Goal: Task Accomplishment & Management: Use online tool/utility

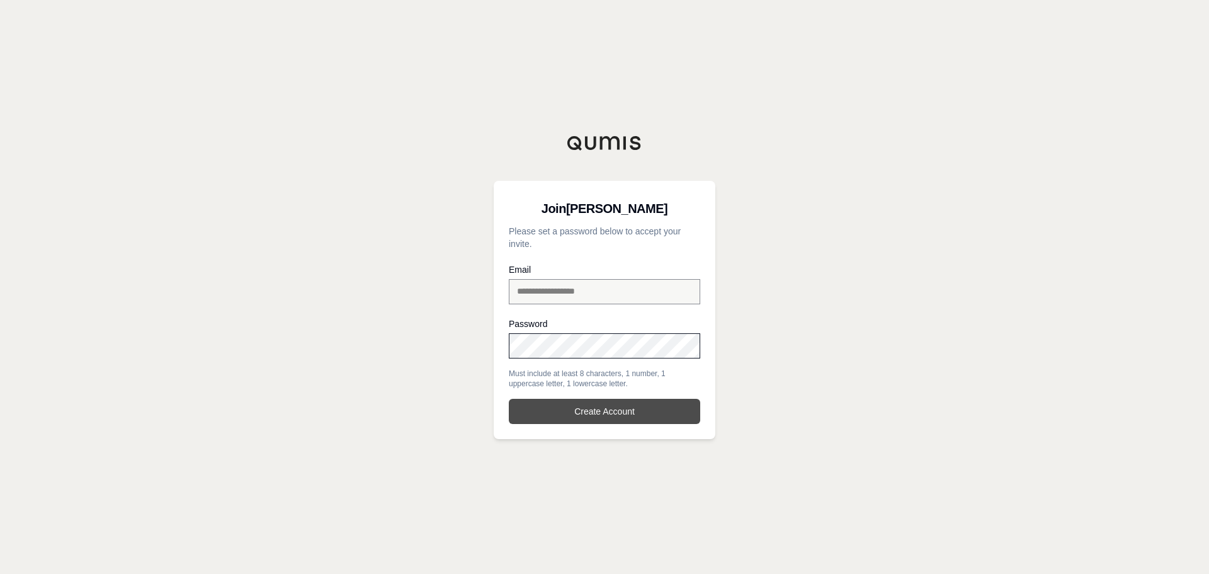
click at [585, 406] on button "Create Account" at bounding box center [604, 411] width 191 height 25
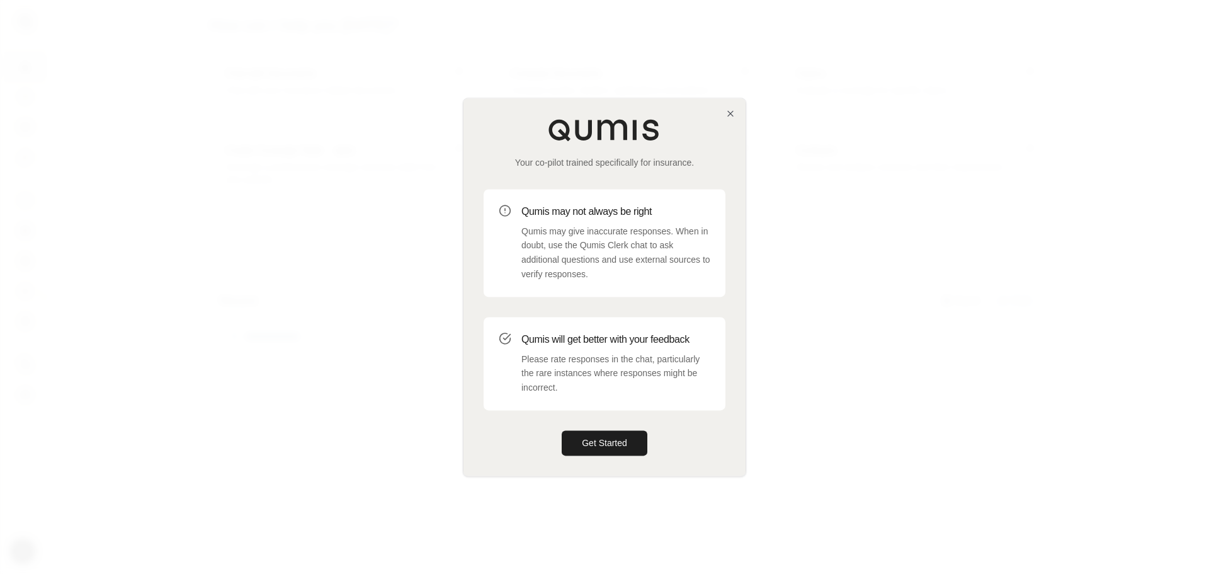
click at [1009, 117] on div at bounding box center [604, 287] width 1209 height 574
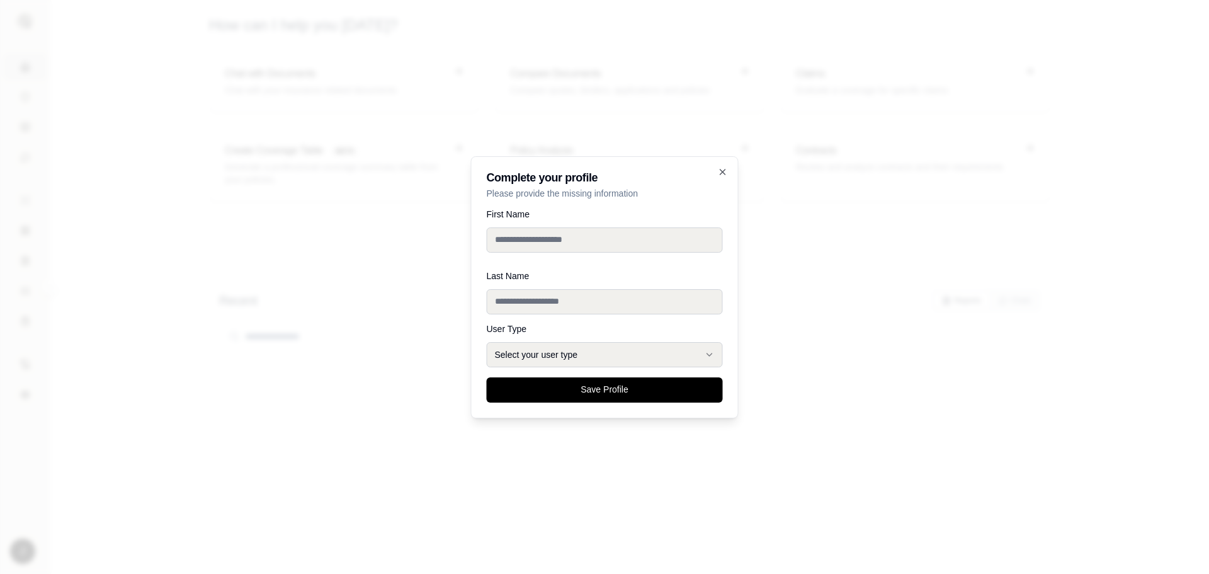
click at [1008, 117] on div at bounding box center [604, 287] width 1209 height 574
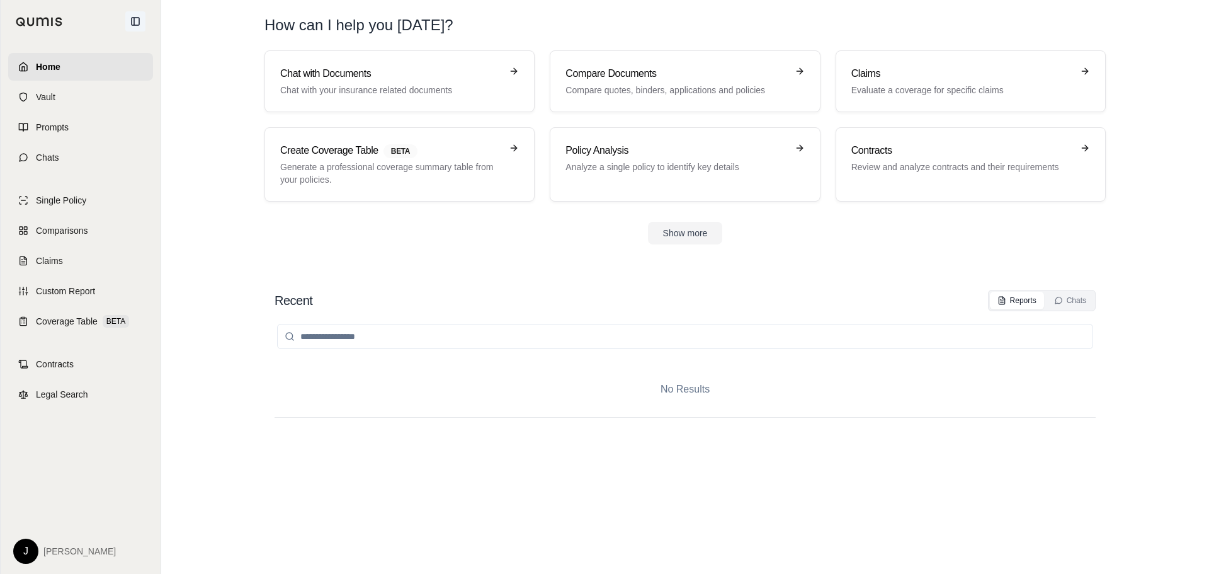
click at [136, 23] on icon at bounding box center [135, 21] width 10 height 10
click at [66, 260] on link "Claims" at bounding box center [80, 261] width 145 height 28
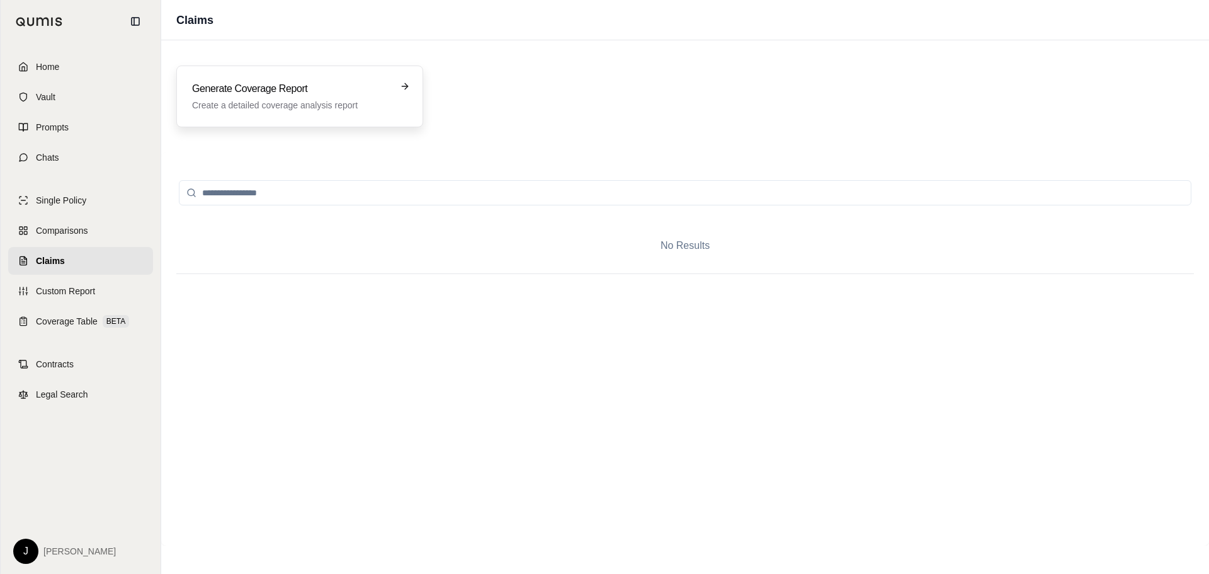
click at [343, 87] on h3 "Generate Coverage Report" at bounding box center [291, 88] width 198 height 15
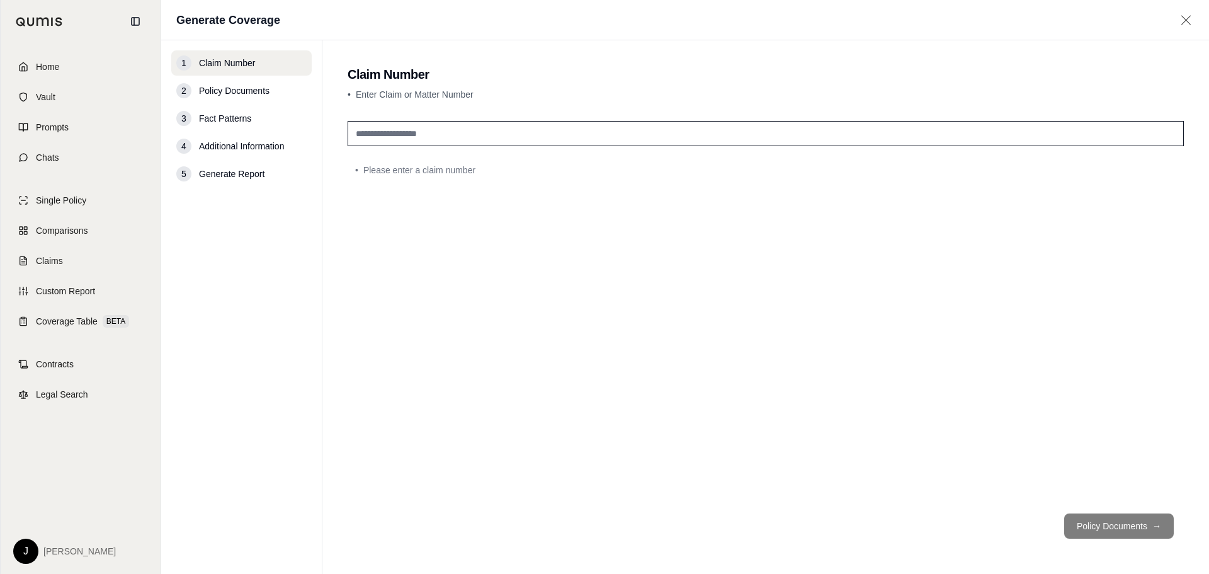
click at [381, 133] on input "text" at bounding box center [766, 133] width 836 height 25
click at [441, 471] on div "• Please enter a claim number" at bounding box center [766, 309] width 836 height 387
click at [431, 130] on input "text" at bounding box center [766, 133] width 836 height 25
paste input "**********"
type input "**********"
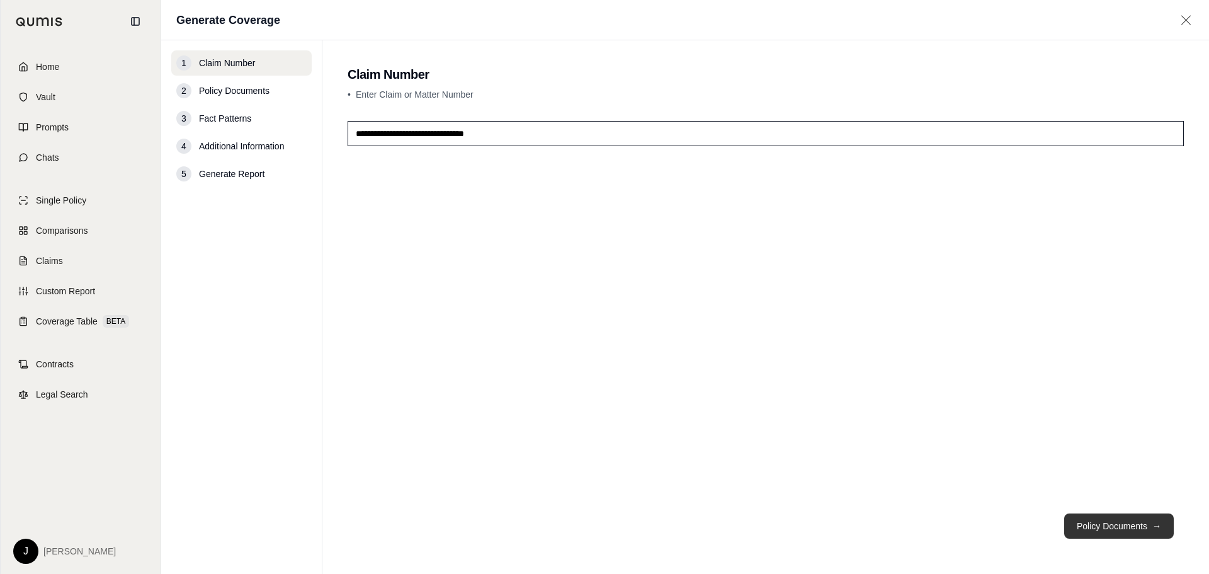
click at [1090, 522] on button "Policy Documents →" at bounding box center [1119, 525] width 110 height 25
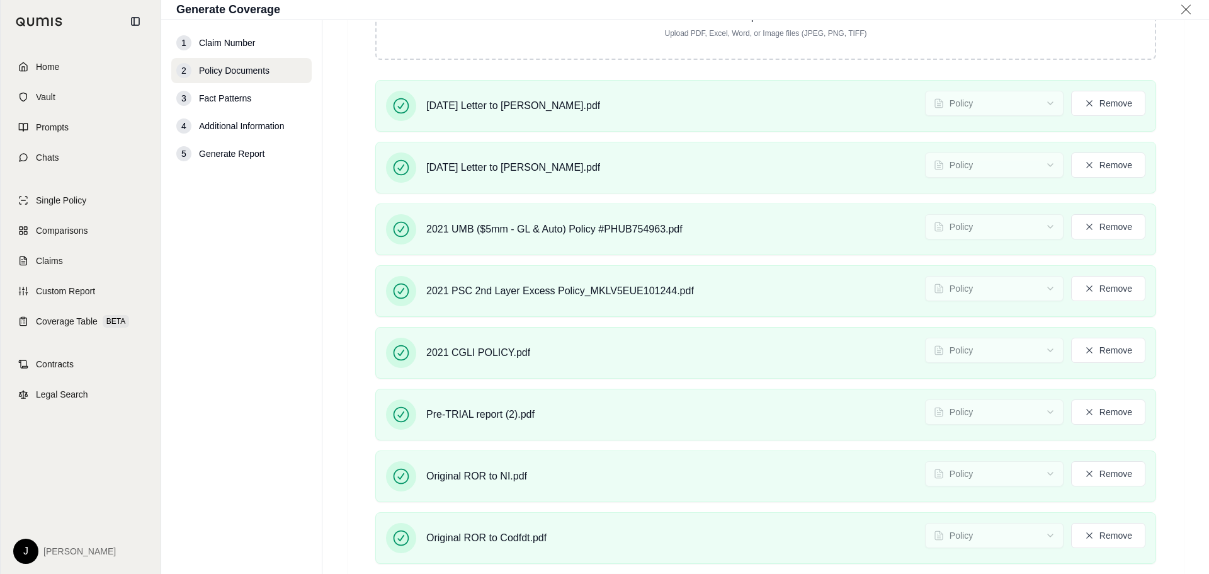
scroll to position [389, 0]
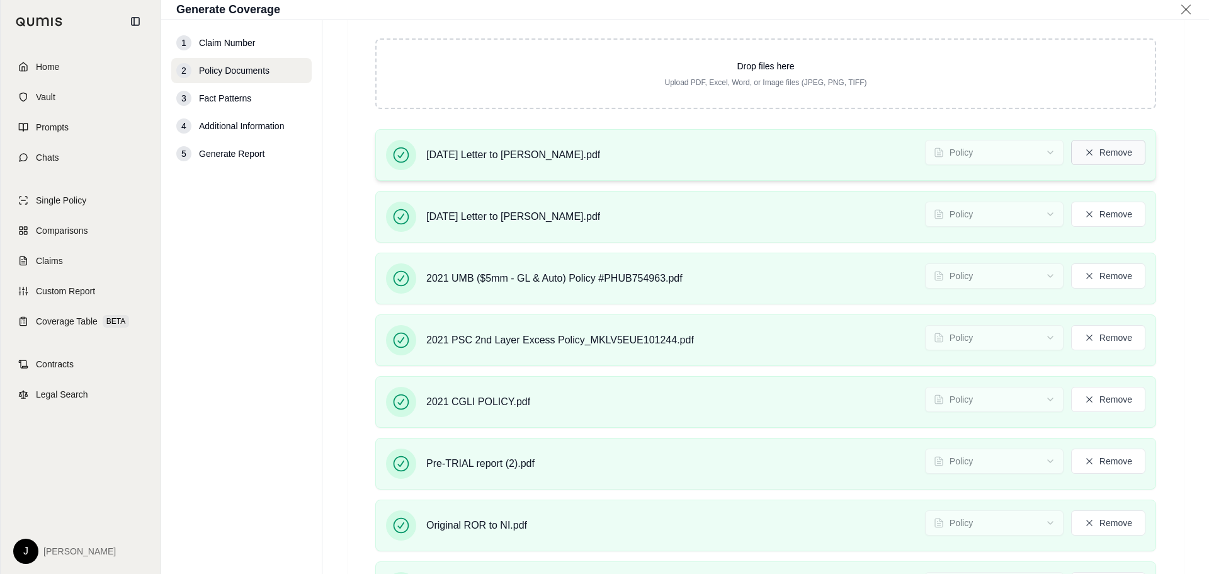
click at [1095, 152] on button "Remove" at bounding box center [1108, 152] width 74 height 25
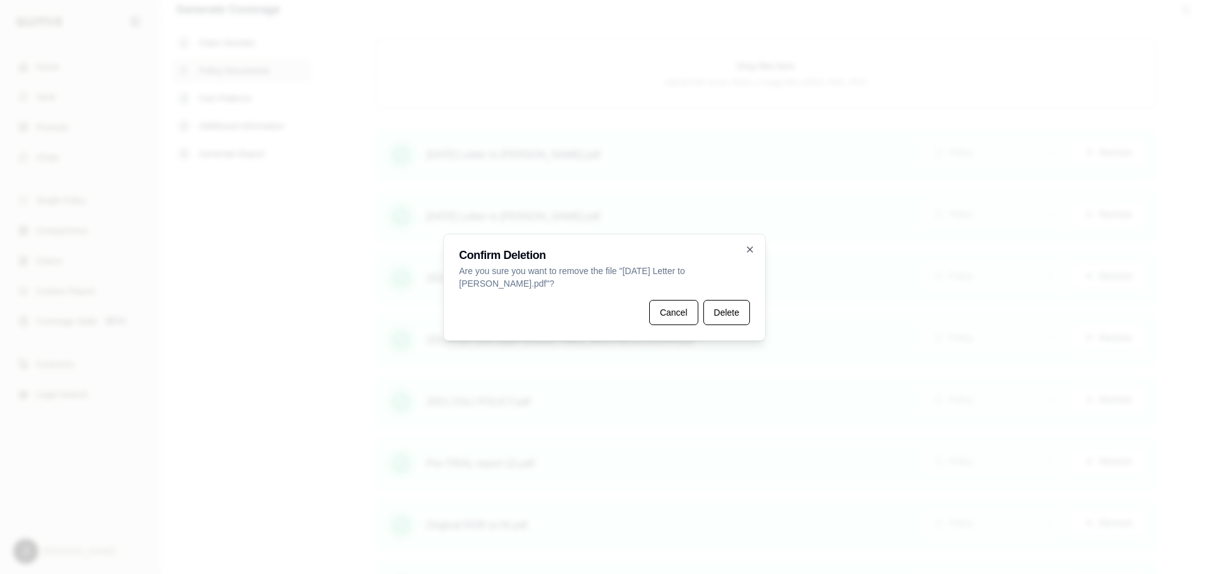
click at [736, 311] on button "Delete" at bounding box center [727, 312] width 47 height 25
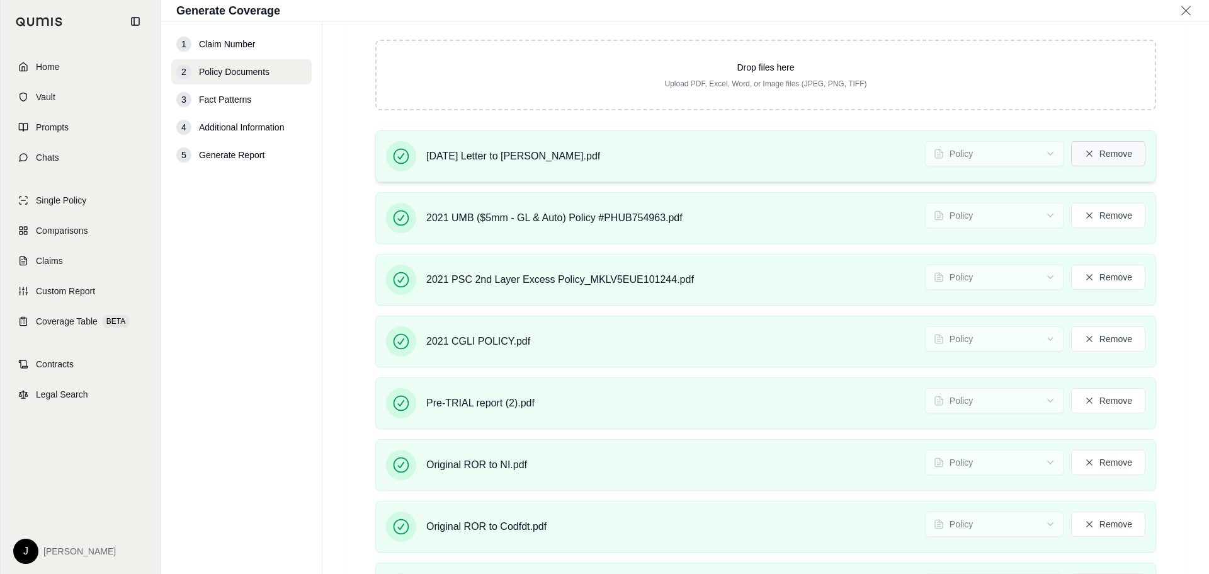
click at [1115, 150] on button "Remove" at bounding box center [1108, 153] width 74 height 25
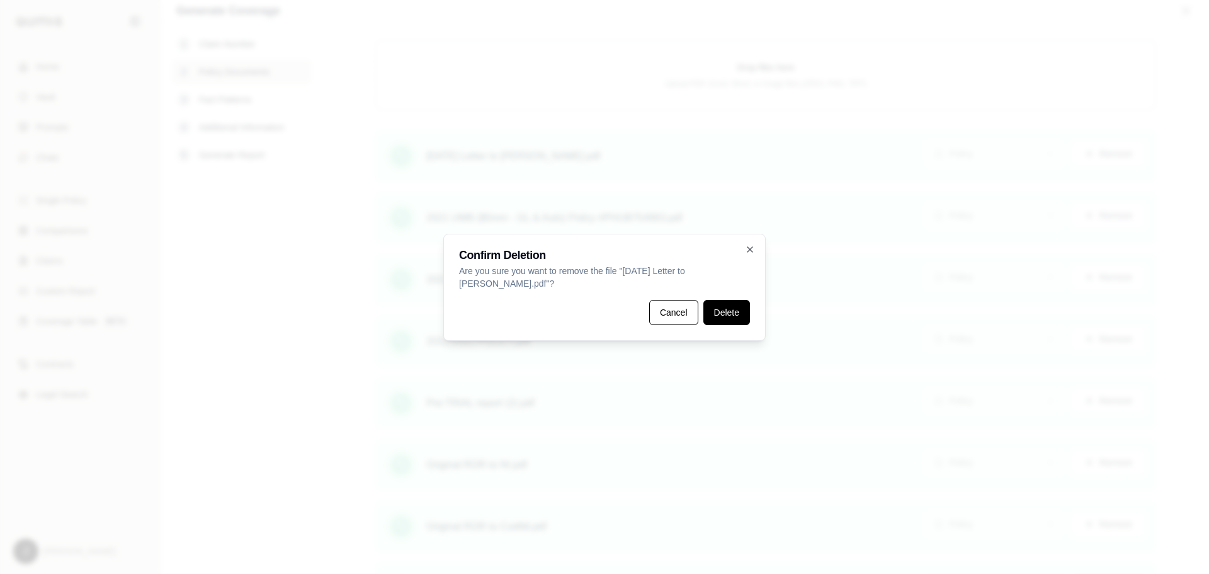
click at [730, 312] on button "Delete" at bounding box center [727, 312] width 47 height 25
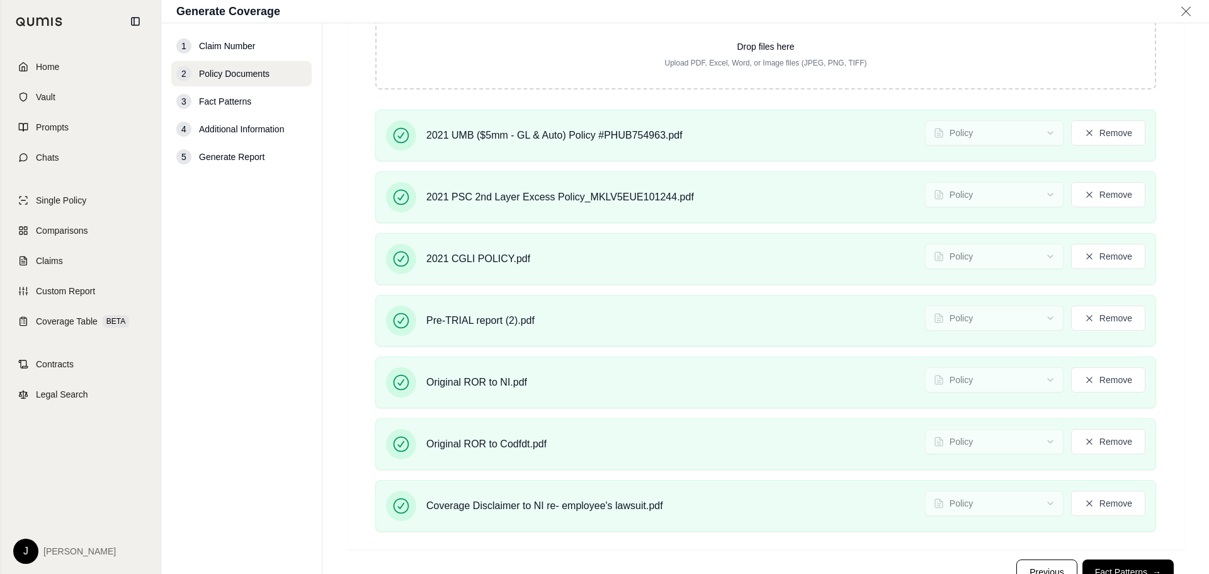
scroll to position [343, 0]
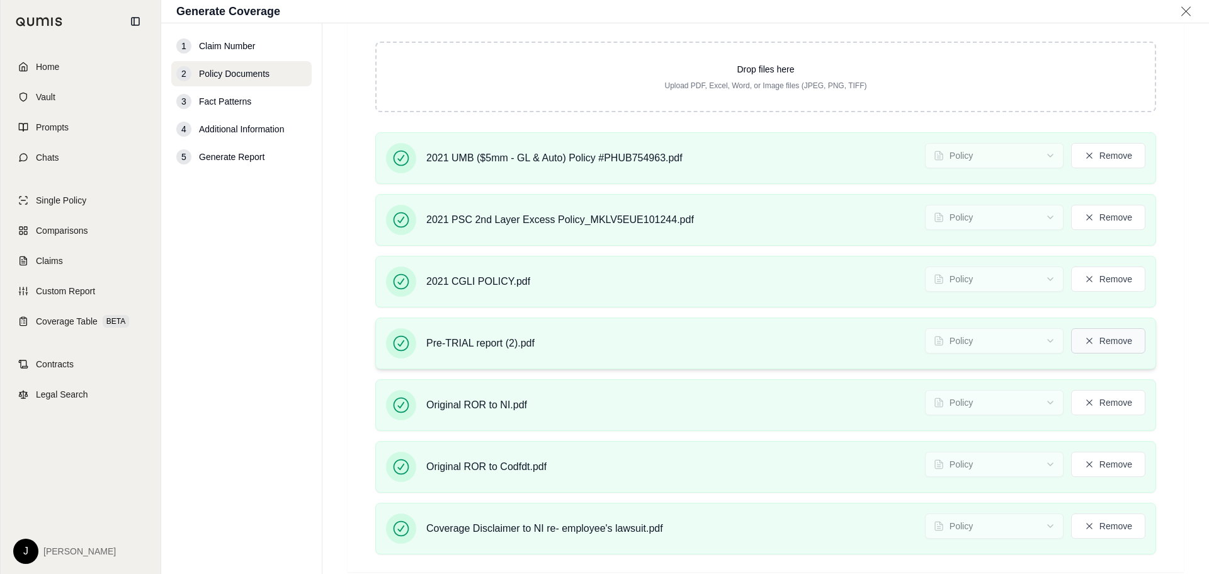
click at [1111, 347] on button "Remove" at bounding box center [1108, 340] width 74 height 25
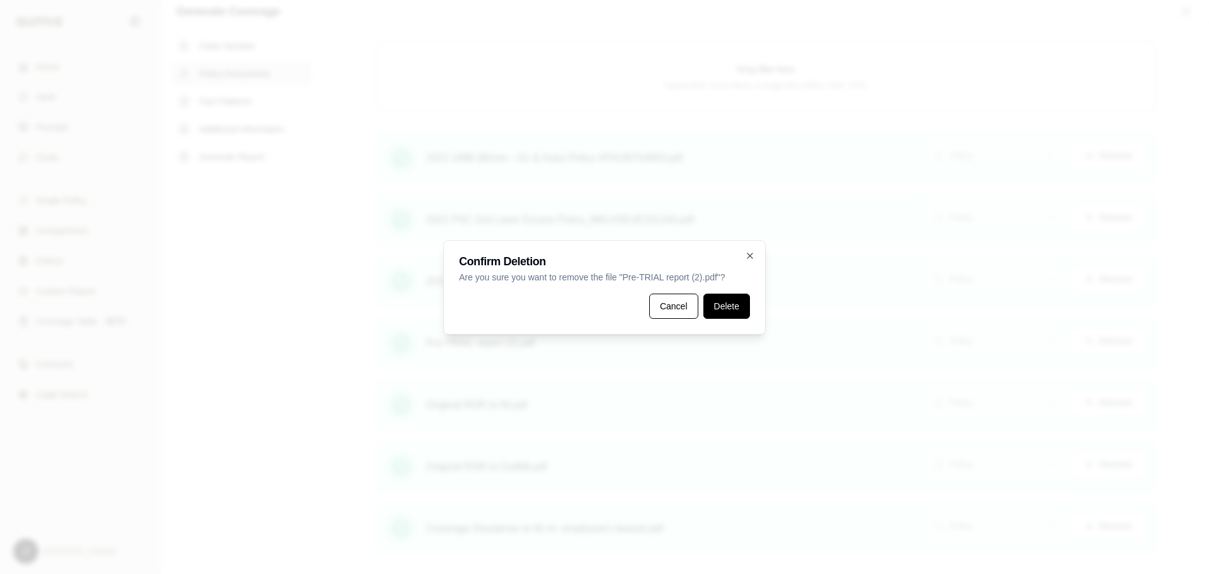
click at [728, 305] on button "Delete" at bounding box center [727, 306] width 47 height 25
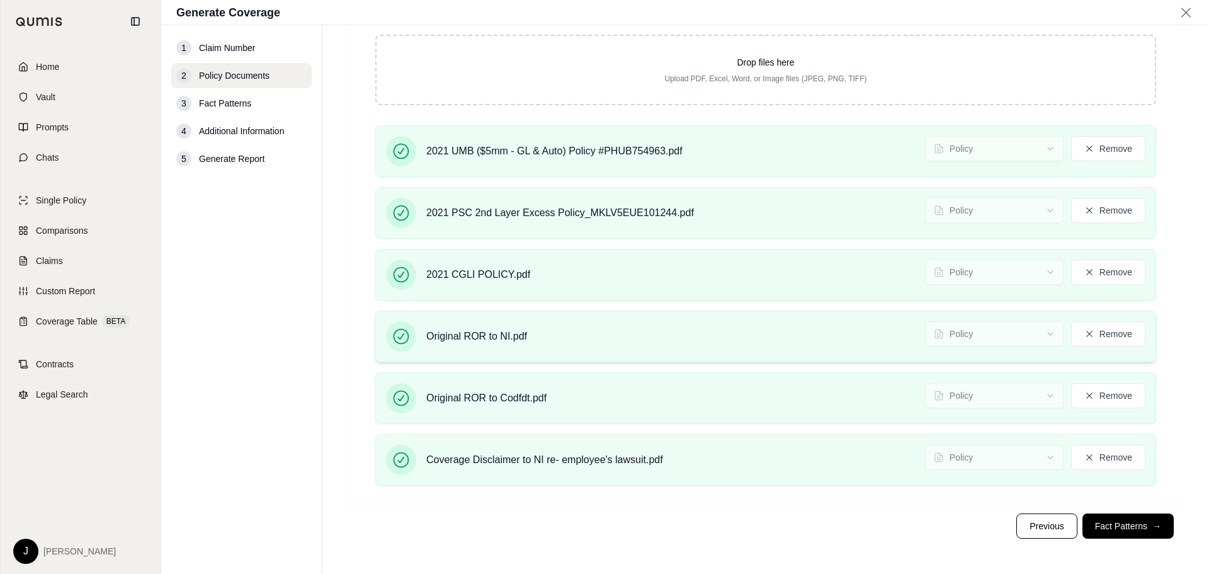
scroll to position [321, 0]
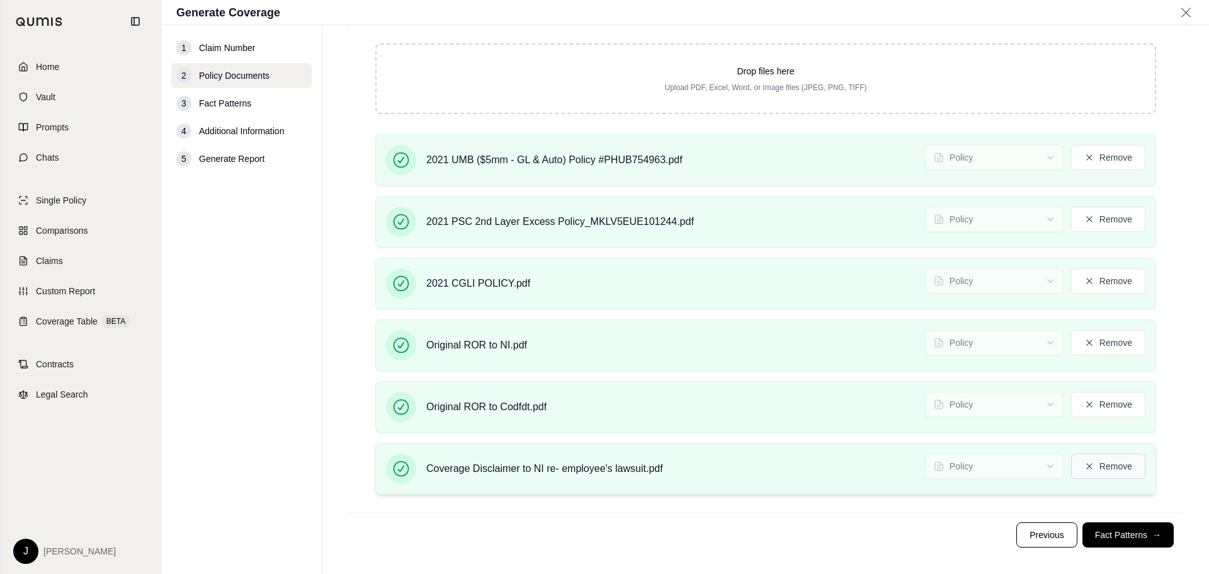
click at [1103, 467] on button "Remove" at bounding box center [1108, 465] width 74 height 25
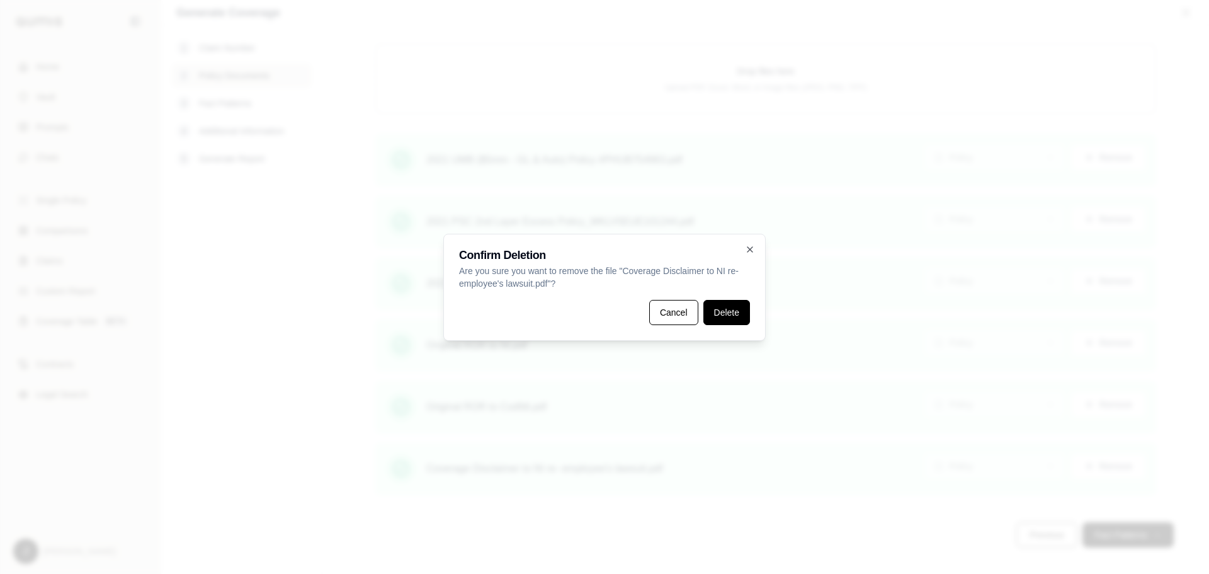
click at [719, 309] on button "Delete" at bounding box center [727, 312] width 47 height 25
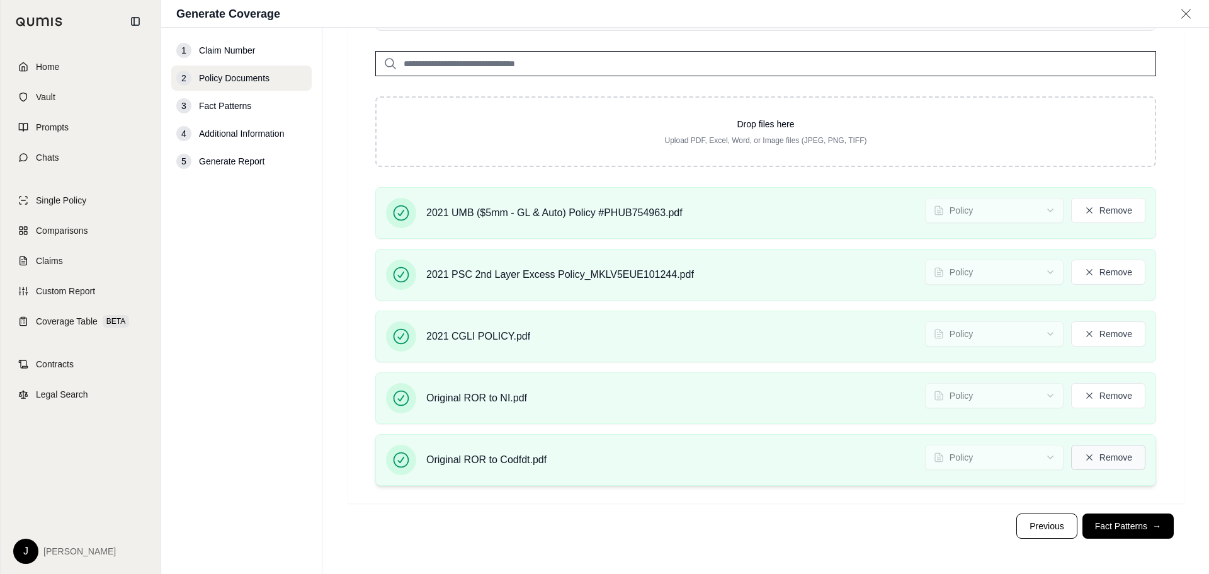
click at [1108, 459] on button "Remove" at bounding box center [1108, 457] width 74 height 25
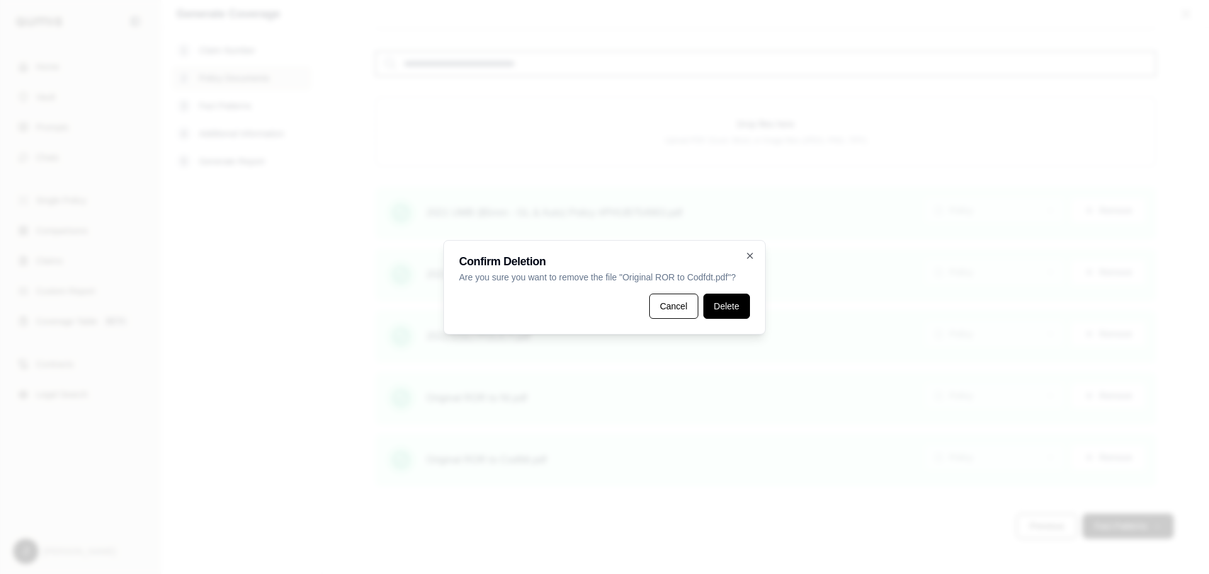
click at [722, 305] on button "Delete" at bounding box center [727, 306] width 47 height 25
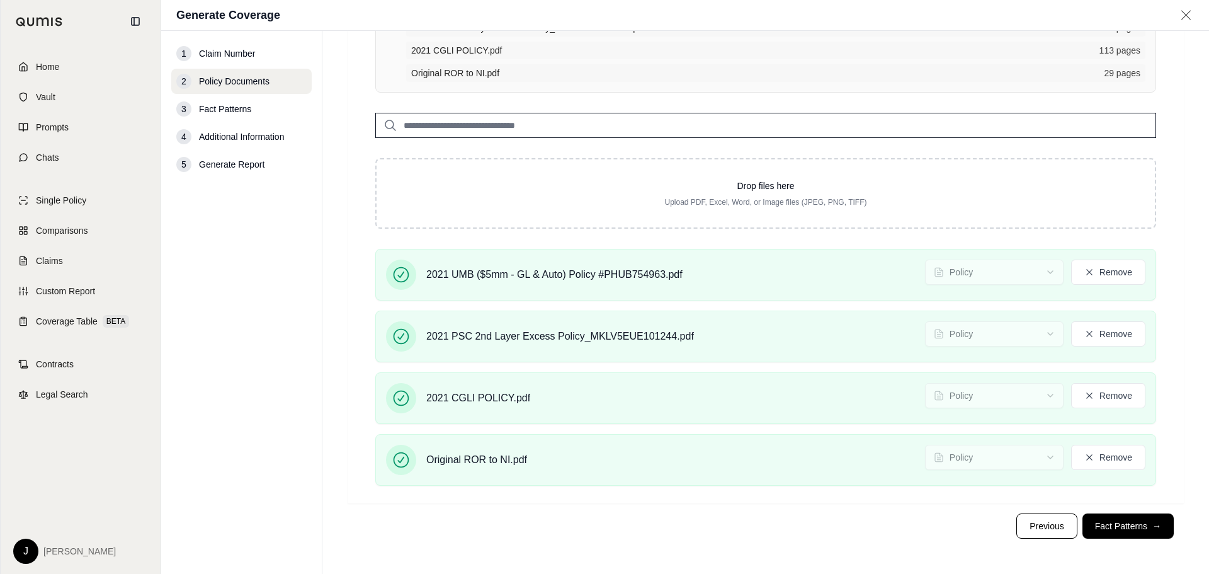
scroll to position [166, 0]
click at [1115, 459] on button "Remove" at bounding box center [1108, 457] width 74 height 25
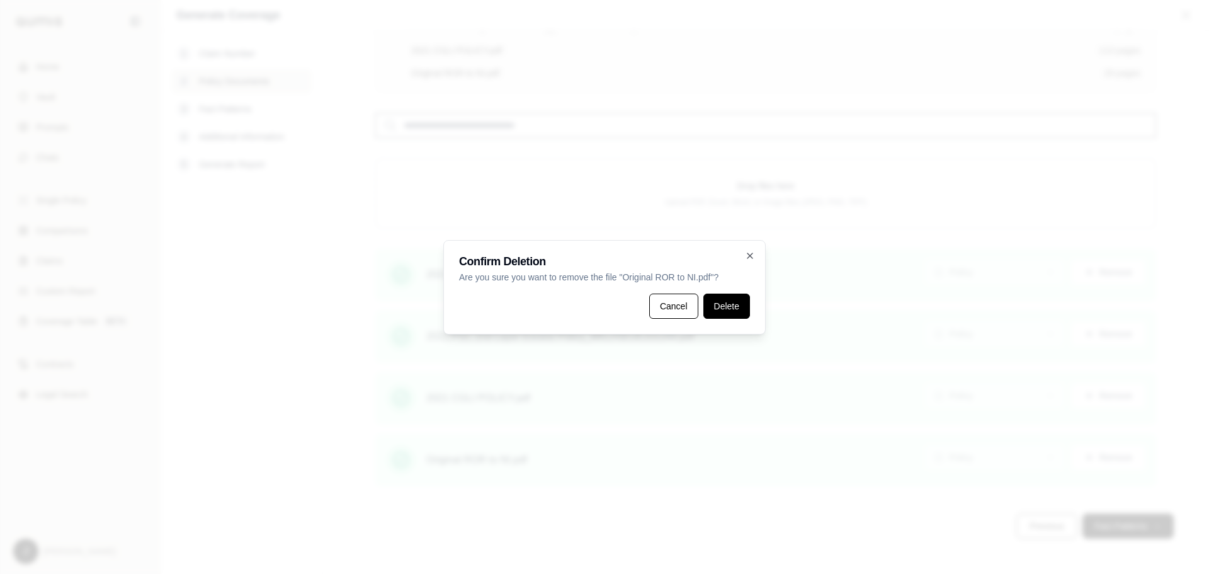
click at [735, 312] on button "Delete" at bounding box center [727, 306] width 47 height 25
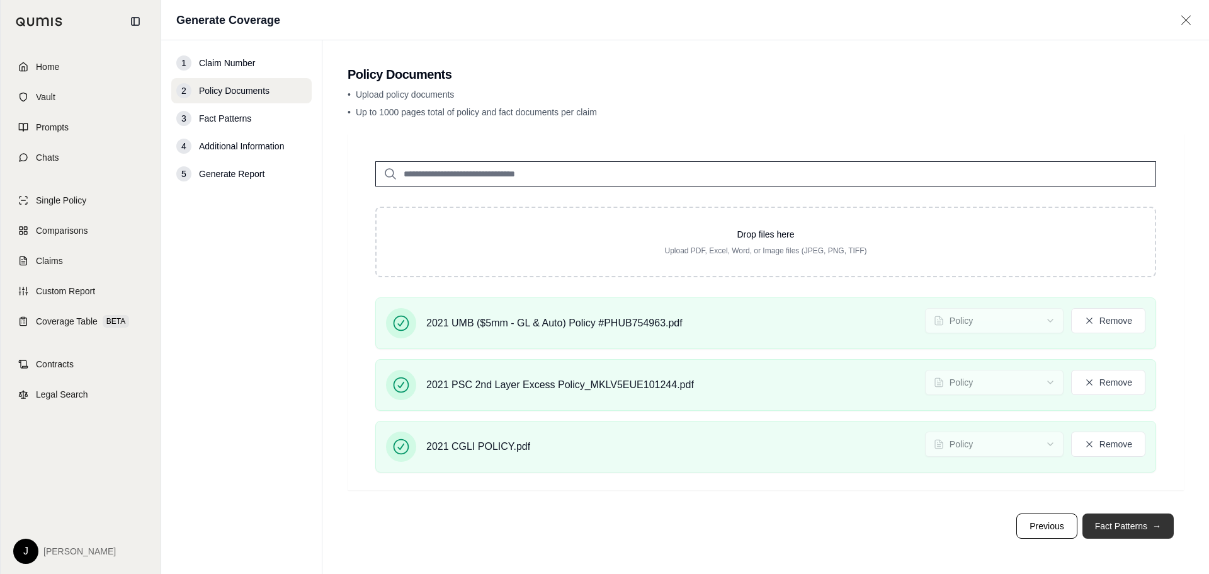
click at [1114, 532] on button "Fact Patterns →" at bounding box center [1128, 525] width 91 height 25
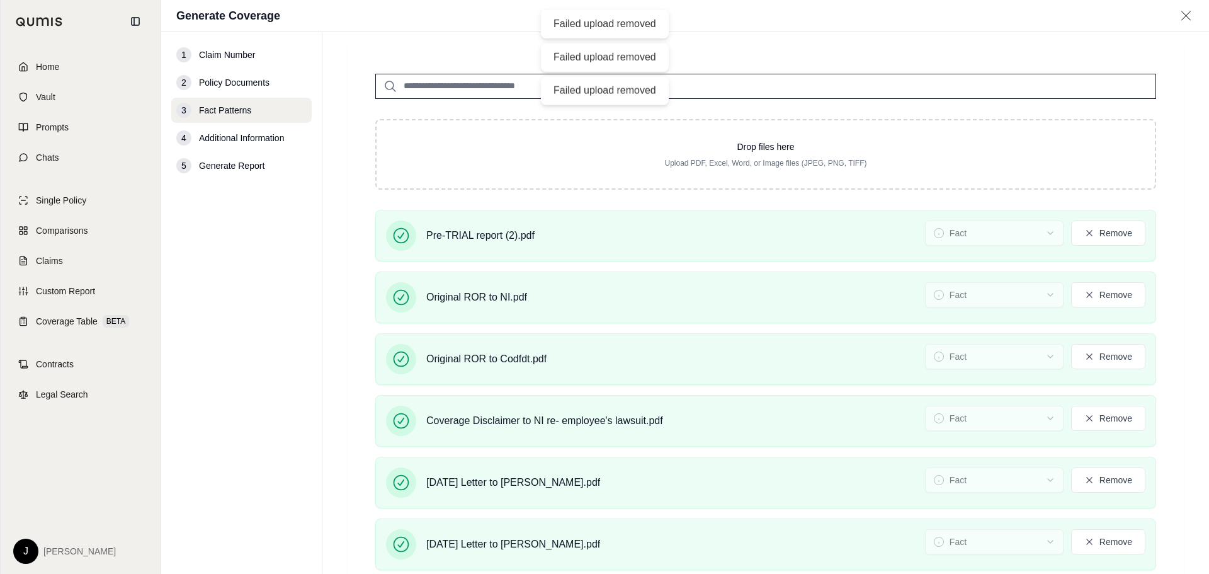
scroll to position [146, 0]
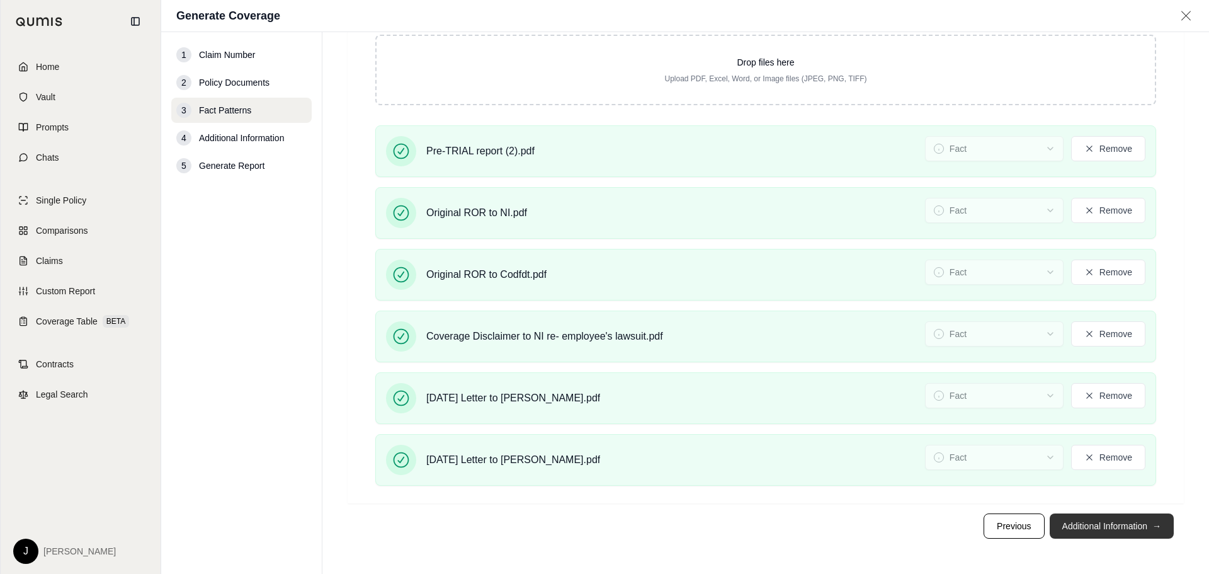
click at [1110, 524] on button "Additional Information →" at bounding box center [1112, 525] width 124 height 25
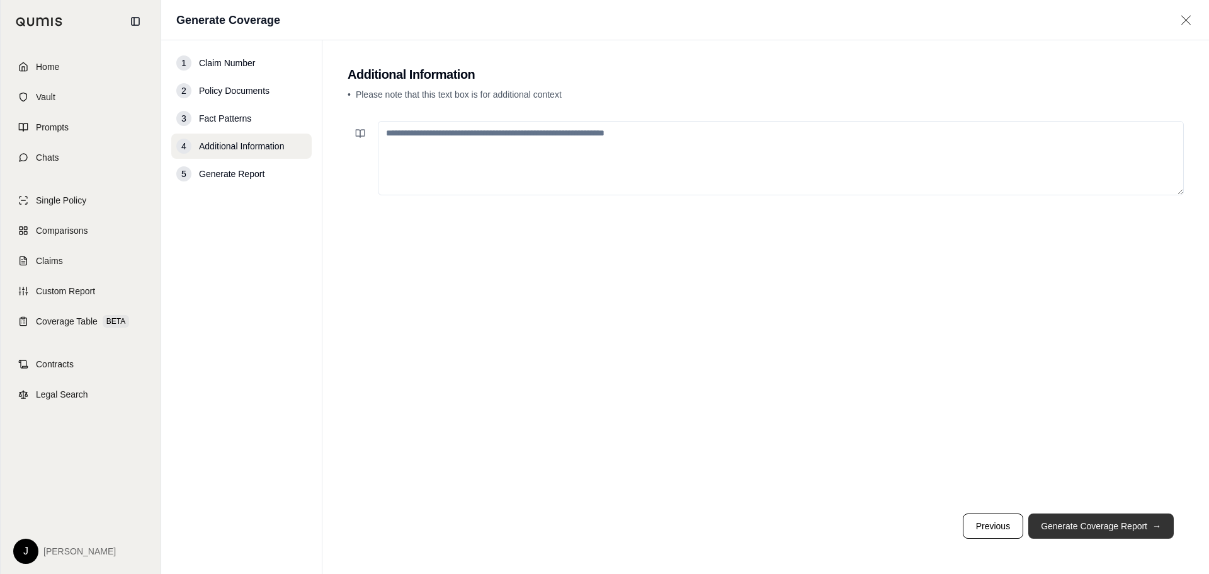
scroll to position [0, 0]
click at [533, 181] on textarea at bounding box center [781, 158] width 806 height 74
drag, startPoint x: 600, startPoint y: 176, endPoint x: 558, endPoint y: 163, distance: 44.2
click at [558, 163] on textarea at bounding box center [781, 158] width 806 height 74
paste textarea "**********"
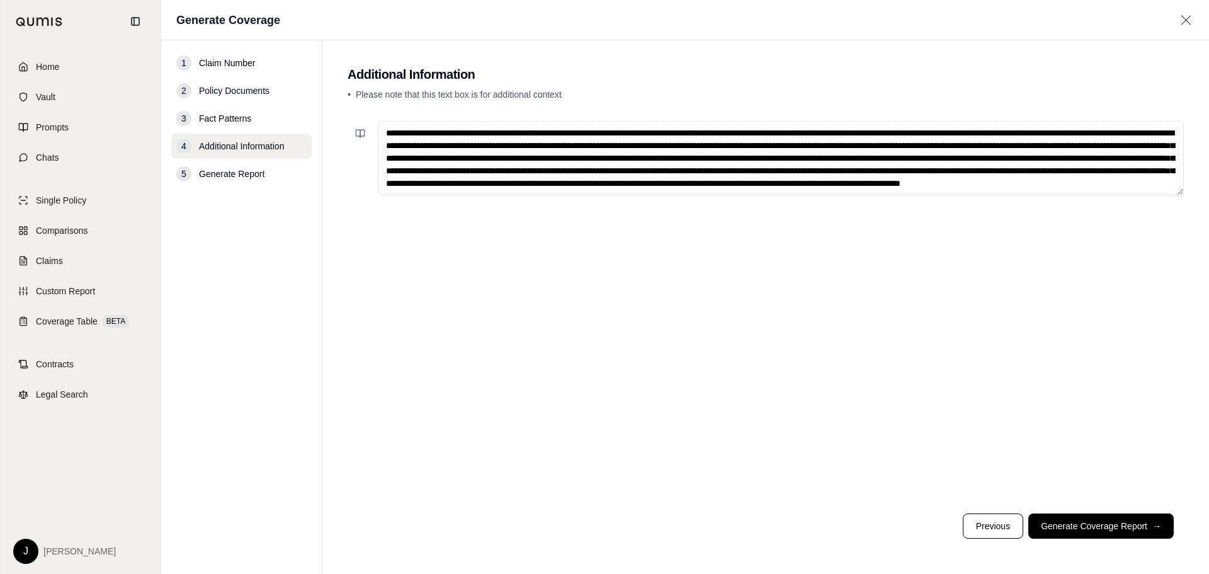
scroll to position [25, 0]
type textarea "**********"
click at [1126, 528] on button "Generate Coverage Report →" at bounding box center [1101, 525] width 145 height 25
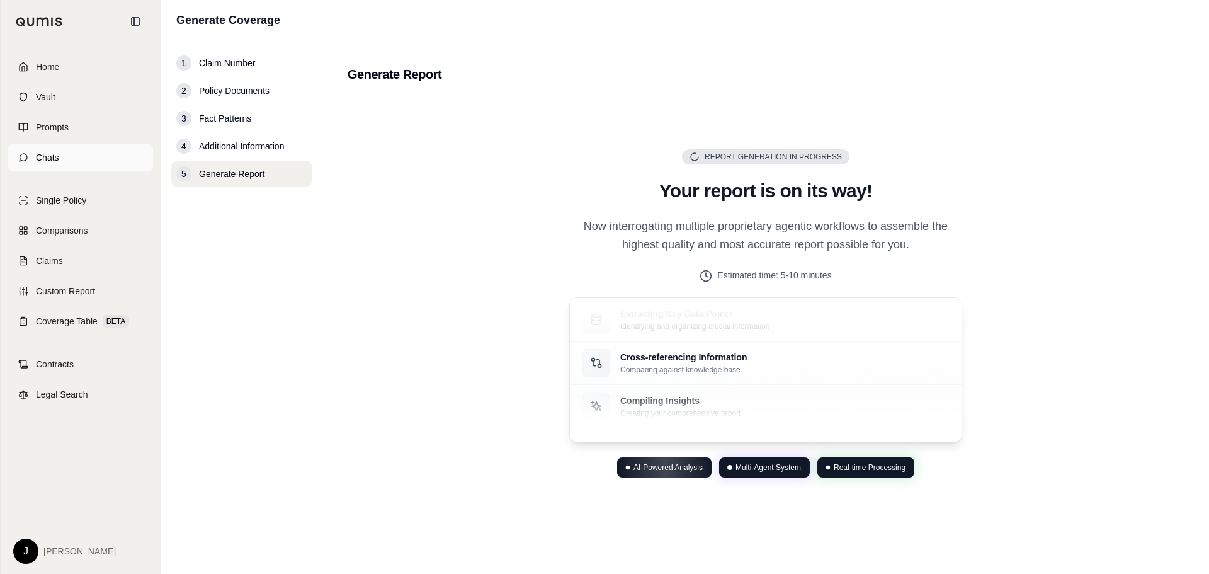
click at [56, 151] on link "Chats" at bounding box center [80, 158] width 145 height 28
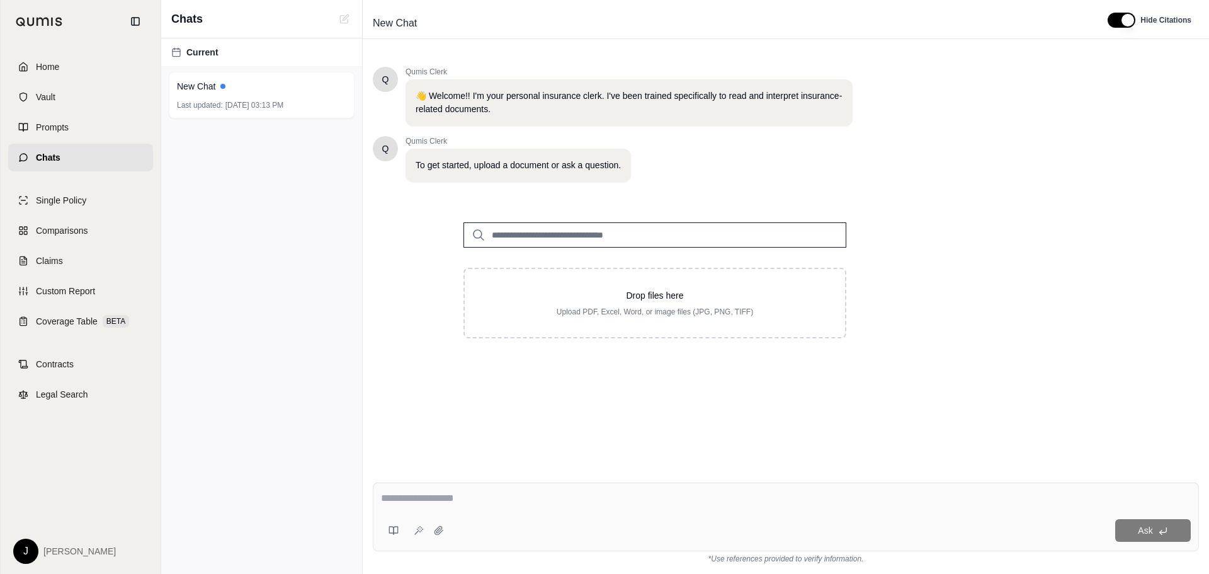
click at [478, 453] on div "Q Qumis Clerk 👋 Welcome!! I'm your personal insurance clerk. I've been trained …" at bounding box center [786, 260] width 826 height 406
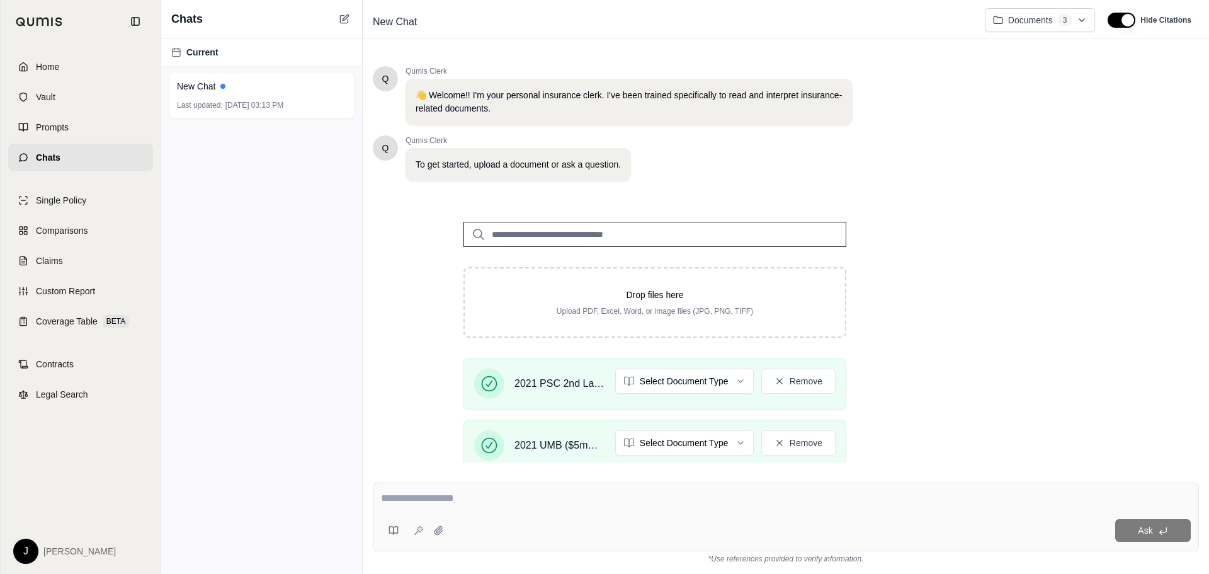
click at [522, 533] on div "Ask" at bounding box center [820, 530] width 742 height 23
click at [523, 510] on div "Ask" at bounding box center [786, 516] width 826 height 69
click at [514, 498] on textarea at bounding box center [786, 498] width 810 height 15
click at [513, 498] on textarea at bounding box center [786, 498] width 810 height 15
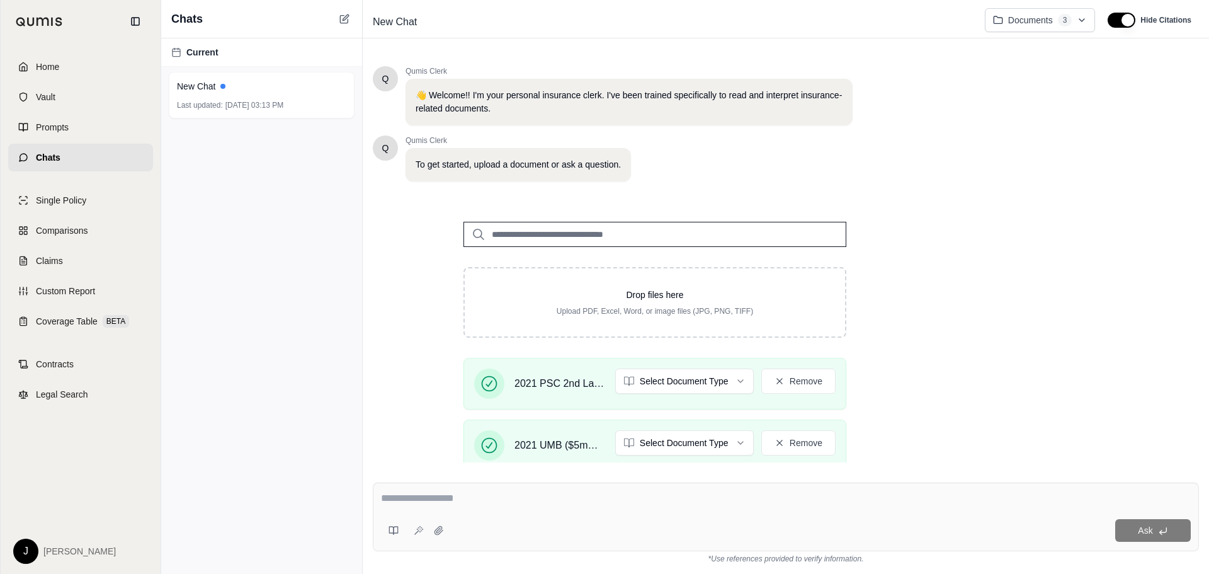
click at [513, 498] on textarea at bounding box center [786, 498] width 810 height 15
click at [672, 496] on textarea at bounding box center [786, 498] width 810 height 15
click at [673, 496] on textarea at bounding box center [786, 498] width 810 height 15
click at [672, 496] on textarea at bounding box center [786, 498] width 810 height 15
type textarea "**********"
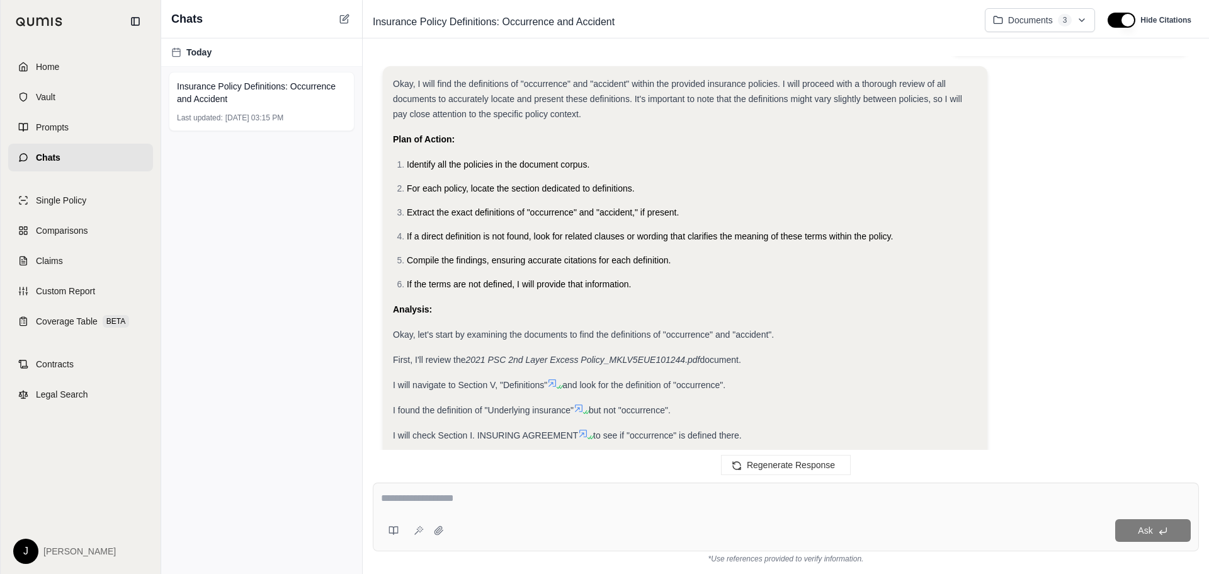
scroll to position [126, 0]
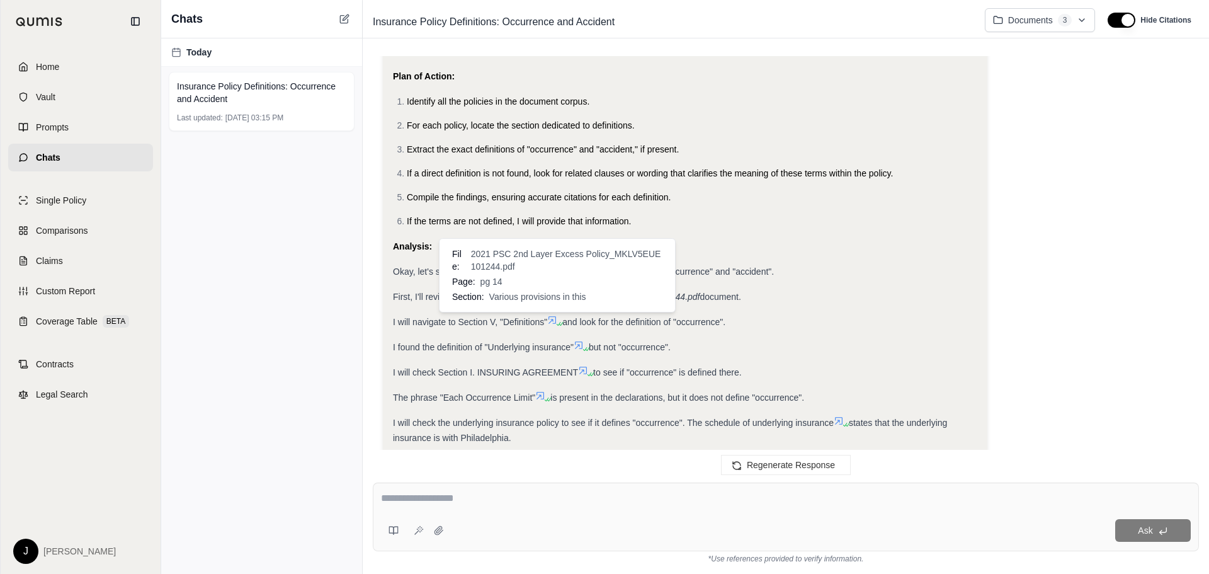
click at [552, 319] on icon at bounding box center [552, 320] width 10 height 10
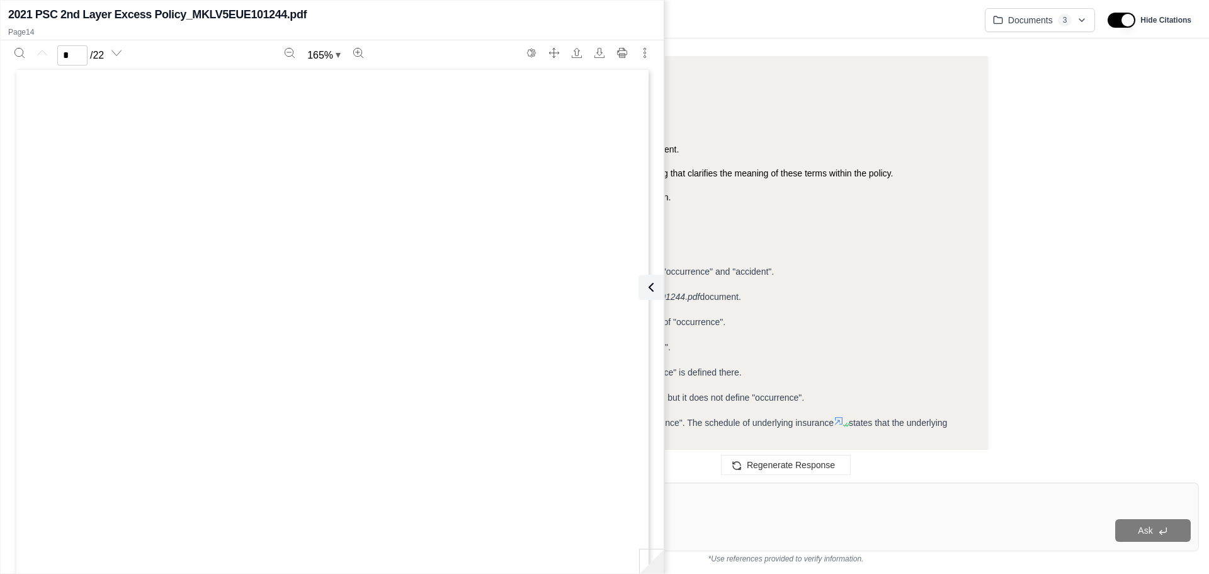
scroll to position [0, 0]
type input "**"
click at [653, 289] on icon at bounding box center [648, 287] width 15 height 15
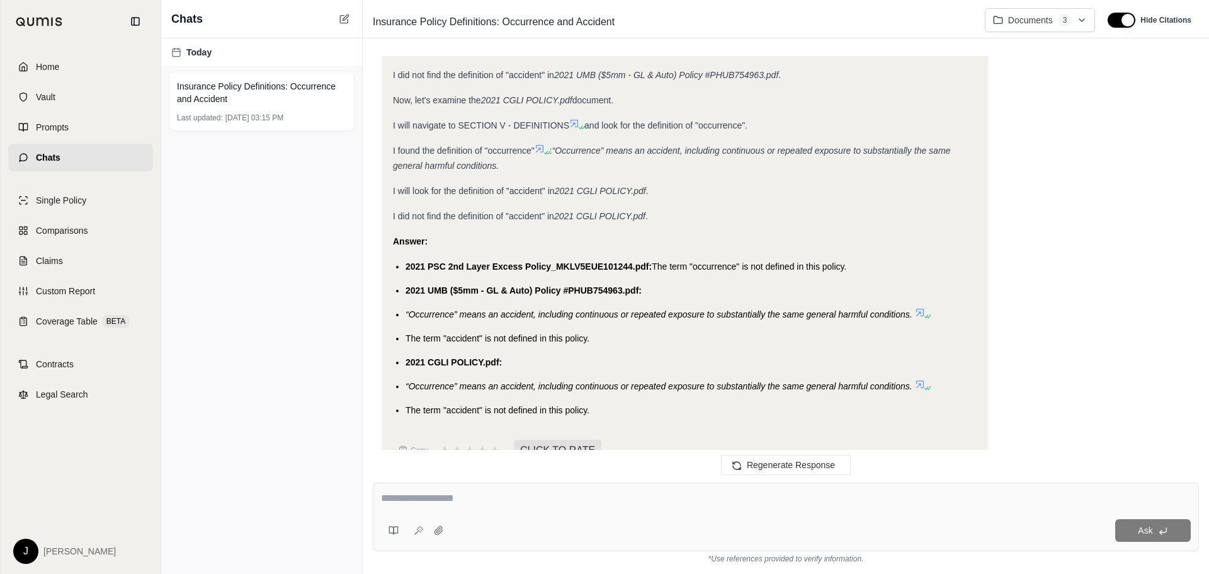
scroll to position [661, 0]
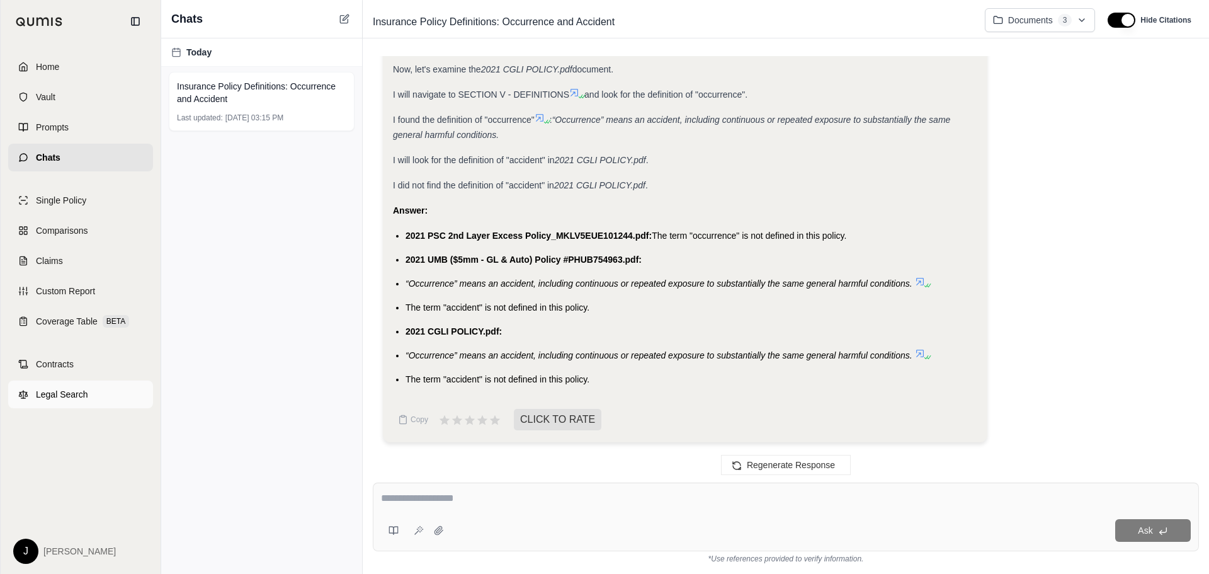
click at [77, 390] on span "Legal Search" at bounding box center [62, 394] width 52 height 13
click at [543, 502] on textarea at bounding box center [786, 498] width 810 height 15
paste textarea "**********"
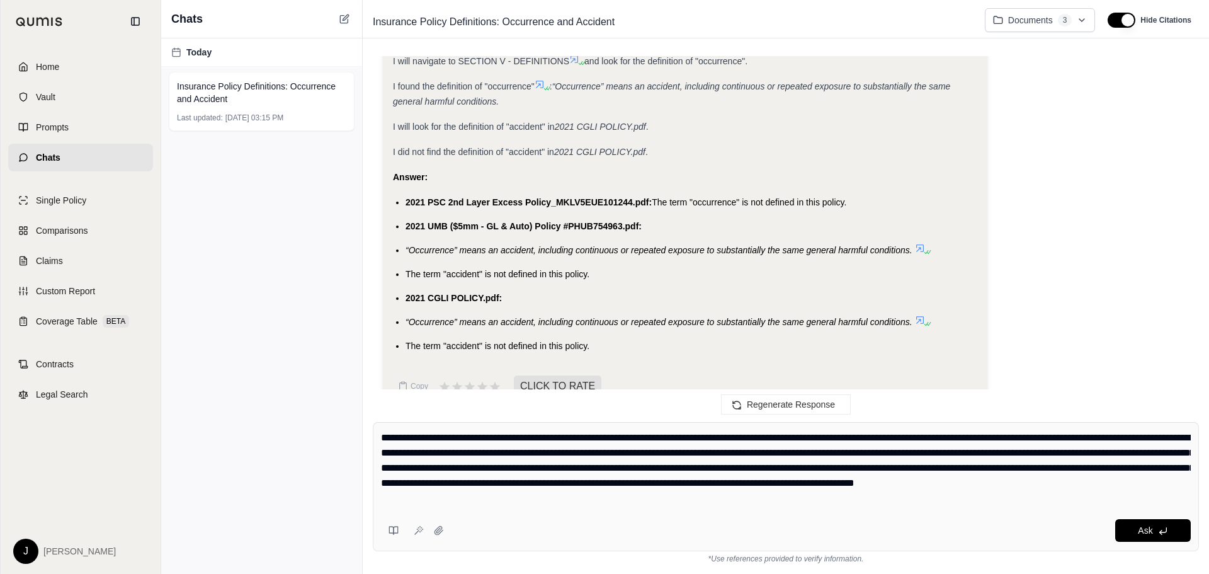
scroll to position [721, 0]
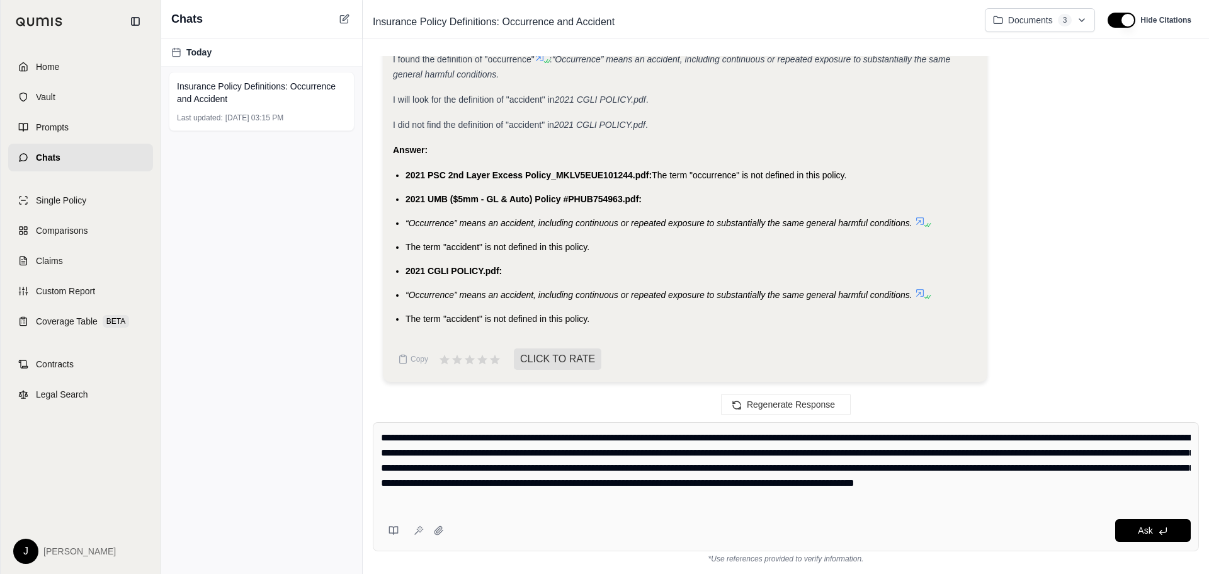
click at [725, 497] on textarea "**********" at bounding box center [786, 468] width 810 height 76
click at [818, 499] on textarea "**********" at bounding box center [786, 468] width 810 height 76
paste textarea "**********"
type textarea "**********"
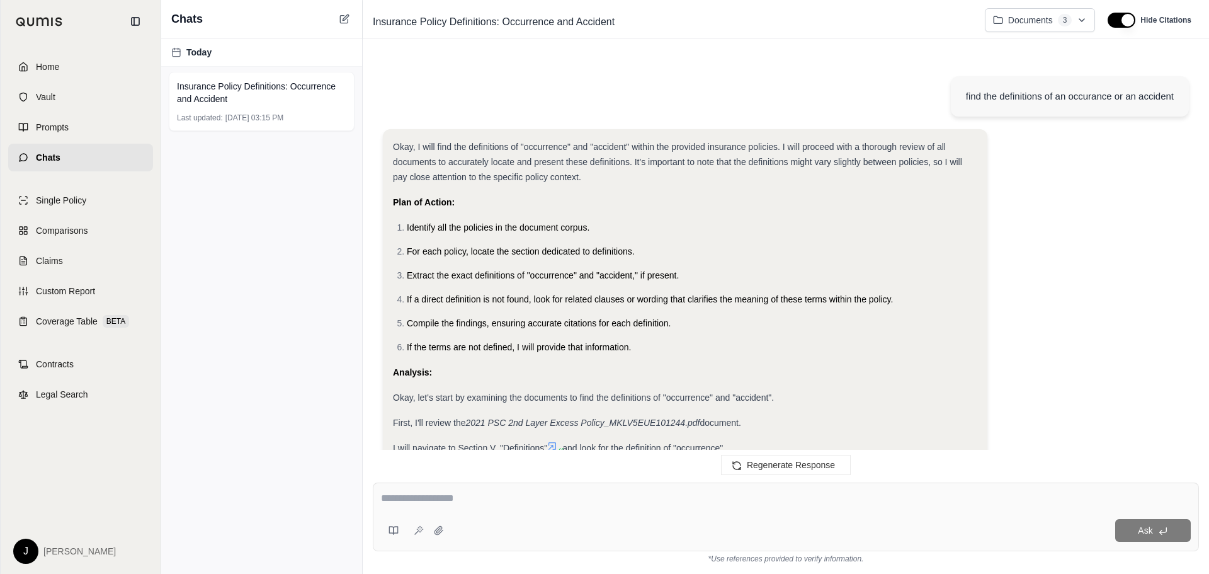
scroll to position [2084, 0]
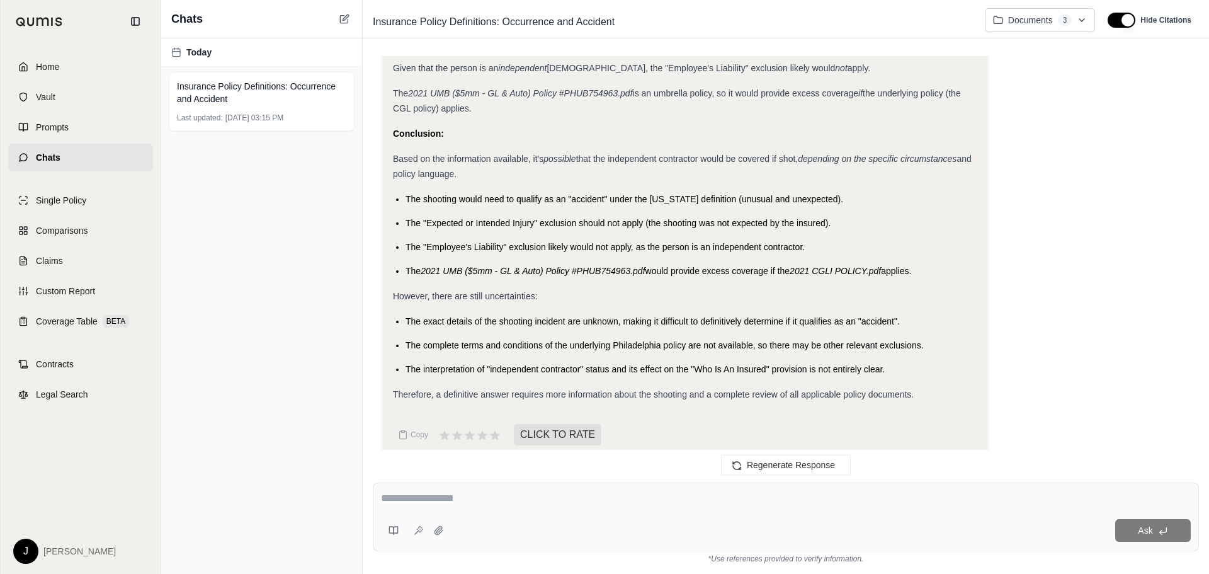
click at [470, 501] on textarea at bounding box center [786, 498] width 810 height 15
type textarea "*"
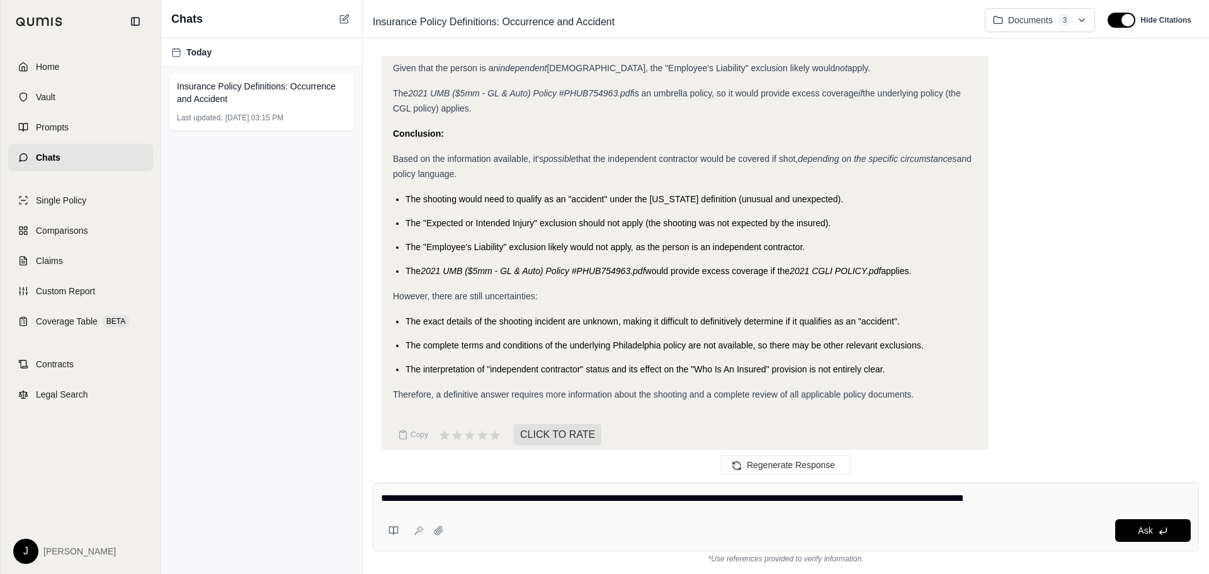
type textarea "**********"
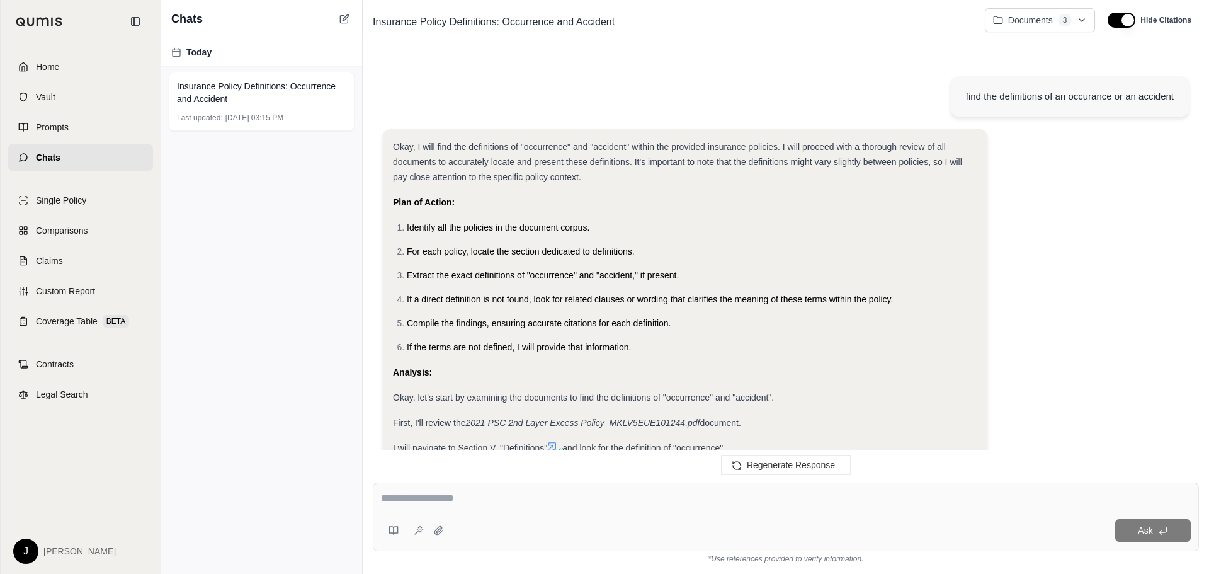
scroll to position [2878, 0]
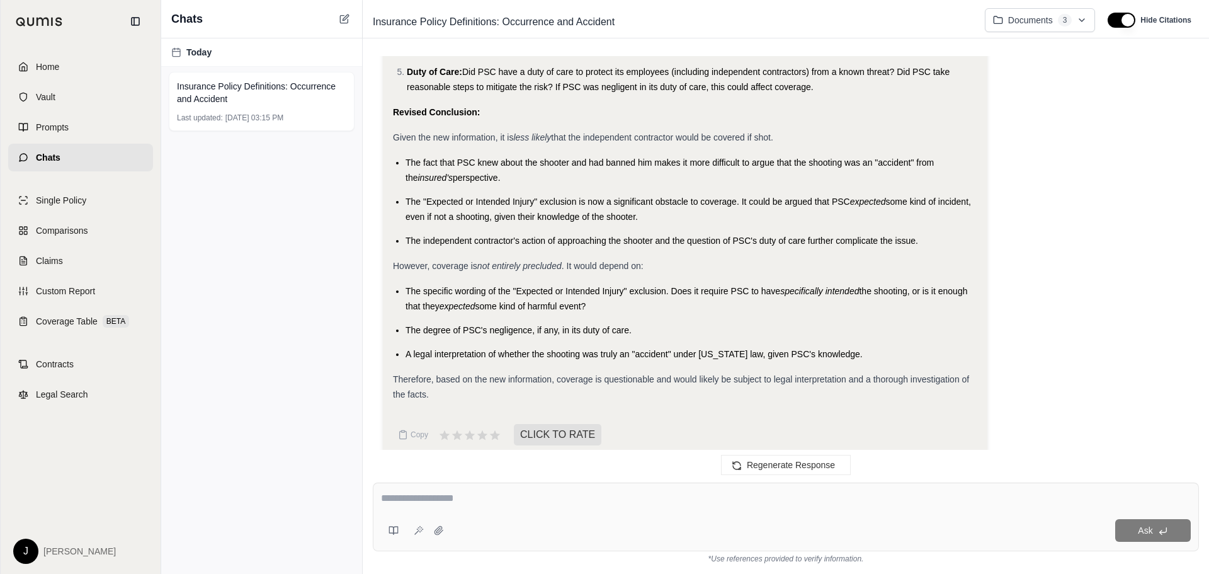
click at [434, 496] on textarea at bounding box center [786, 498] width 810 height 15
type textarea "*"
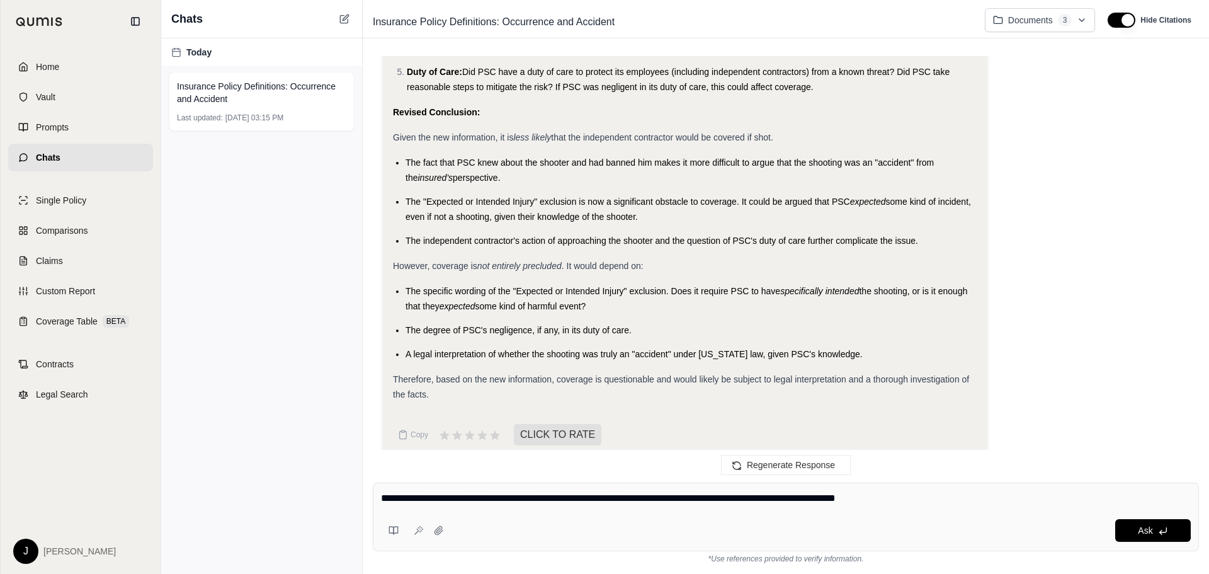
type textarea "**********"
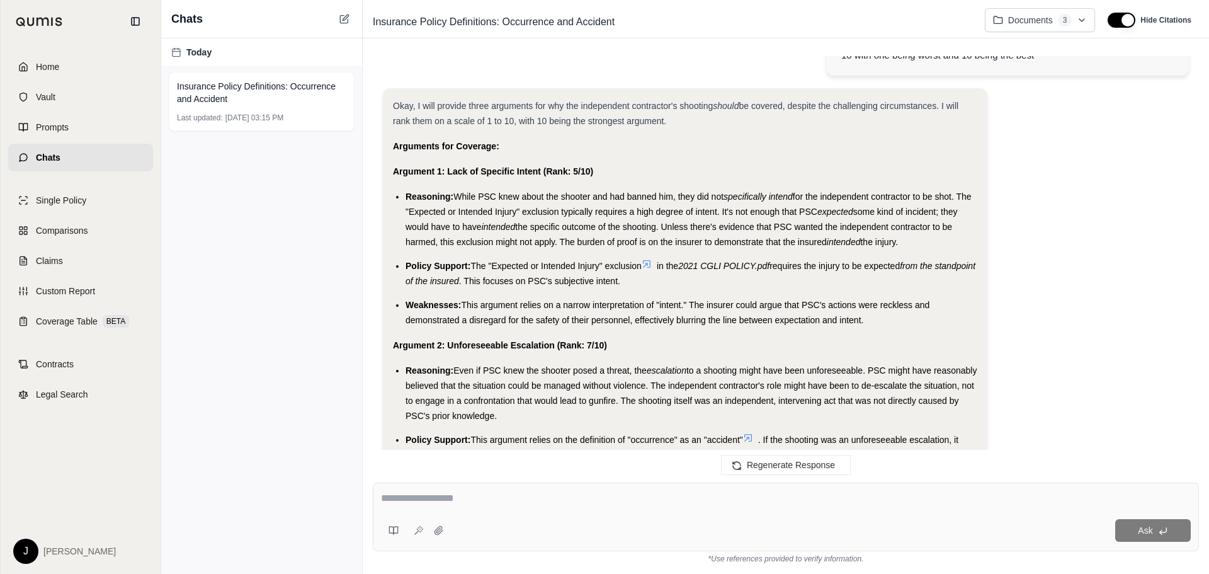
scroll to position [3367, 0]
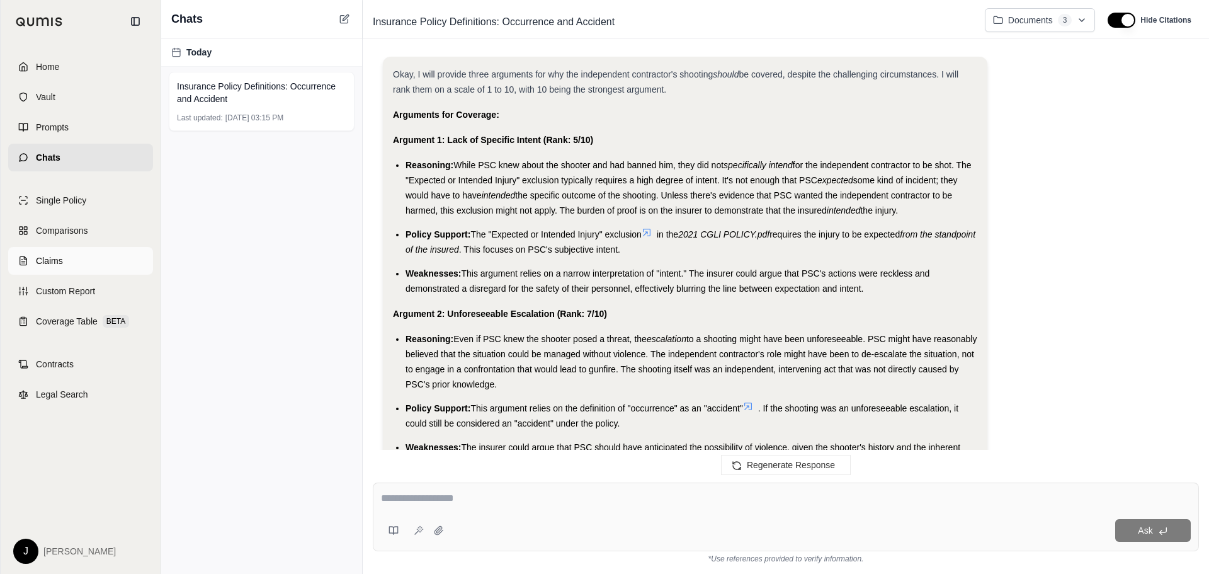
click at [39, 263] on span "Claims" at bounding box center [49, 260] width 27 height 13
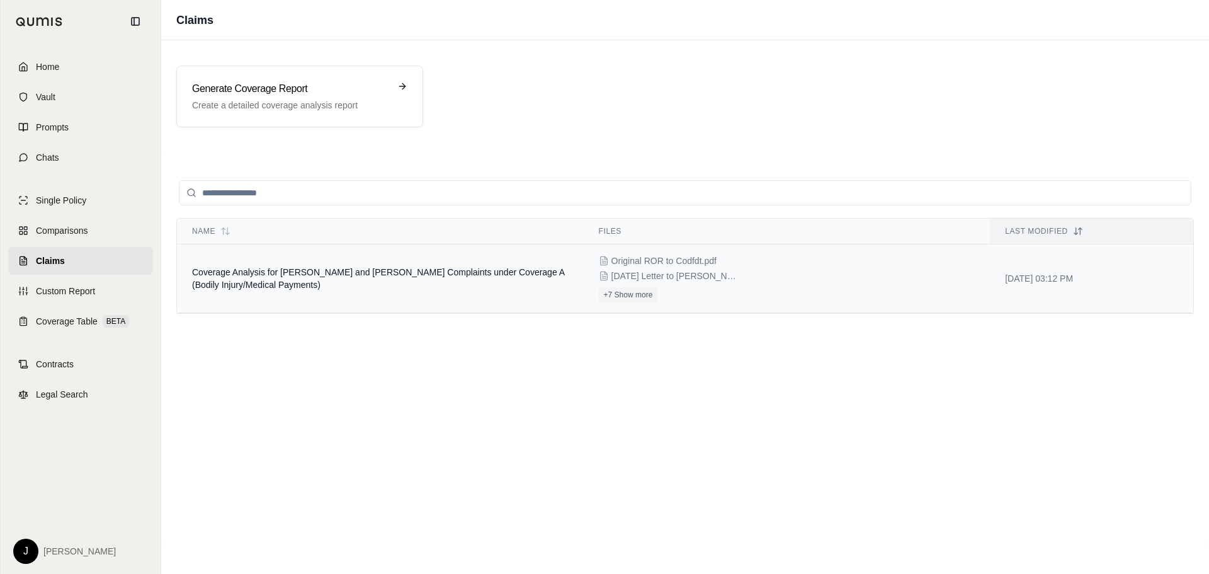
click at [565, 294] on td "Coverage Analysis for [PERSON_NAME] and [PERSON_NAME] Complaints under Coverage…" at bounding box center [380, 278] width 407 height 69
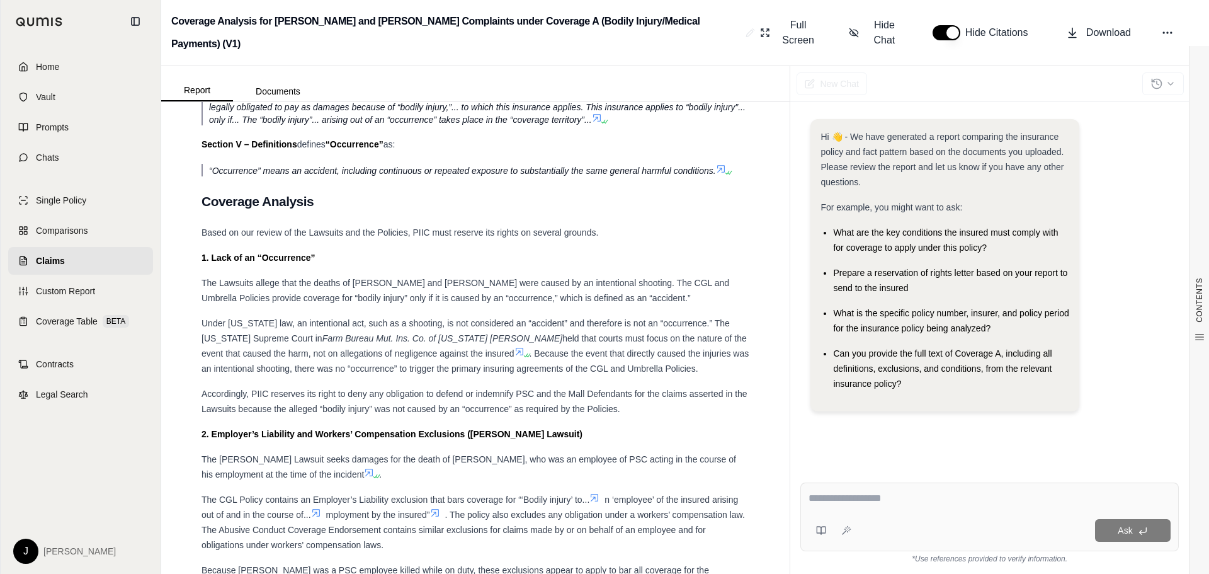
scroll to position [5969, 0]
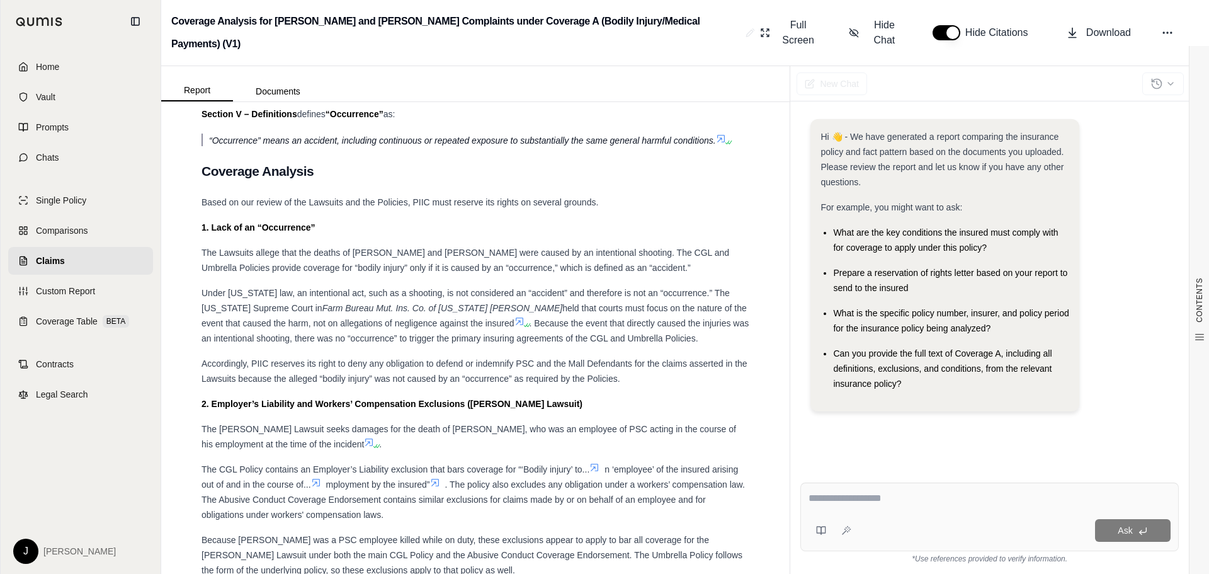
click at [825, 498] on textarea at bounding box center [990, 498] width 362 height 15
type textarea "**********"
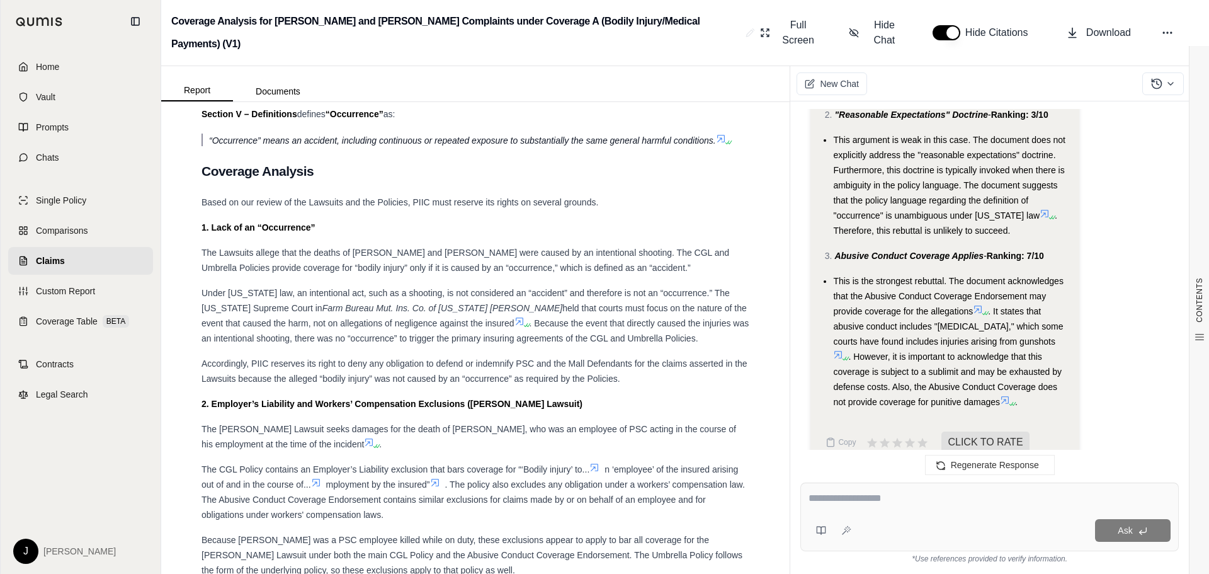
scroll to position [2156, 0]
click at [1092, 25] on span "Download" at bounding box center [1109, 32] width 45 height 15
click at [1168, 79] on icon at bounding box center [1171, 84] width 10 height 10
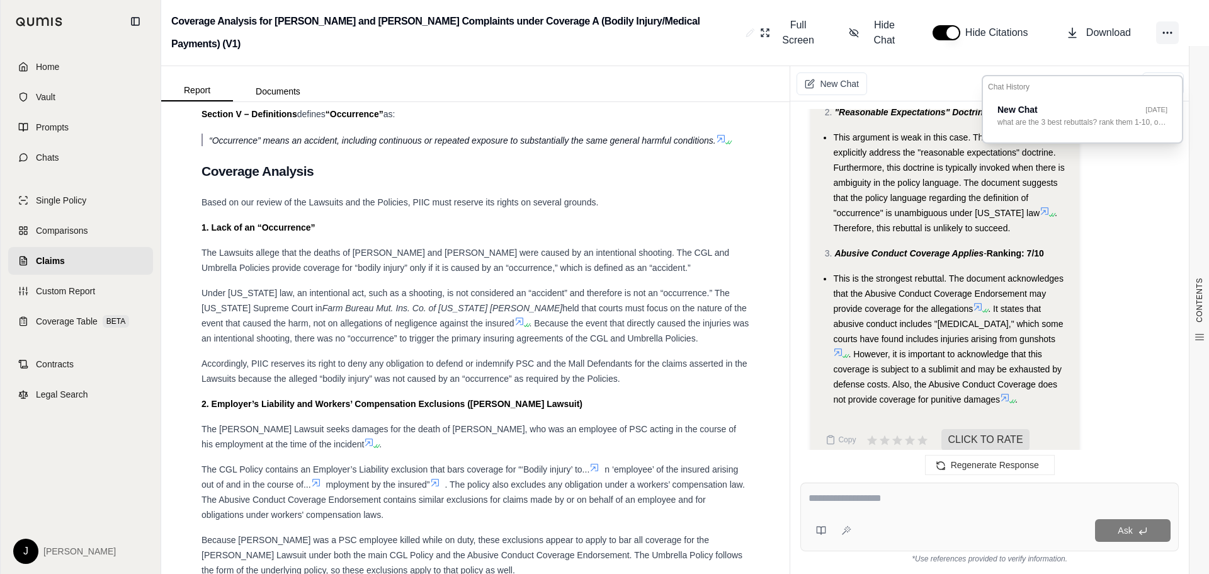
click at [1175, 22] on button at bounding box center [1167, 32] width 23 height 23
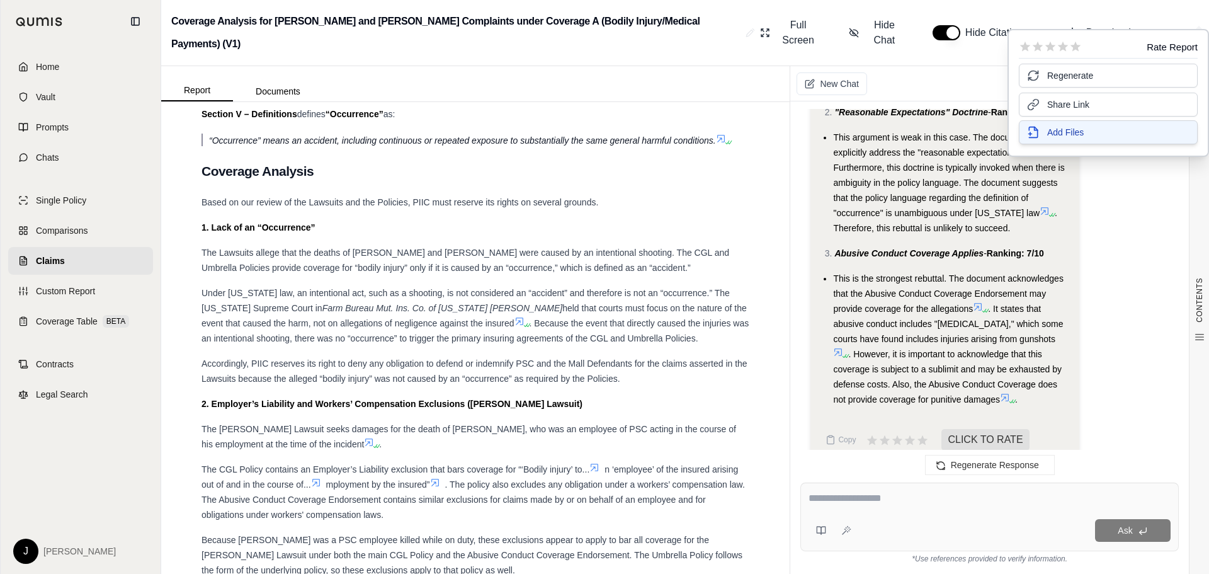
click at [1124, 127] on button "Add Files" at bounding box center [1108, 132] width 179 height 24
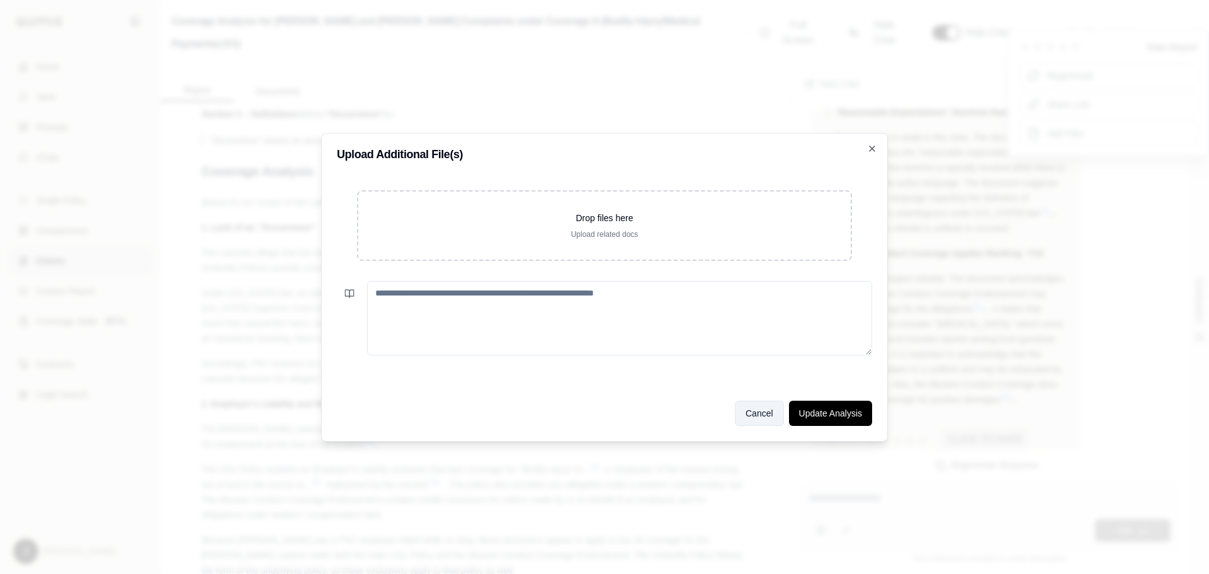
click at [761, 418] on button "Cancel" at bounding box center [759, 413] width 49 height 25
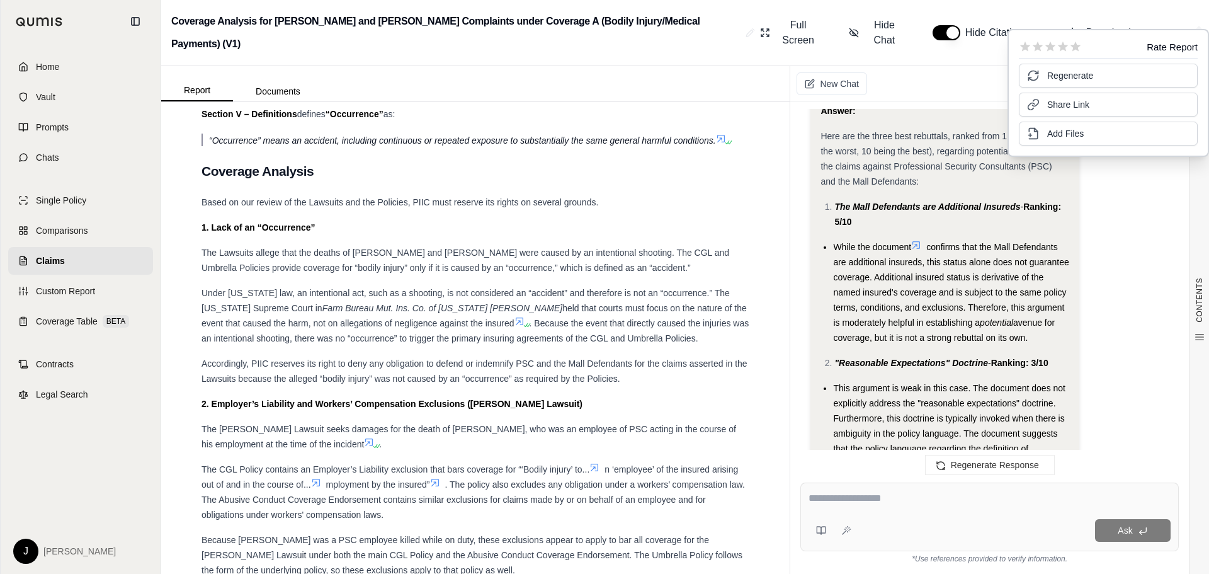
scroll to position [1904, 0]
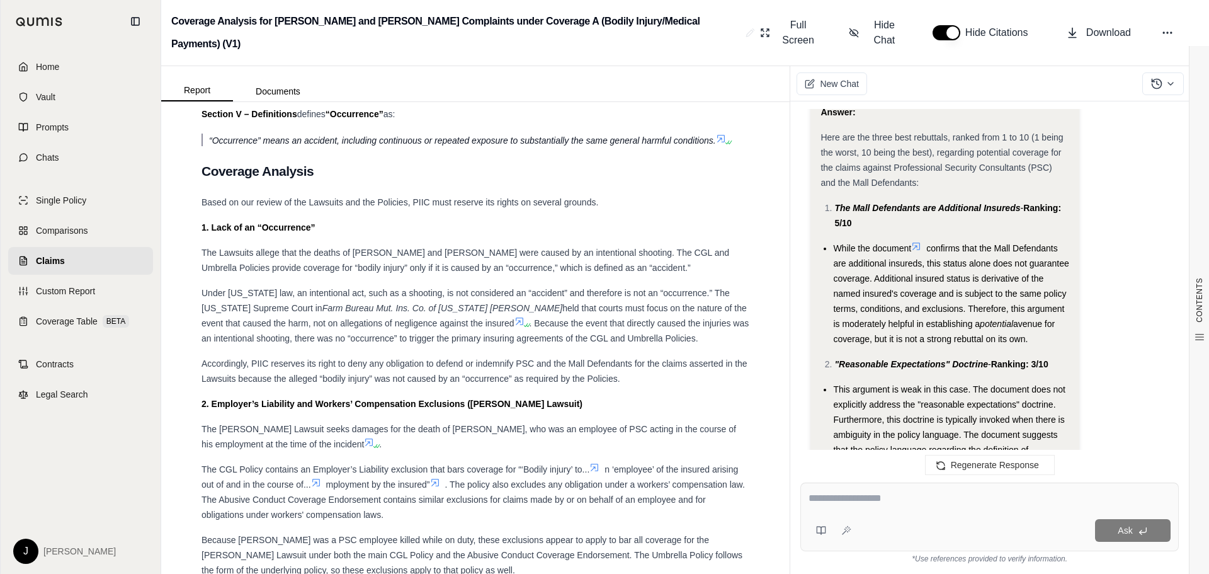
click at [975, 510] on div "Ask" at bounding box center [990, 516] width 379 height 69
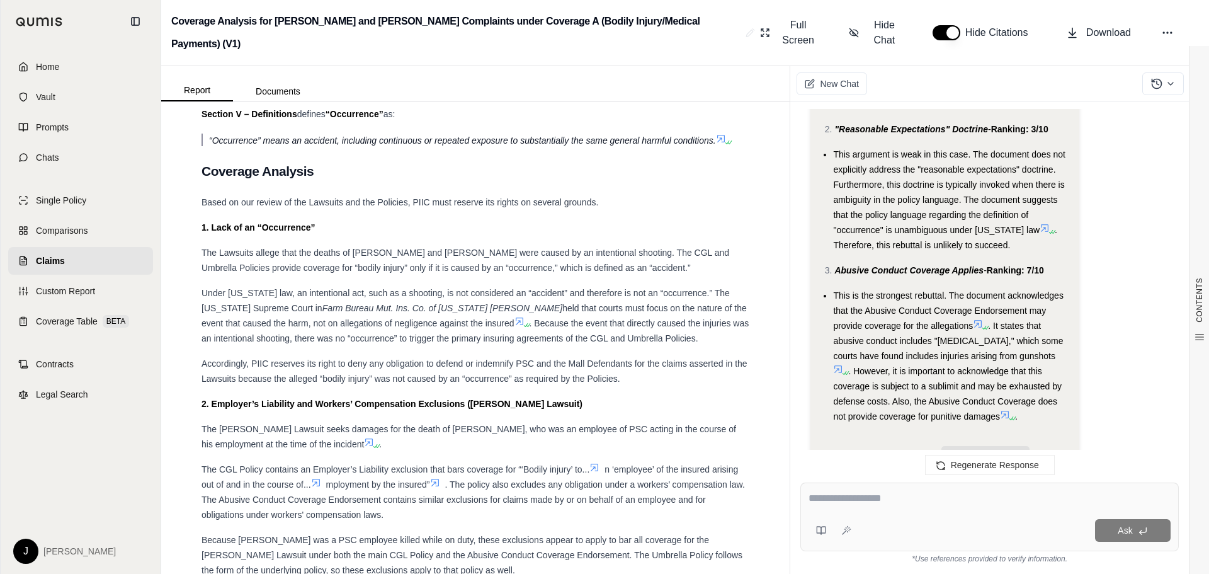
scroll to position [2156, 0]
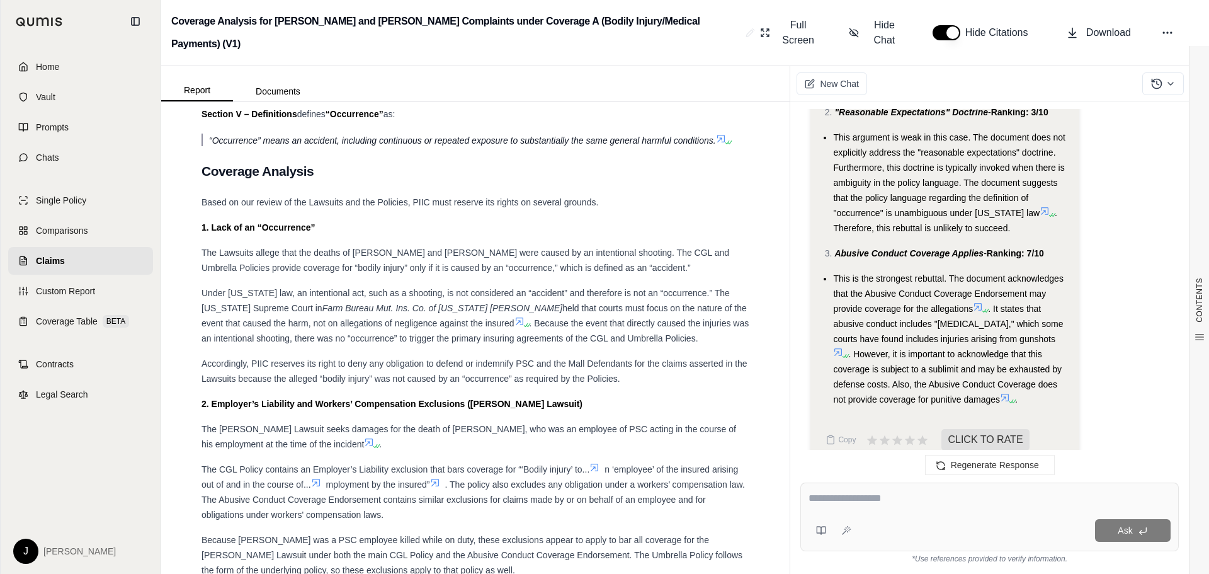
click at [903, 492] on textarea at bounding box center [990, 498] width 362 height 15
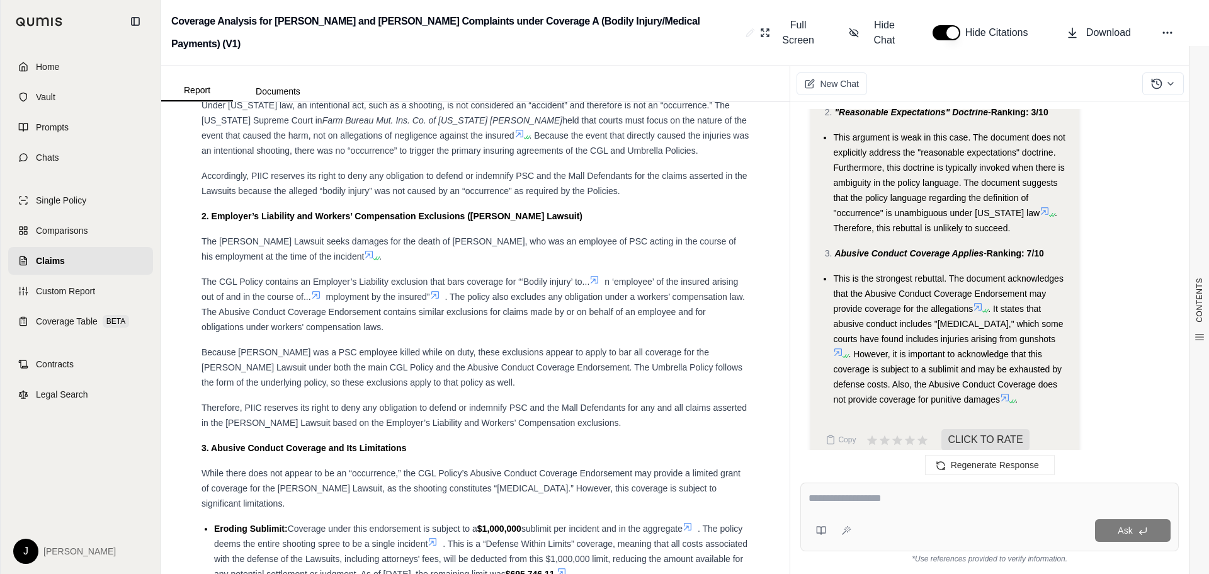
scroll to position [6283, 0]
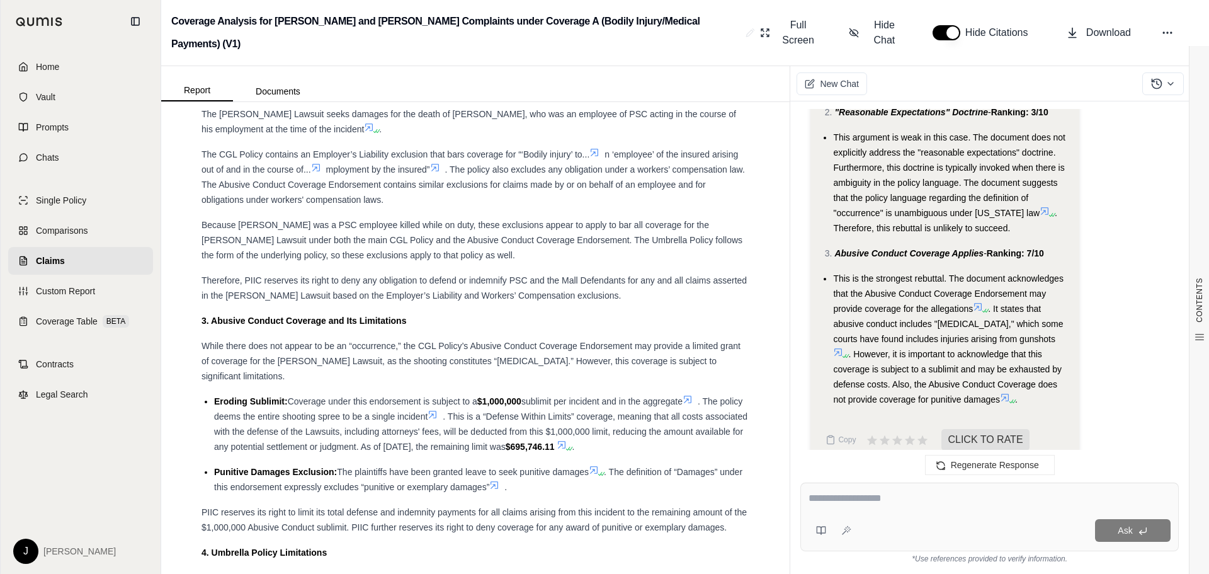
click at [889, 491] on textarea at bounding box center [990, 498] width 362 height 15
type textarea "*"
type textarea "**********"
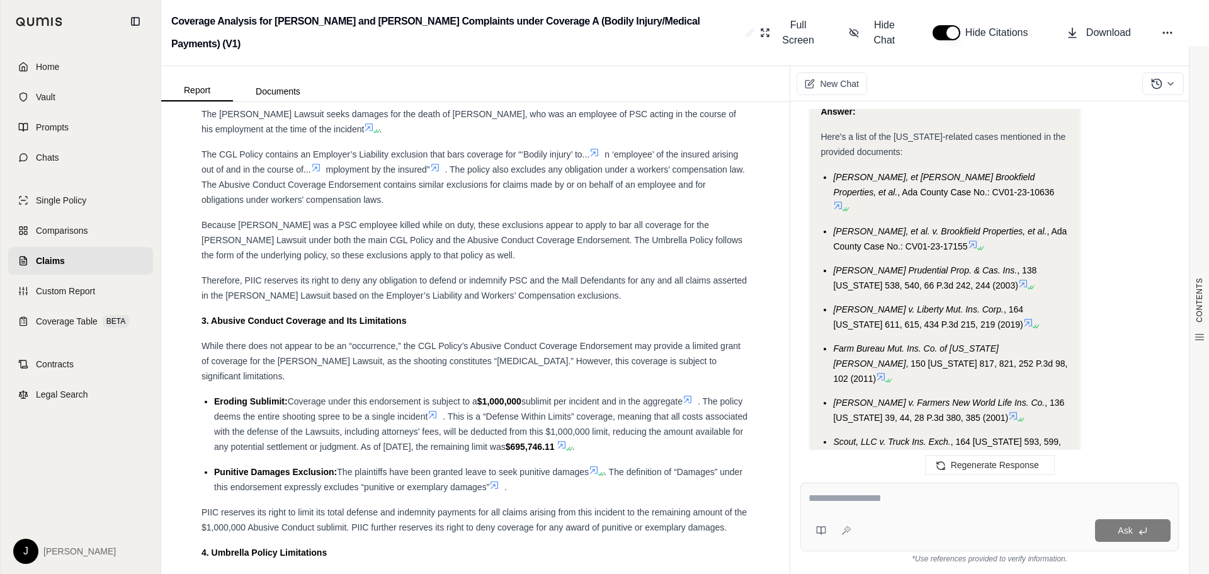
scroll to position [2664, 0]
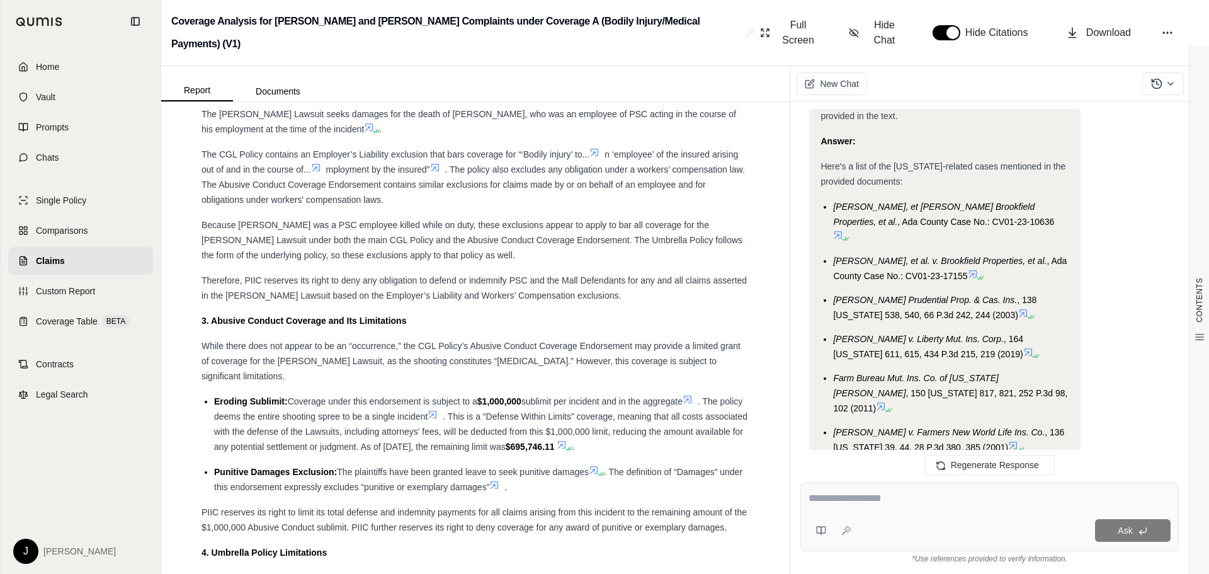
click at [1020, 309] on icon at bounding box center [1024, 313] width 8 height 8
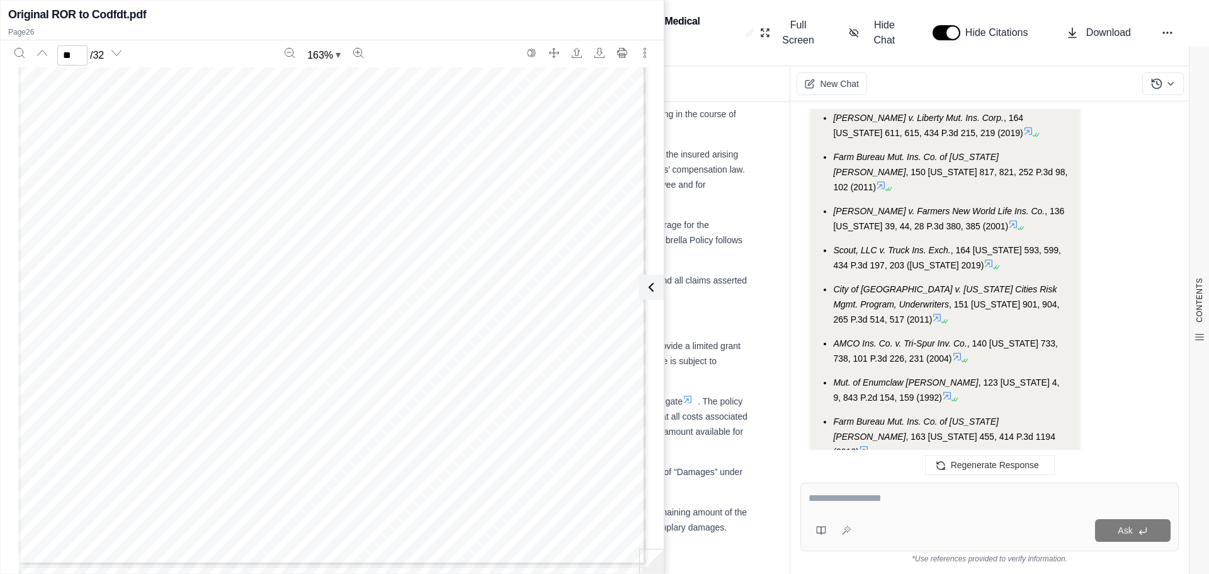
scroll to position [2916, 0]
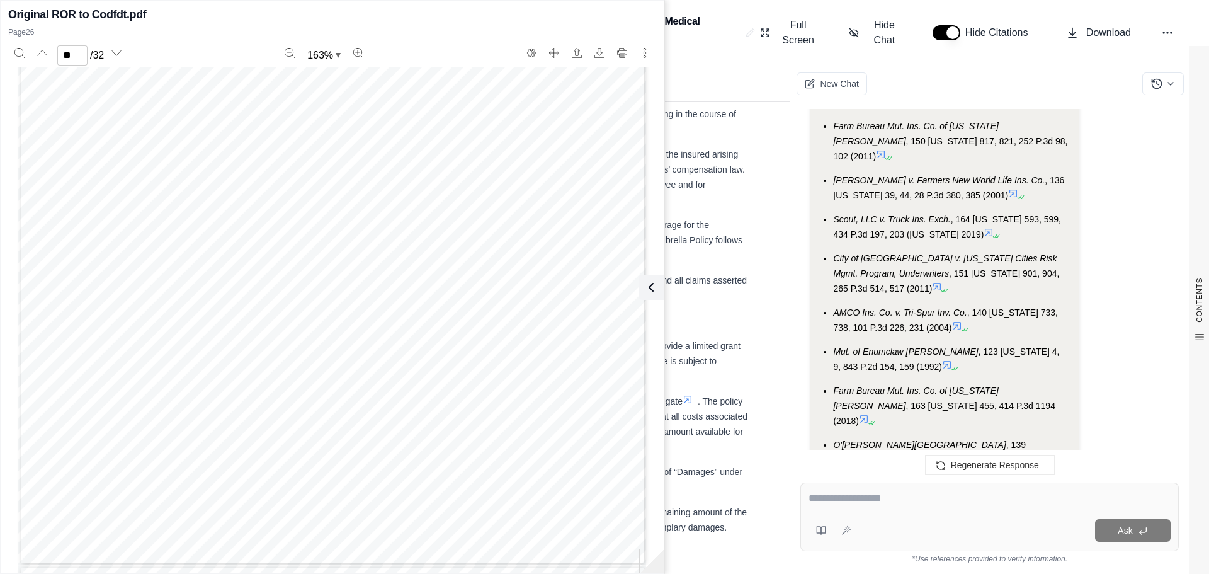
click at [969, 453] on icon at bounding box center [974, 458] width 10 height 10
click at [81, 57] on input "*" at bounding box center [72, 55] width 30 height 20
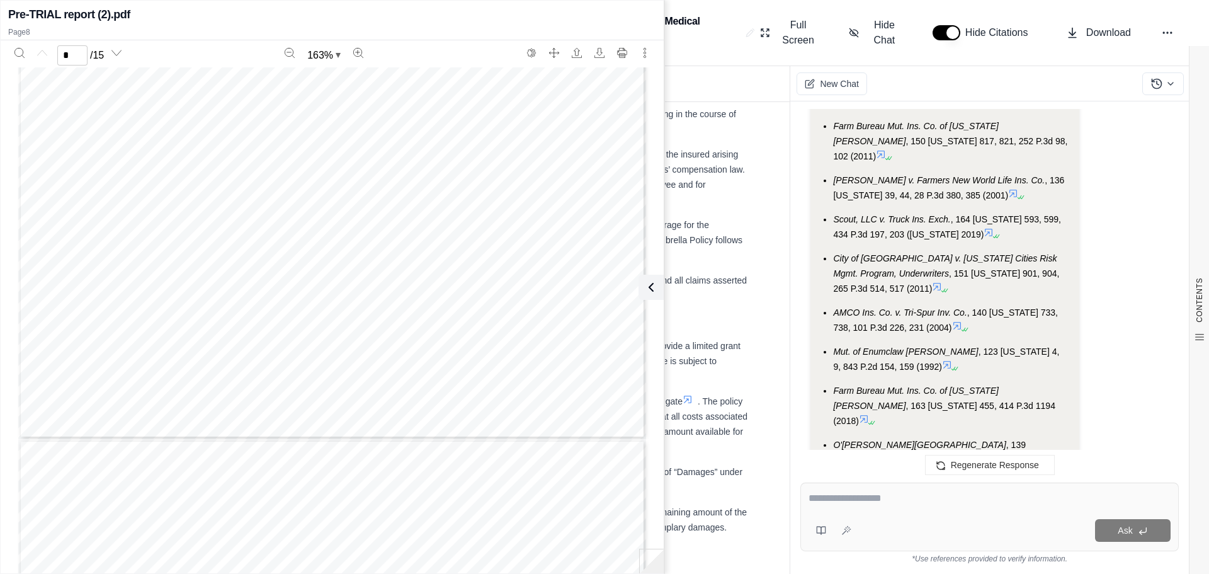
click at [81, 57] on input "*" at bounding box center [72, 55] width 30 height 20
type input "*"
click at [1181, 18] on div "Full Screen Hide Chat Hide Citations Download" at bounding box center [977, 33] width 444 height 40
click at [1173, 26] on icon at bounding box center [1167, 32] width 13 height 13
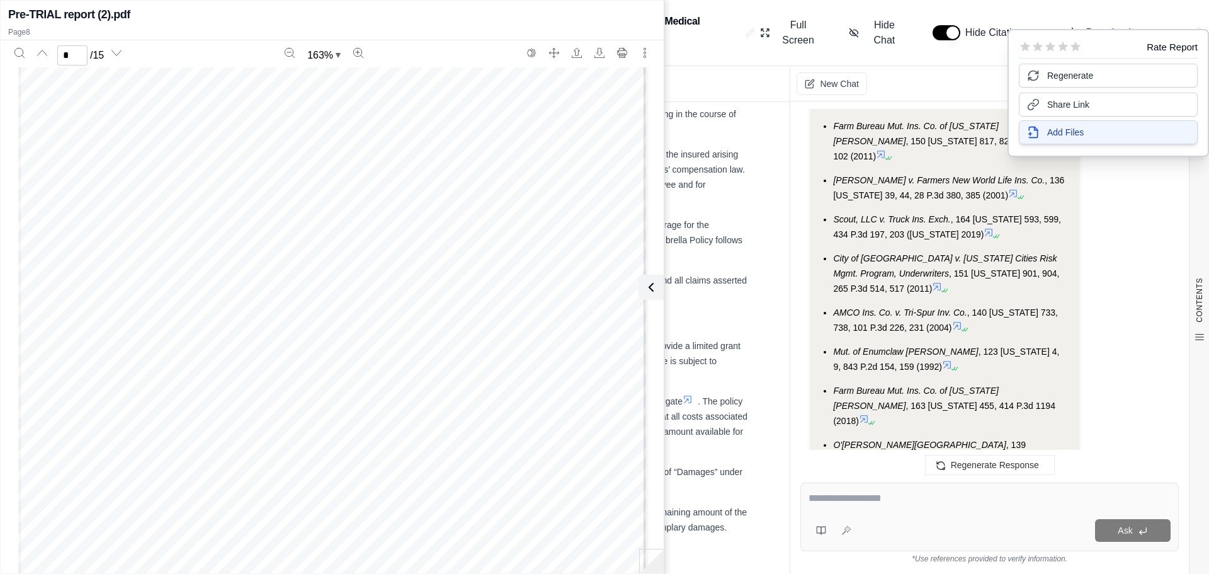
click at [1094, 133] on body "Home Vault Prompts Chats Single Policy Comparisons Claims Custom Report Coverag…" at bounding box center [604, 287] width 1209 height 574
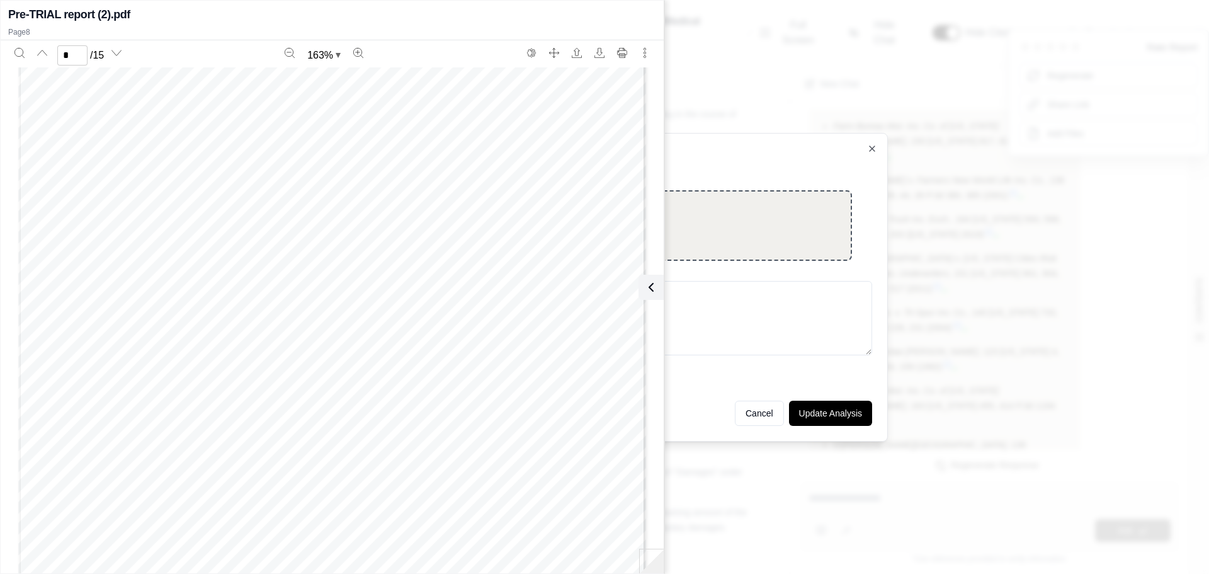
click at [754, 241] on div "Drop files here Upload related docs" at bounding box center [604, 225] width 495 height 71
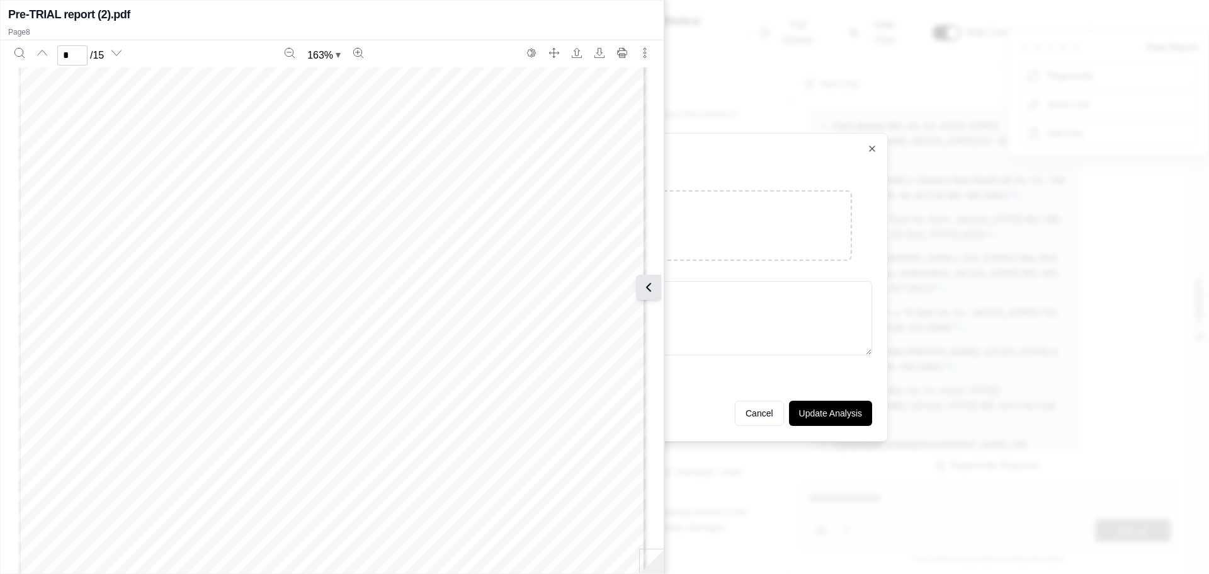
click at [648, 286] on icon at bounding box center [649, 287] width 4 height 8
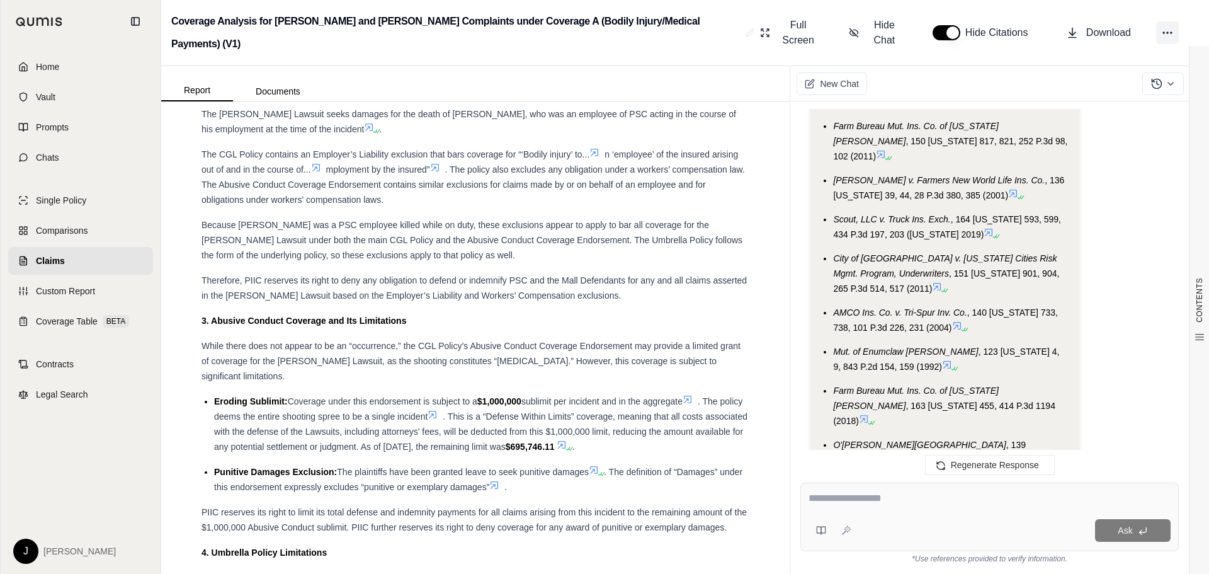
click at [1173, 26] on icon at bounding box center [1167, 32] width 13 height 13
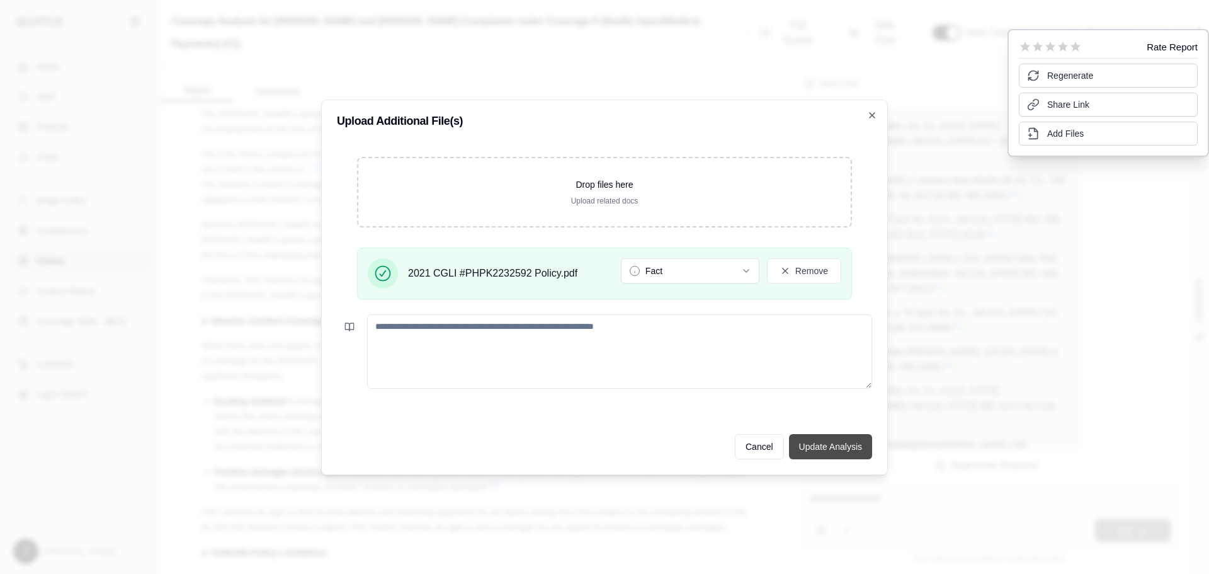
click at [849, 448] on button "Update Analysis" at bounding box center [830, 446] width 83 height 25
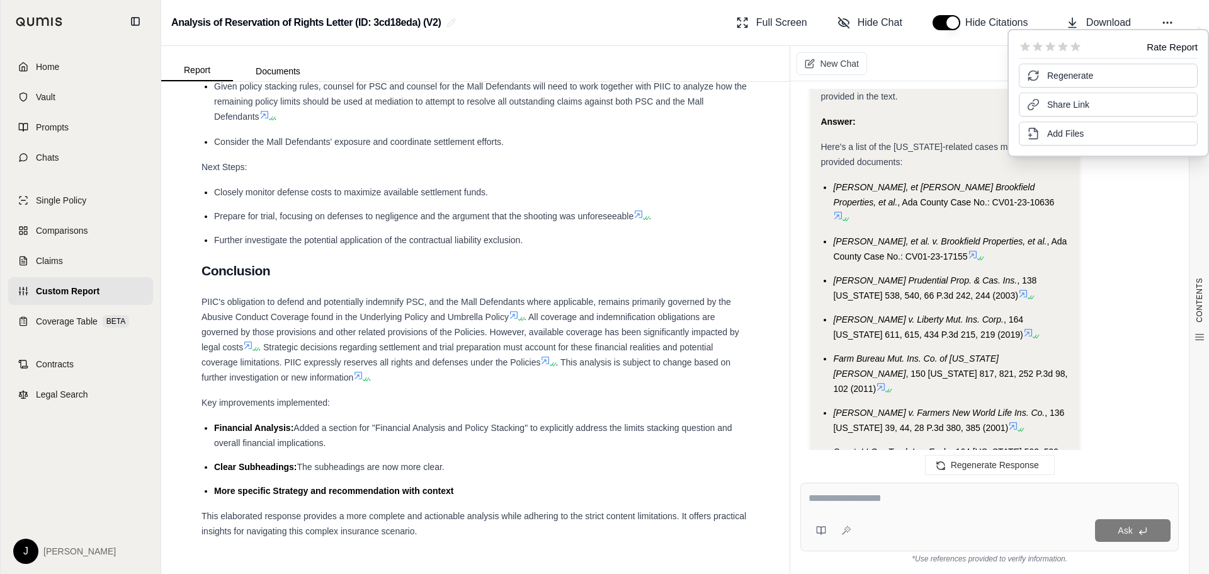
scroll to position [2838, 0]
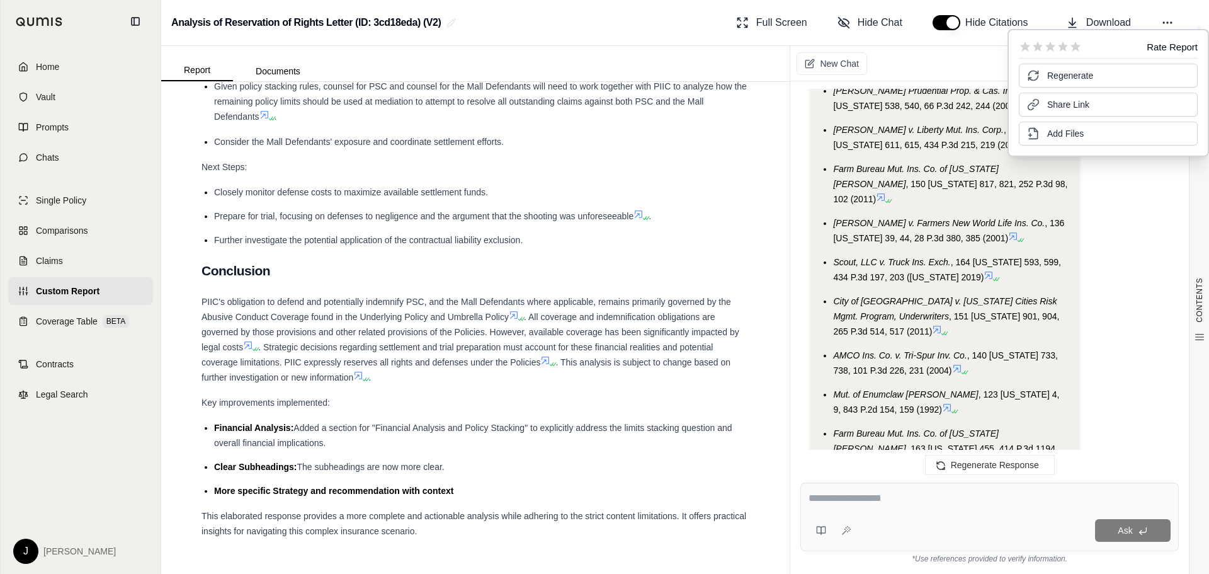
click at [912, 507] on div at bounding box center [990, 501] width 362 height 20
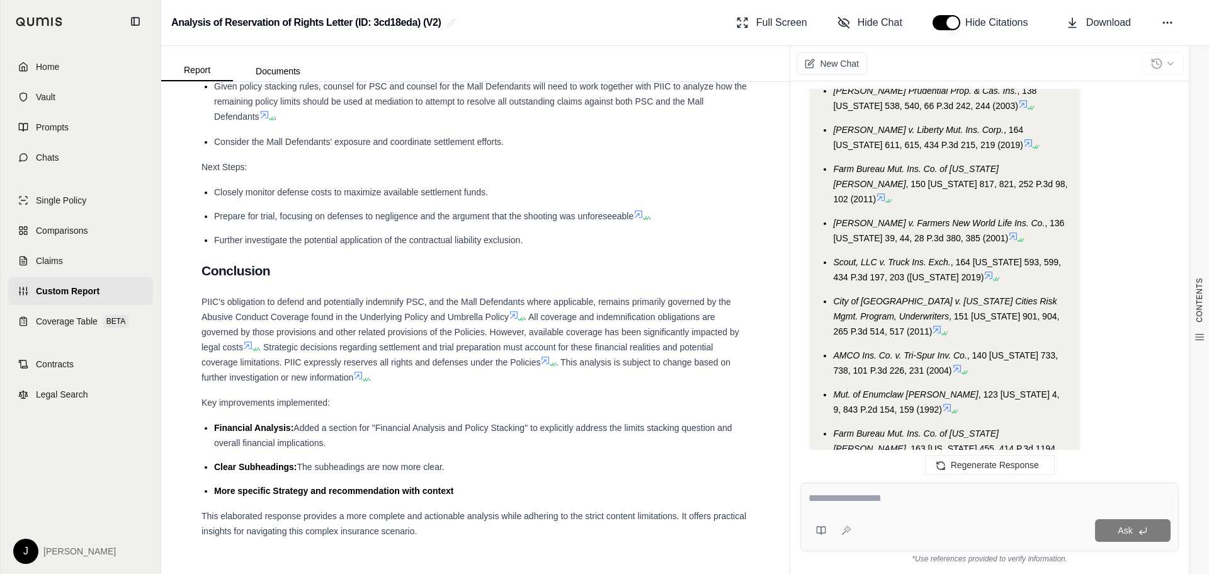
click at [913, 507] on div at bounding box center [990, 501] width 362 height 20
click at [901, 493] on textarea at bounding box center [990, 498] width 362 height 15
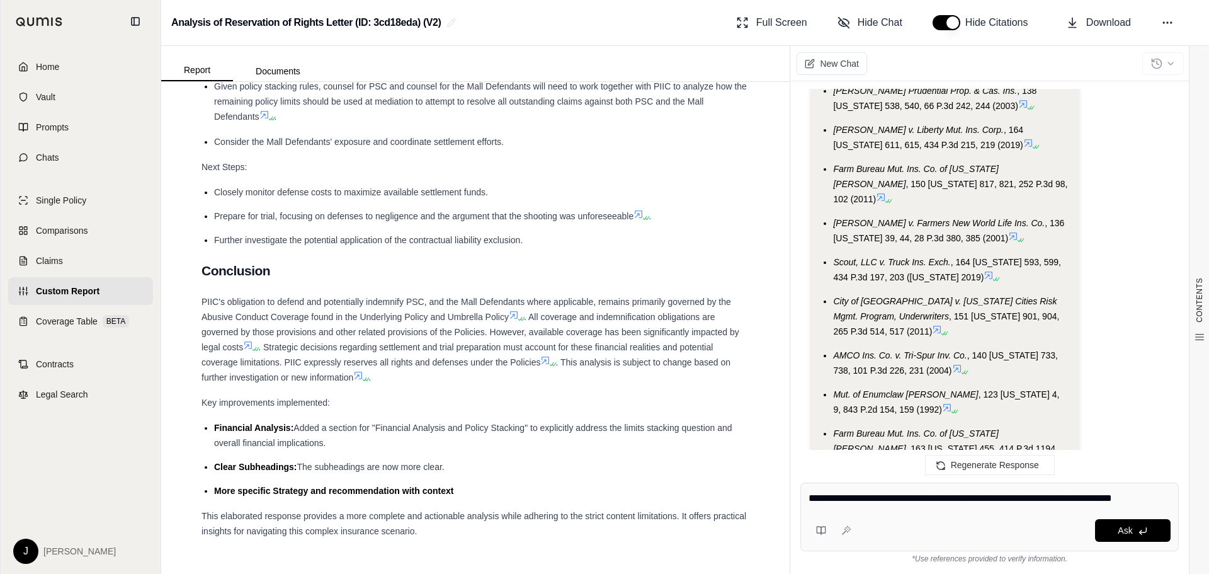
type textarea "**********"
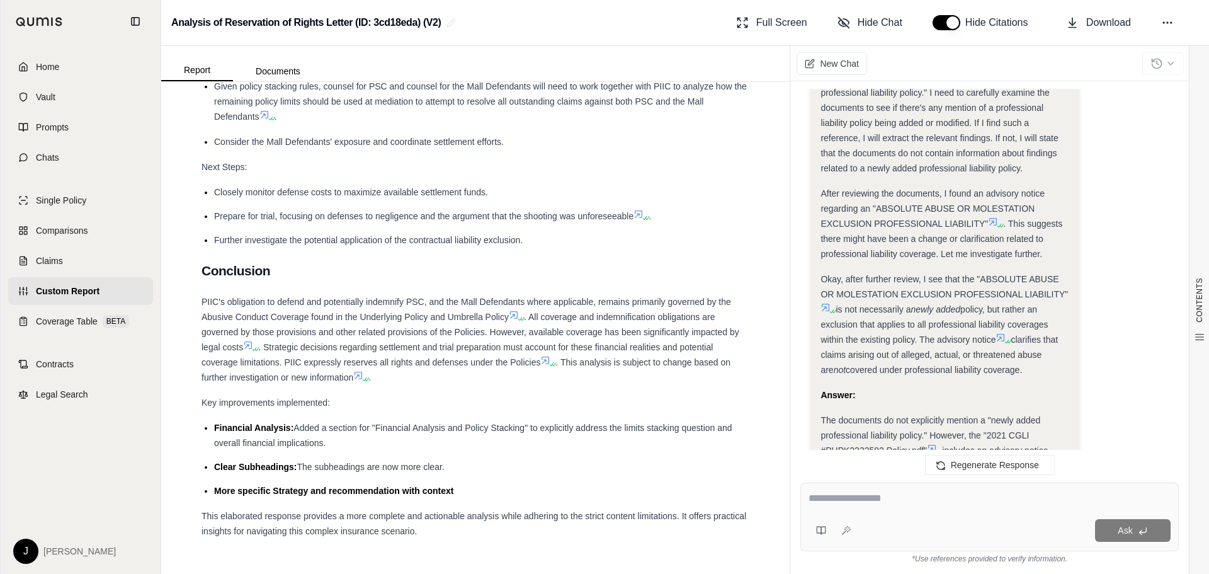
scroll to position [3321, 0]
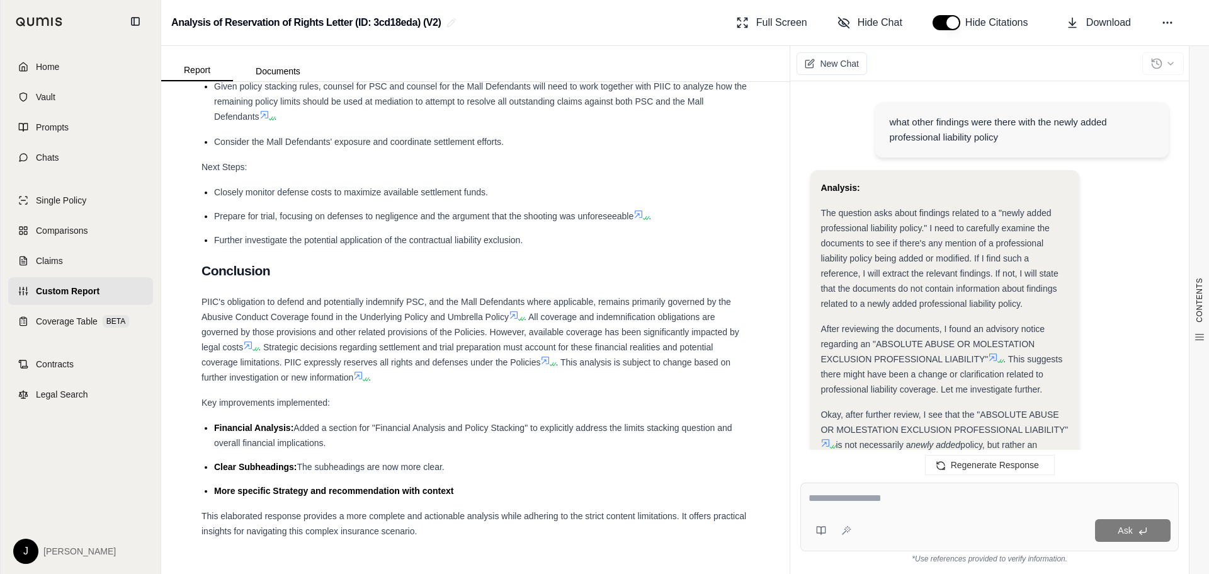
click at [954, 496] on textarea at bounding box center [990, 498] width 362 height 15
type textarea "*"
type textarea "**********"
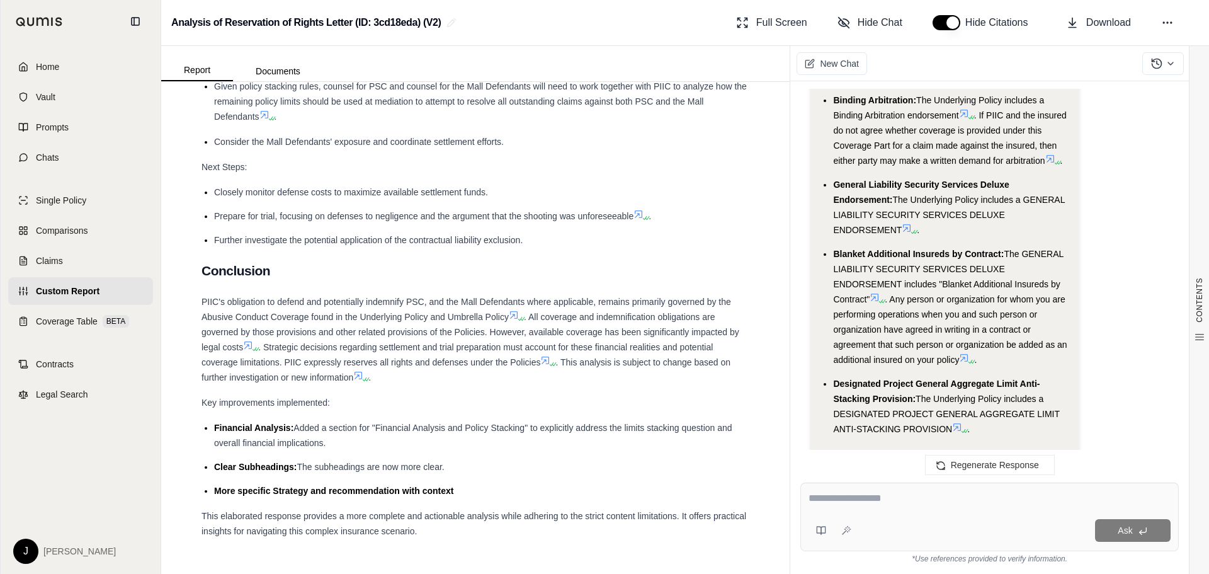
scroll to position [4468, 0]
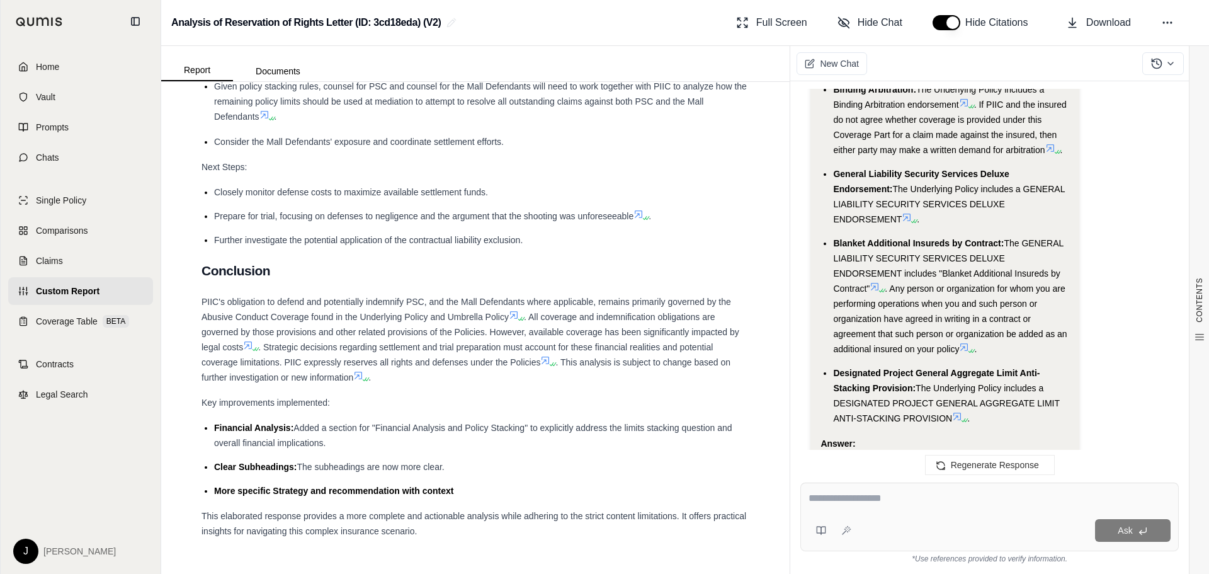
click at [884, 503] on textarea at bounding box center [990, 498] width 362 height 15
type textarea "**********"
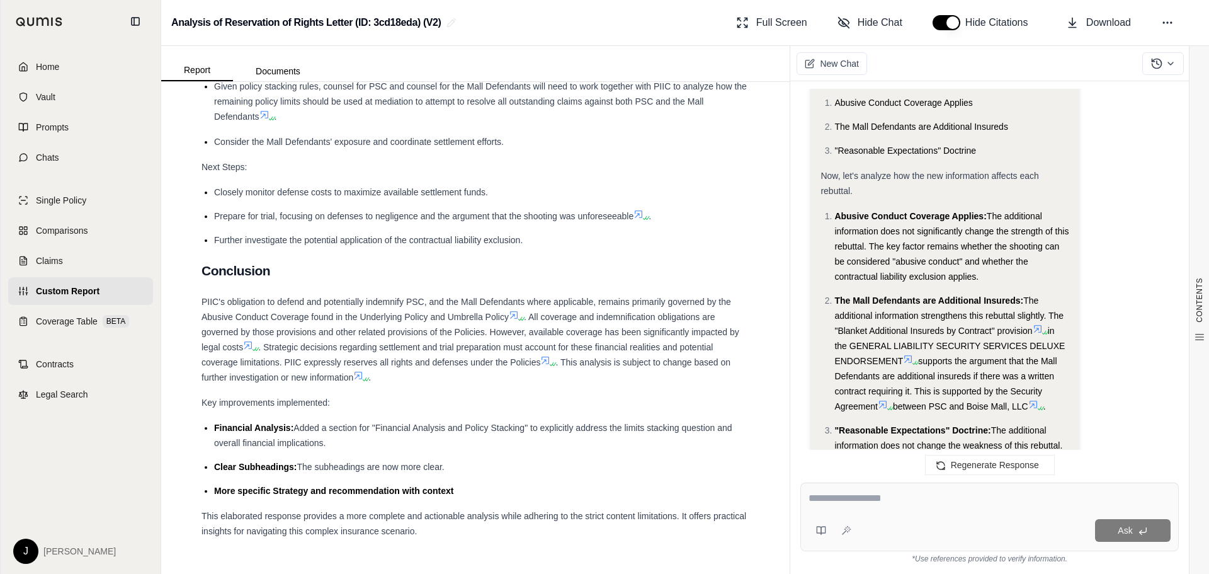
scroll to position [5647, 0]
click at [960, 295] on span "The additional information strengthens this rebuttal slightly. The "Blanket Add…" at bounding box center [949, 315] width 229 height 40
drag, startPoint x: 845, startPoint y: 241, endPoint x: 1019, endPoint y: 240, distance: 174.5
click at [1019, 295] on span "The Mall Defendants are Additional Insureds:" at bounding box center [929, 300] width 189 height 10
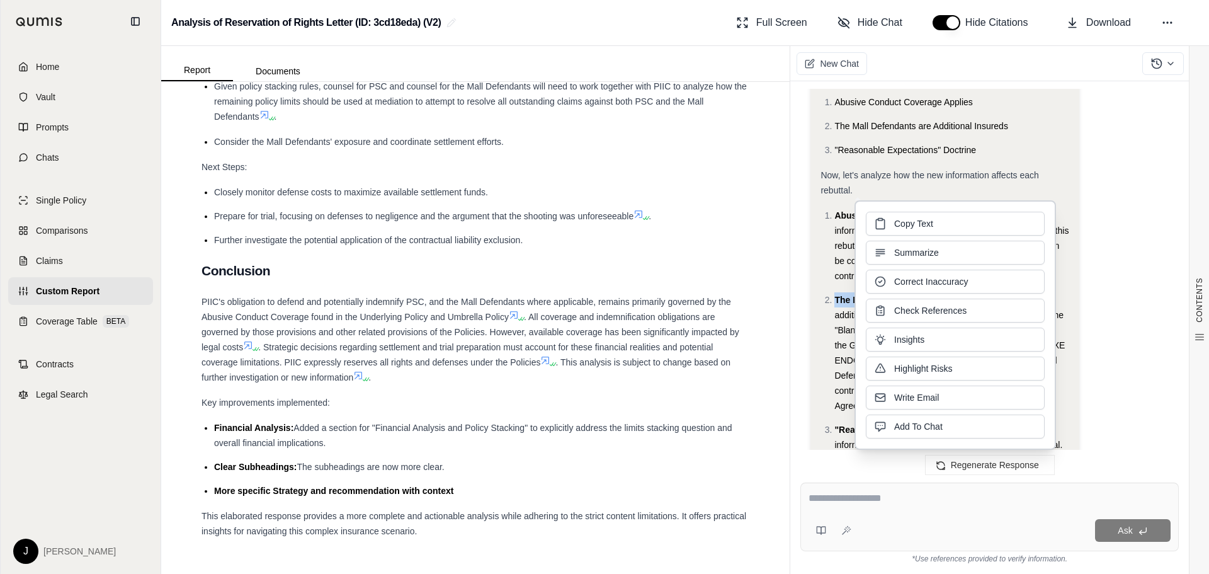
copy span "The Mall Defendants are Additional Insureds"
click at [828, 494] on textarea at bounding box center [990, 498] width 362 height 15
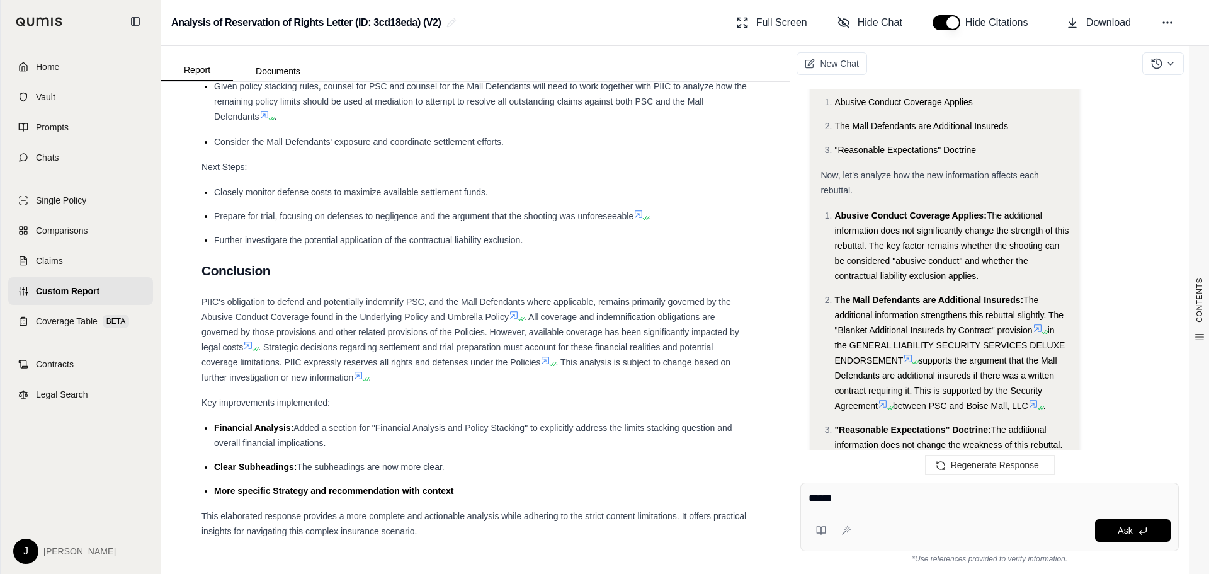
paste textarea "**********"
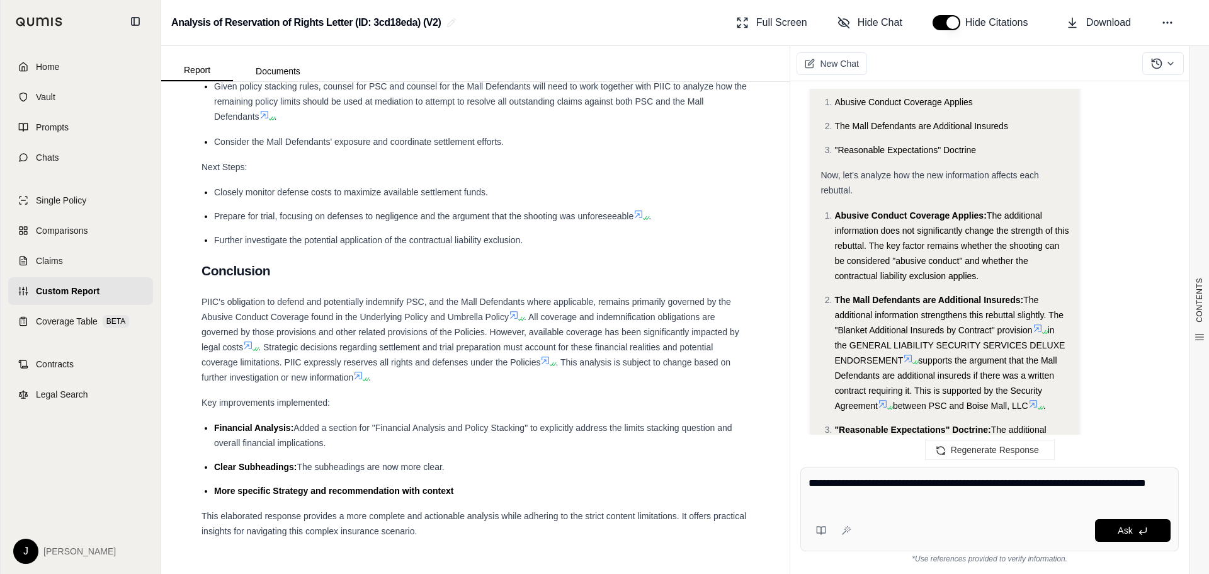
type textarea "**********"
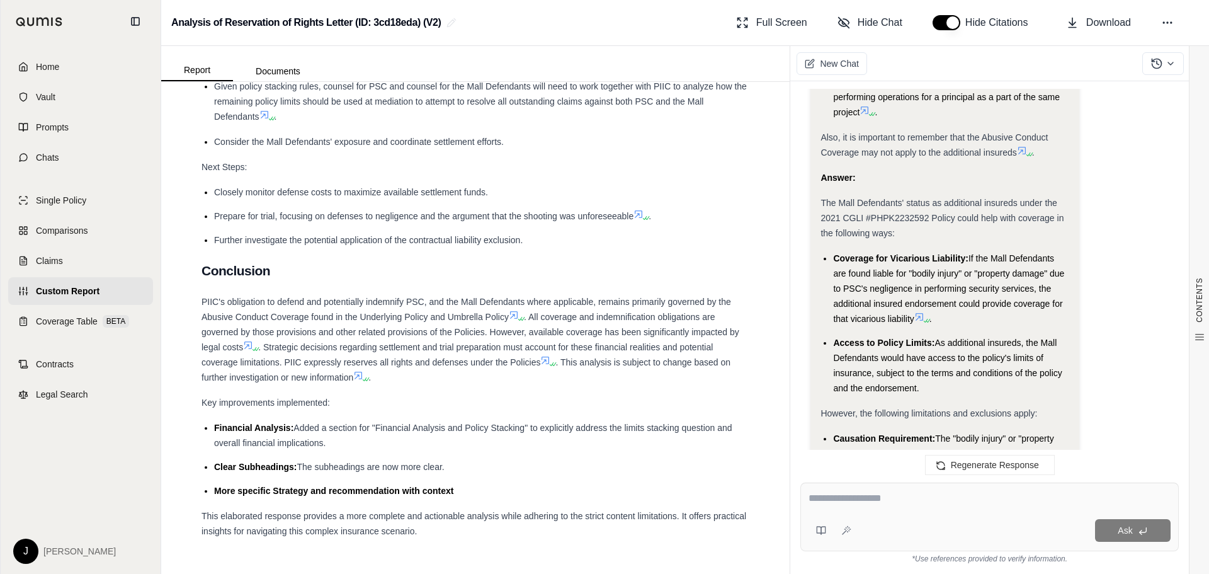
scroll to position [7476, 0]
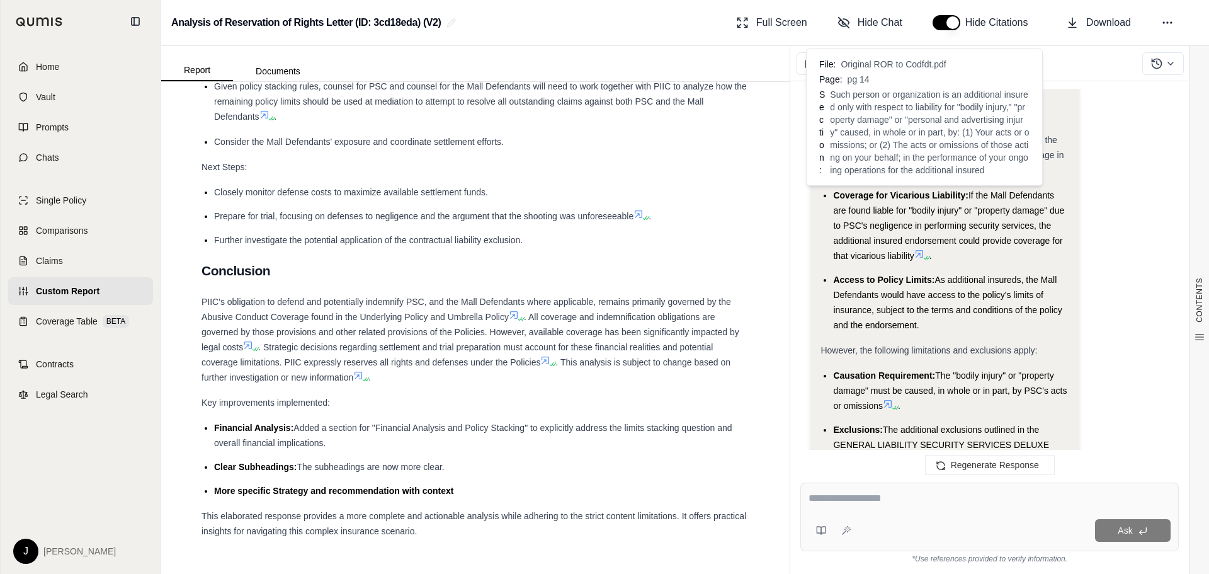
click at [921, 249] on icon at bounding box center [920, 254] width 10 height 10
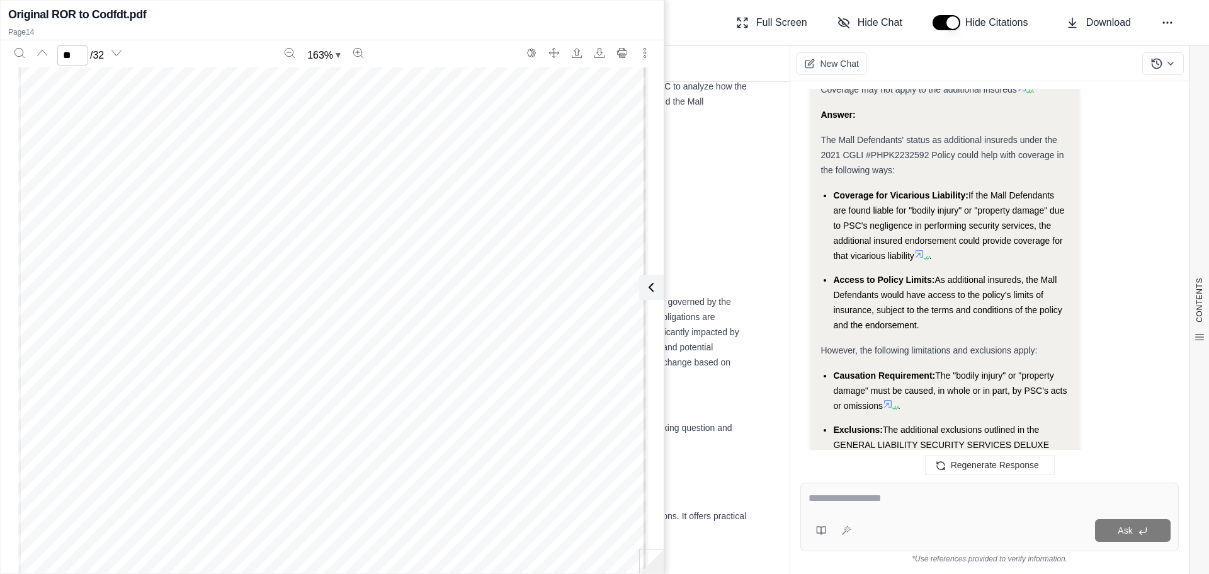
scroll to position [10817, 0]
type input "**"
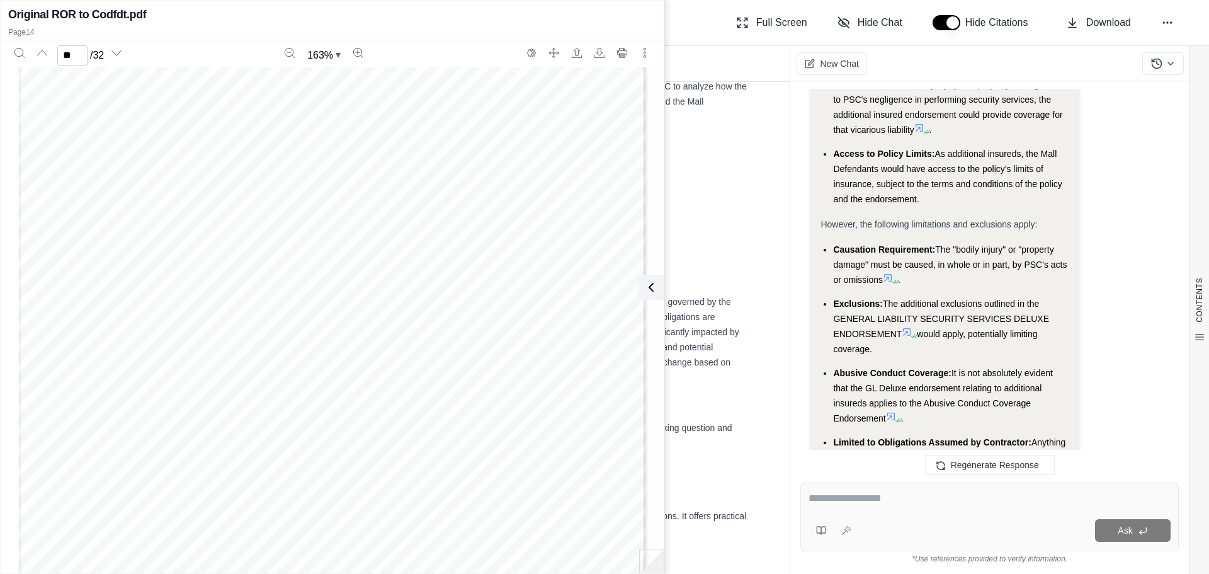
scroll to position [7665, 0]
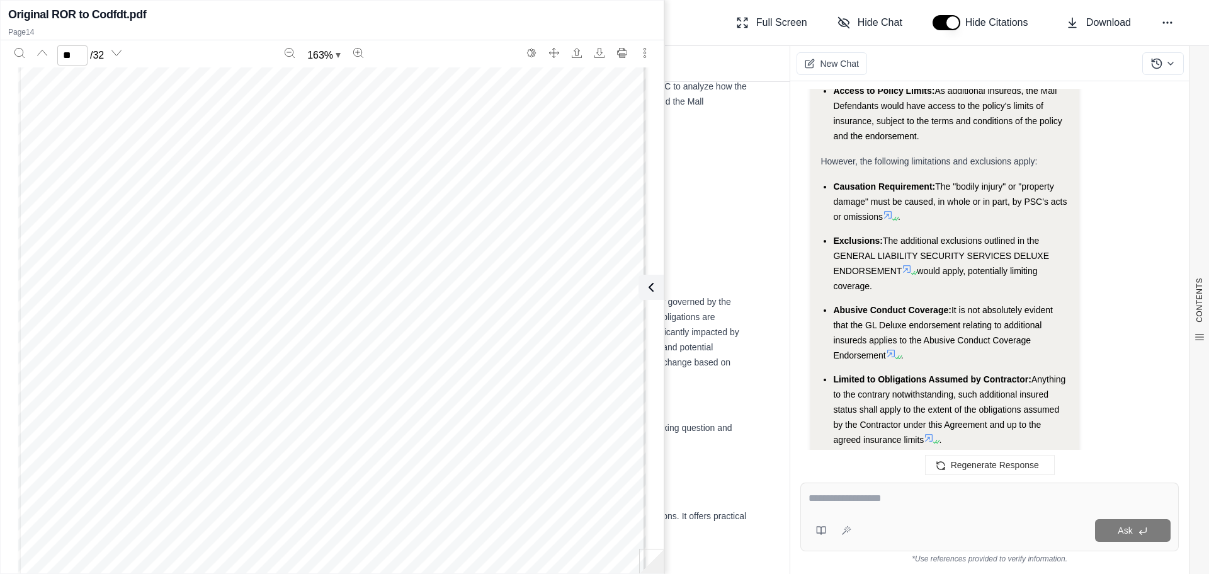
click at [911, 264] on icon at bounding box center [907, 269] width 10 height 10
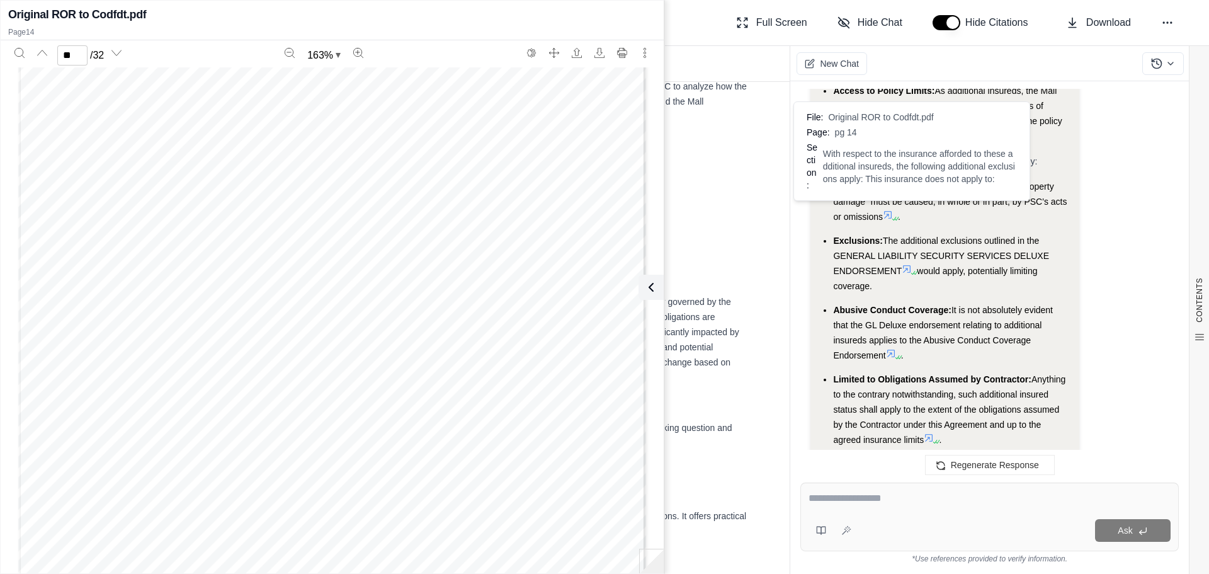
click at [911, 264] on icon at bounding box center [907, 269] width 10 height 10
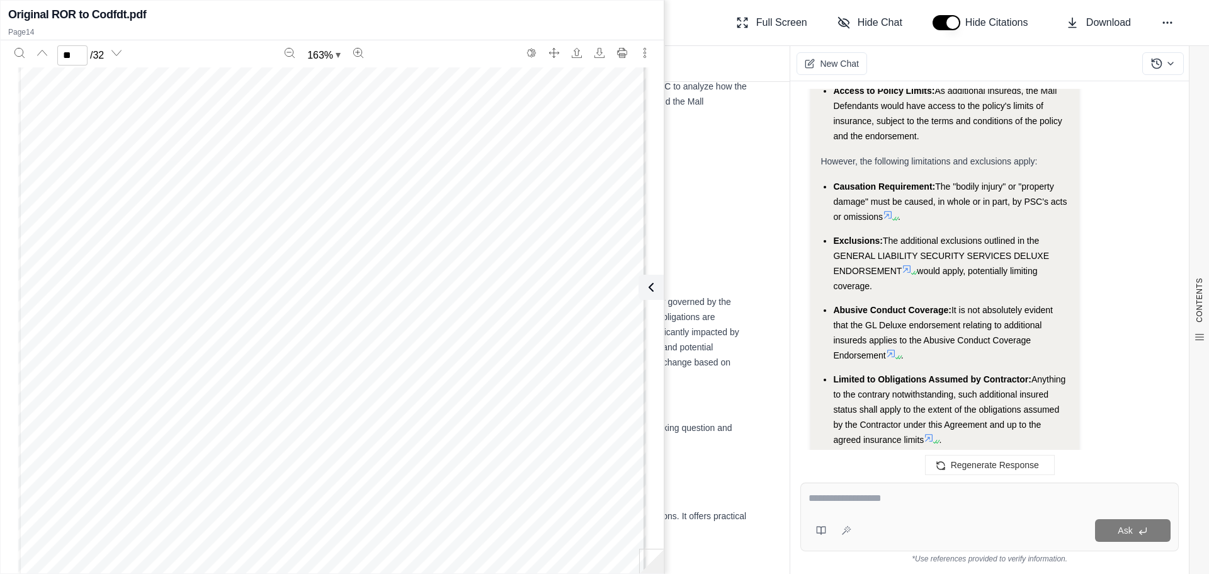
click at [908, 264] on icon at bounding box center [907, 269] width 10 height 10
click at [655, 284] on icon at bounding box center [648, 287] width 15 height 15
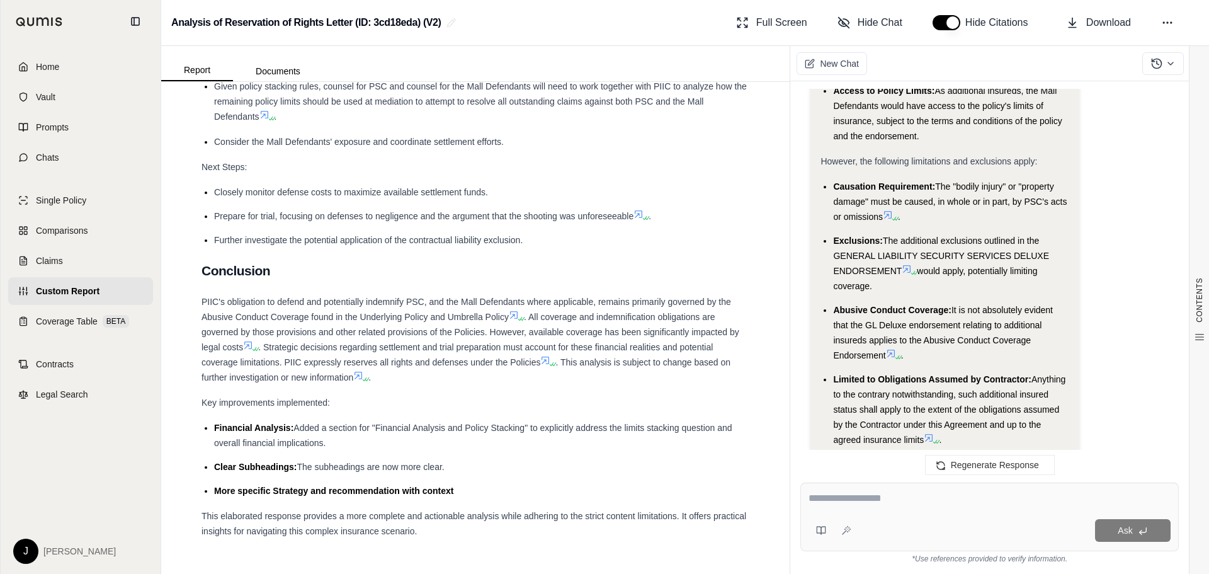
click at [910, 264] on icon at bounding box center [907, 269] width 10 height 10
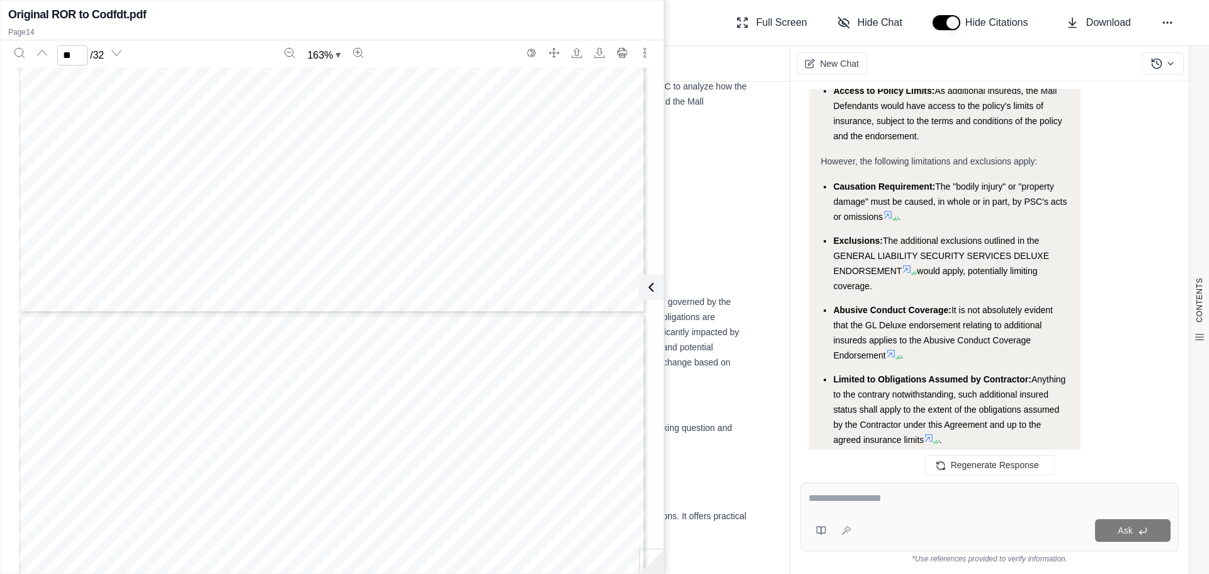
scroll to position [11132, 0]
type input "**"
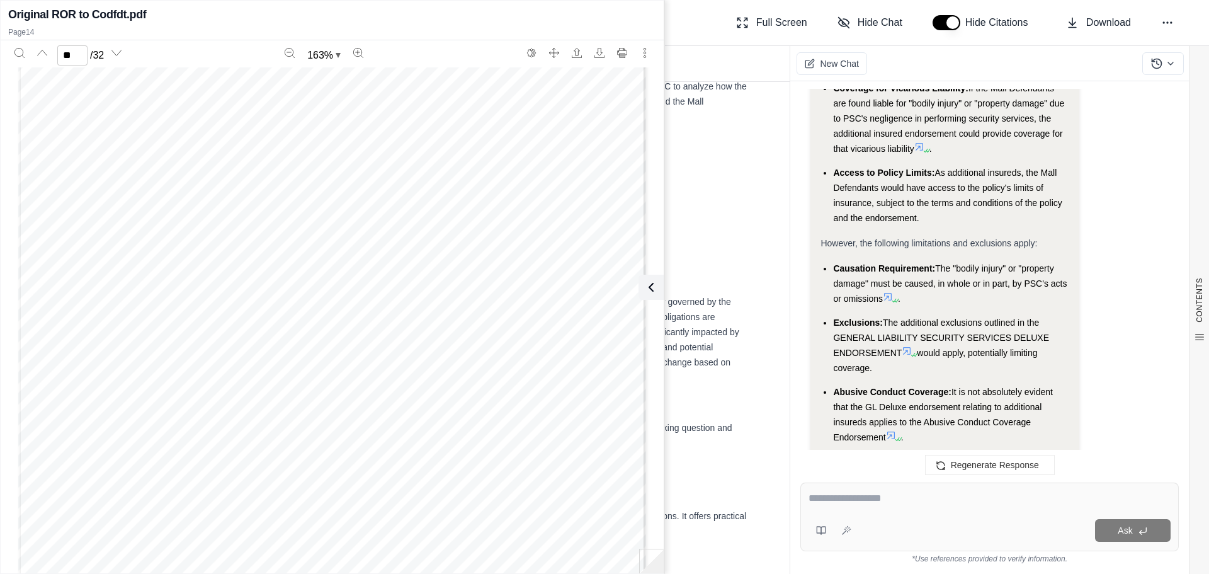
scroll to position [7665, 0]
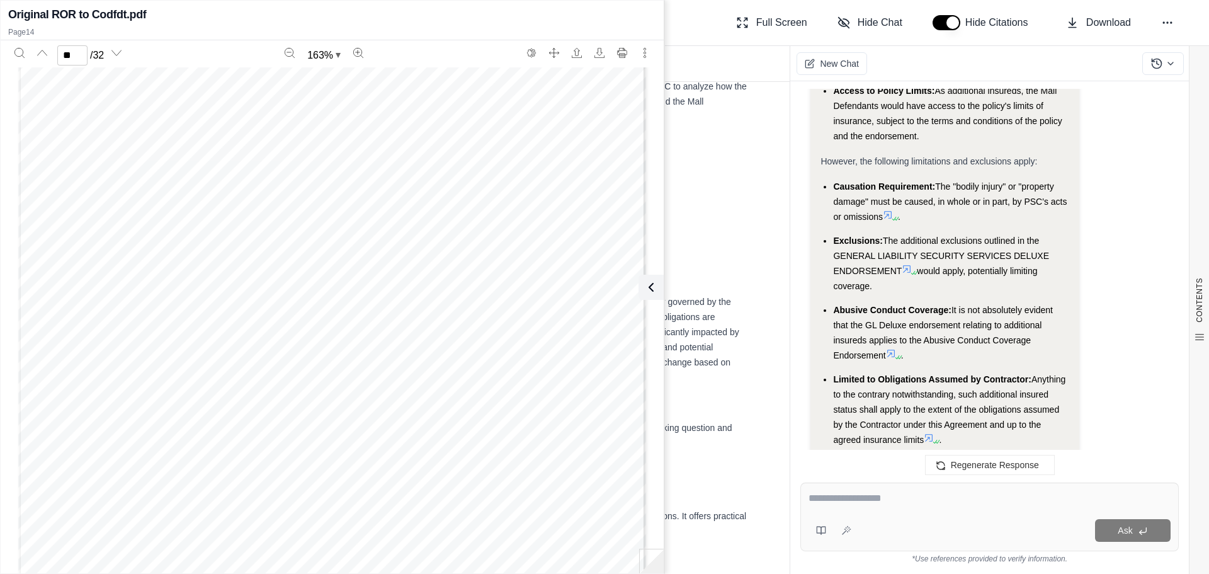
click at [887, 503] on textarea at bounding box center [990, 498] width 362 height 15
type textarea "*"
type textarea "**********"
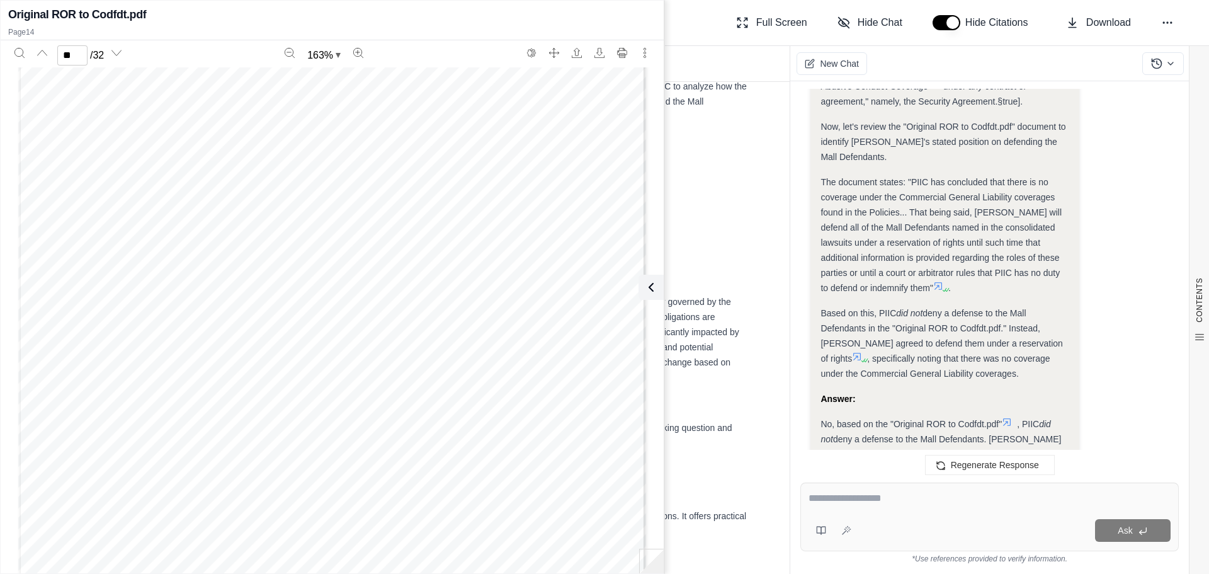
scroll to position [8572, 0]
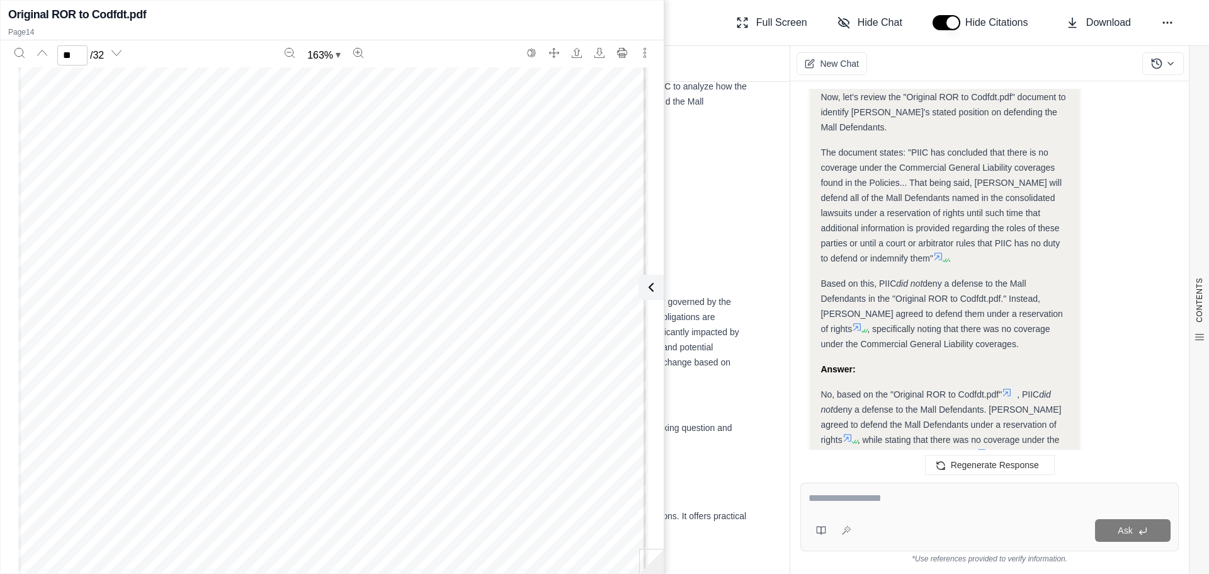
drag, startPoint x: 659, startPoint y: 288, endPoint x: 1033, endPoint y: 141, distance: 402.1
click at [659, 288] on button at bounding box center [651, 287] width 25 height 25
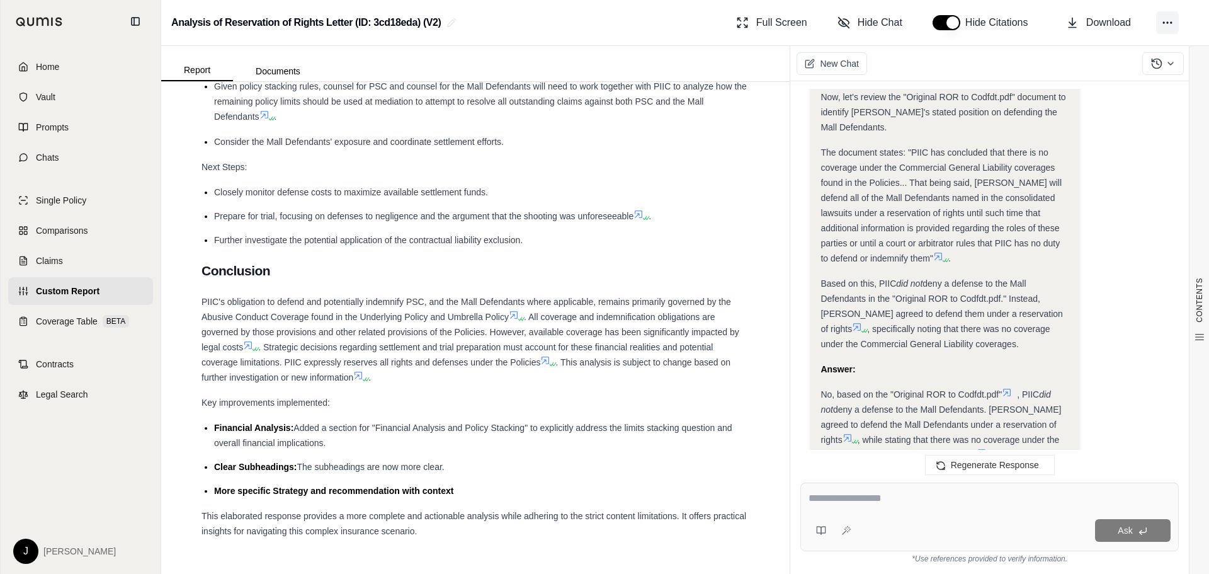
click at [1173, 26] on icon at bounding box center [1167, 22] width 13 height 13
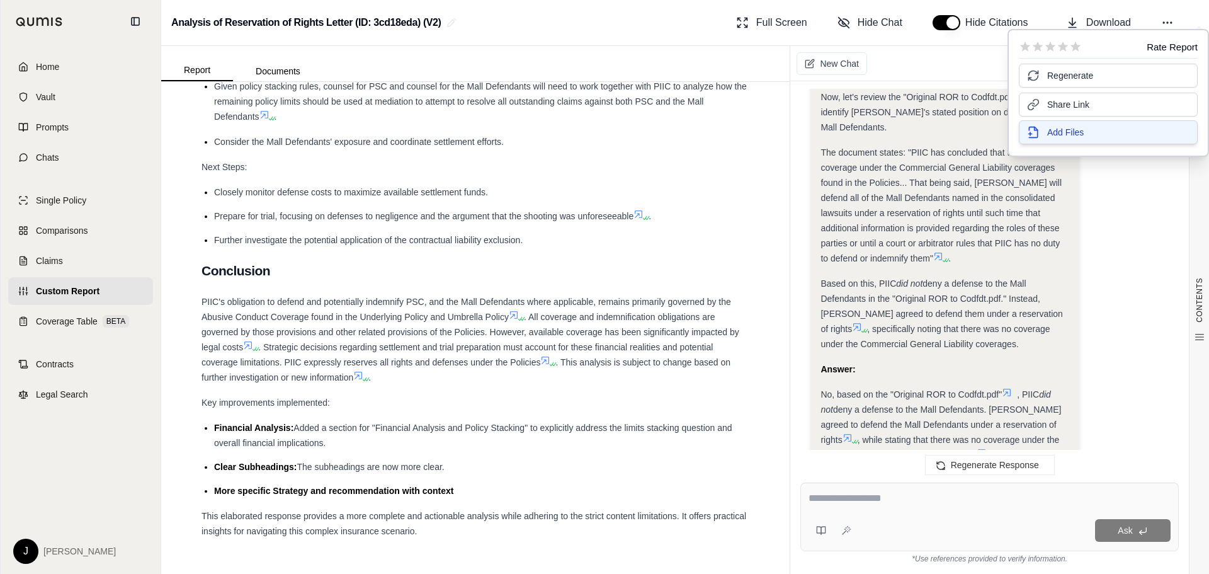
click at [1110, 137] on button "Add Files" at bounding box center [1108, 132] width 179 height 24
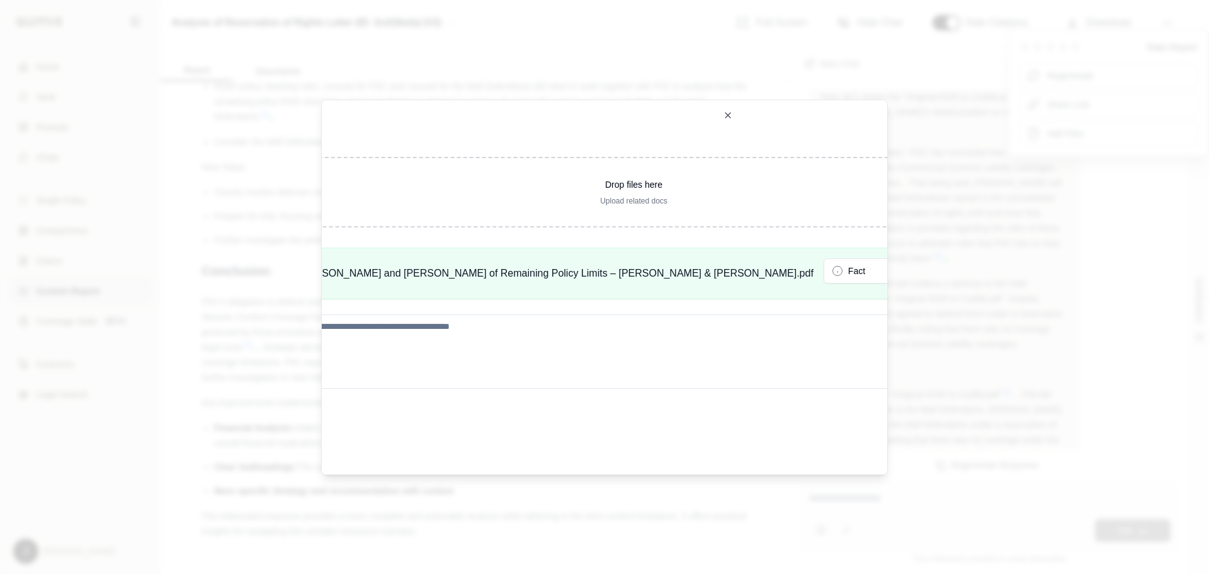
scroll to position [0, 154]
click at [983, 438] on button "Update Analysis" at bounding box center [1024, 446] width 83 height 25
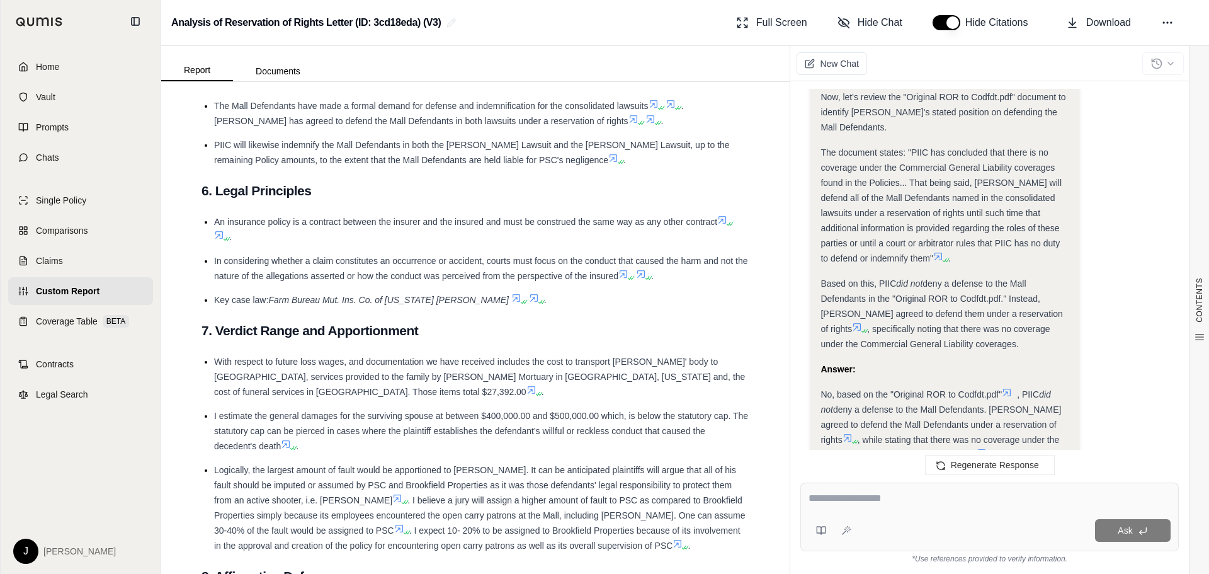
scroll to position [2635, 0]
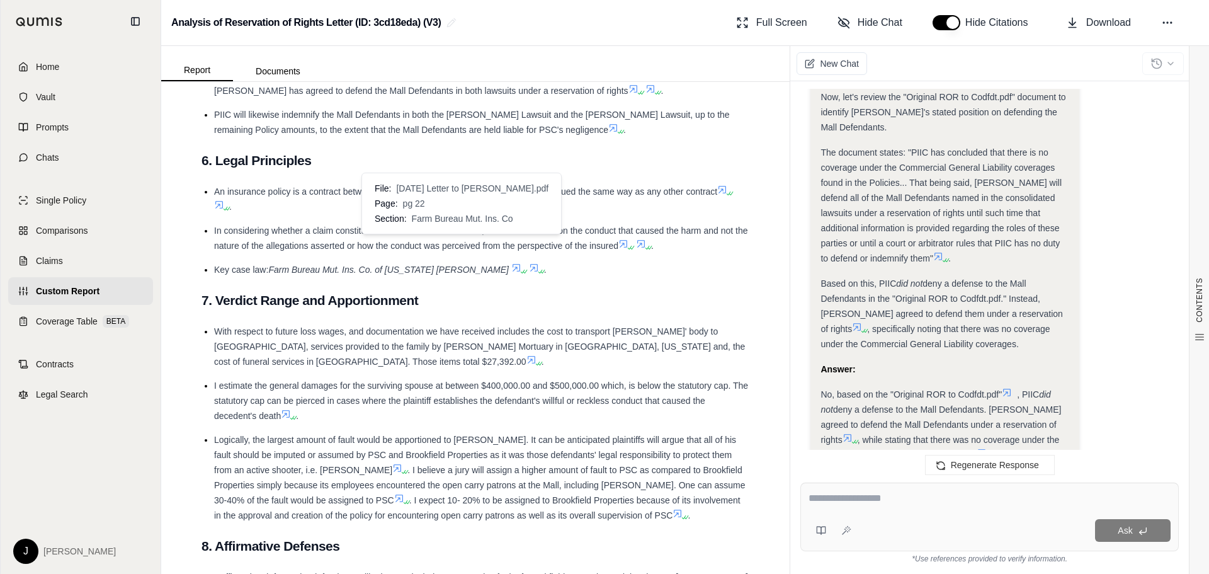
click at [537, 268] on icon at bounding box center [541, 272] width 8 height 8
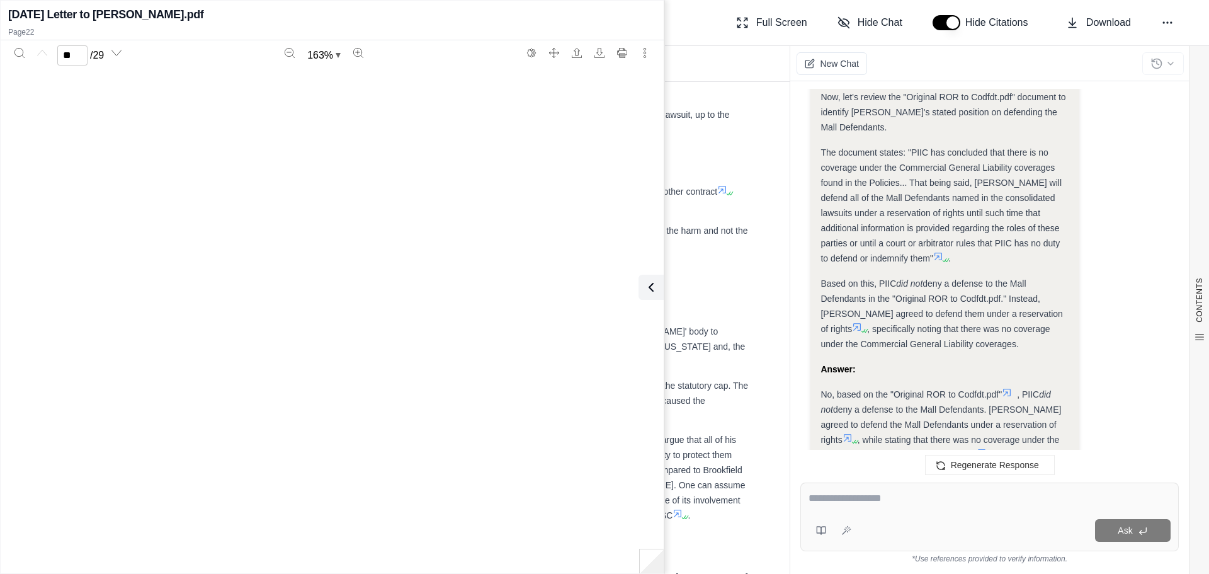
type input "**"
click at [650, 288] on icon at bounding box center [651, 287] width 15 height 15
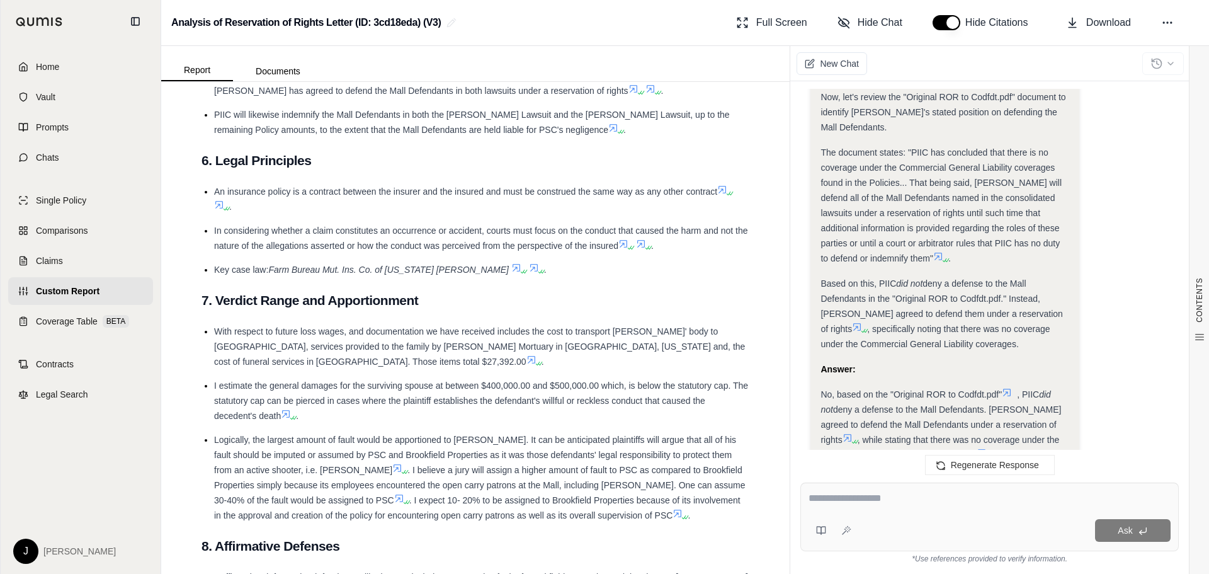
click at [841, 494] on textarea at bounding box center [990, 498] width 362 height 15
drag, startPoint x: 913, startPoint y: 490, endPoint x: 770, endPoint y: 493, distance: 143.0
click at [770, 492] on div "Report Documents CONTENTS Table of Contents Introduction Conclusion Conclusion …" at bounding box center [685, 310] width 1048 height 528
click at [866, 503] on textarea "**********" at bounding box center [990, 498] width 362 height 15
drag, startPoint x: 917, startPoint y: 498, endPoint x: 840, endPoint y: 496, distance: 76.9
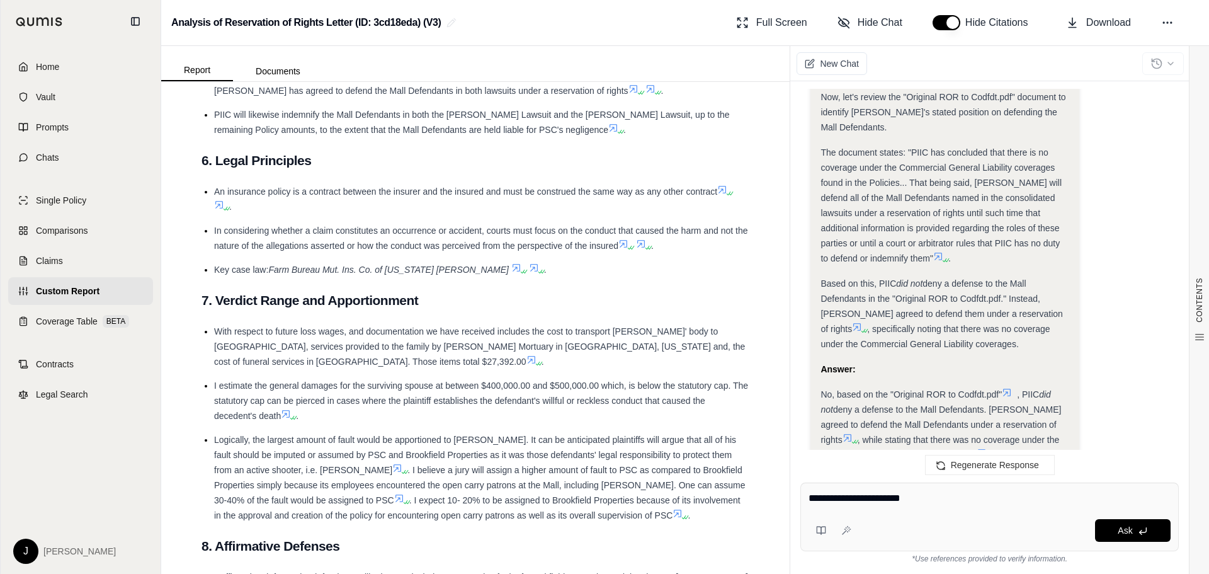
click at [840, 496] on textarea "**********" at bounding box center [990, 498] width 362 height 15
type textarea "**********"
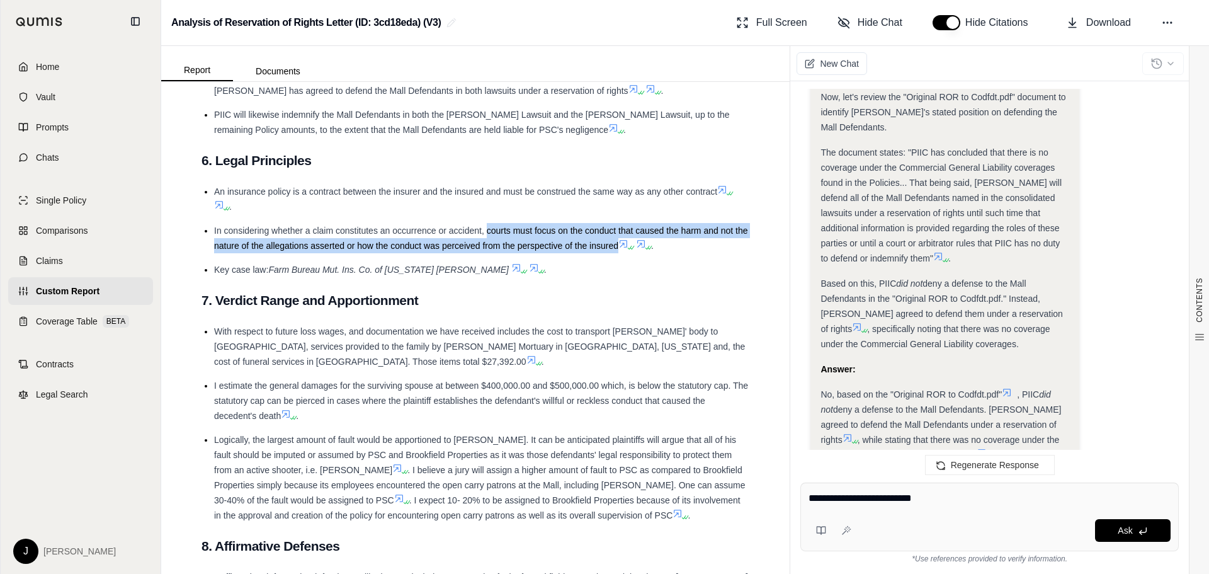
drag, startPoint x: 486, startPoint y: 206, endPoint x: 632, endPoint y: 219, distance: 146.0
click at [632, 225] on span "In considering whether a claim constitutes an occurrence or accident, courts mu…" at bounding box center [480, 237] width 533 height 25
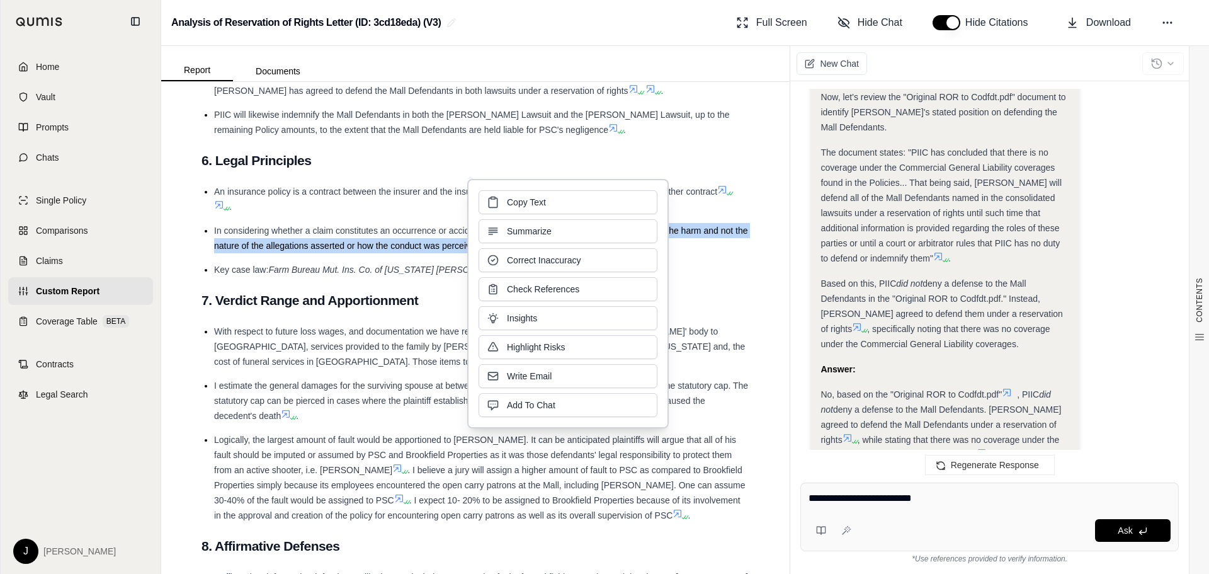
copy span "courts must focus on the conduct that caused the harm and not the nature of the…"
click at [610, 210] on button "Copy Text" at bounding box center [568, 201] width 179 height 24
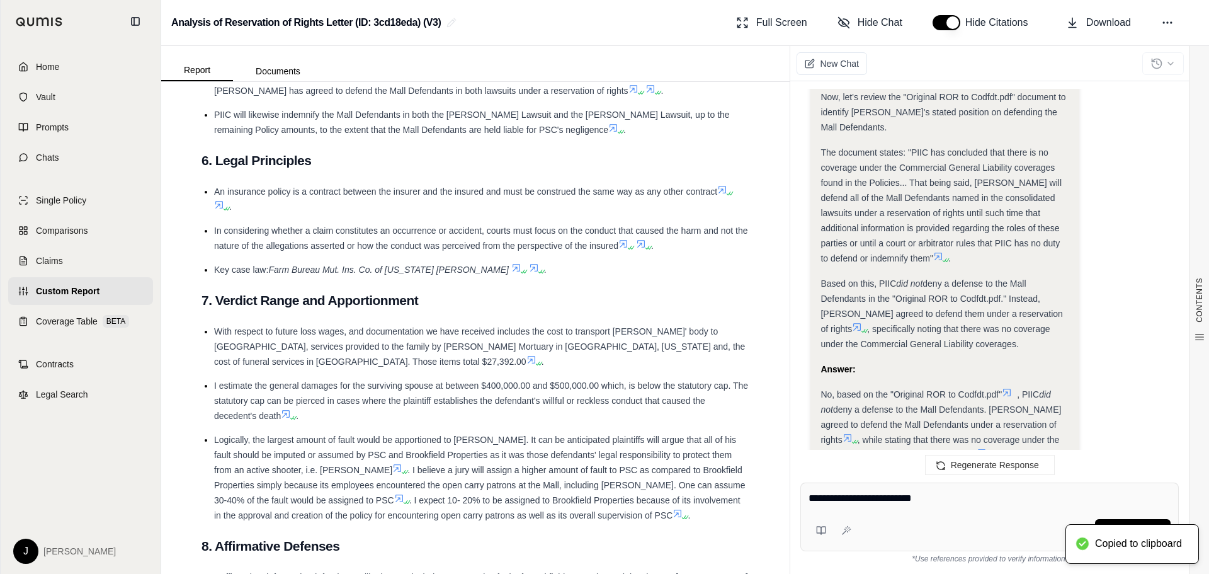
drag, startPoint x: 867, startPoint y: 488, endPoint x: 865, endPoint y: 496, distance: 7.8
click at [964, 494] on textarea "**********" at bounding box center [990, 498] width 362 height 15
paste textarea "**********"
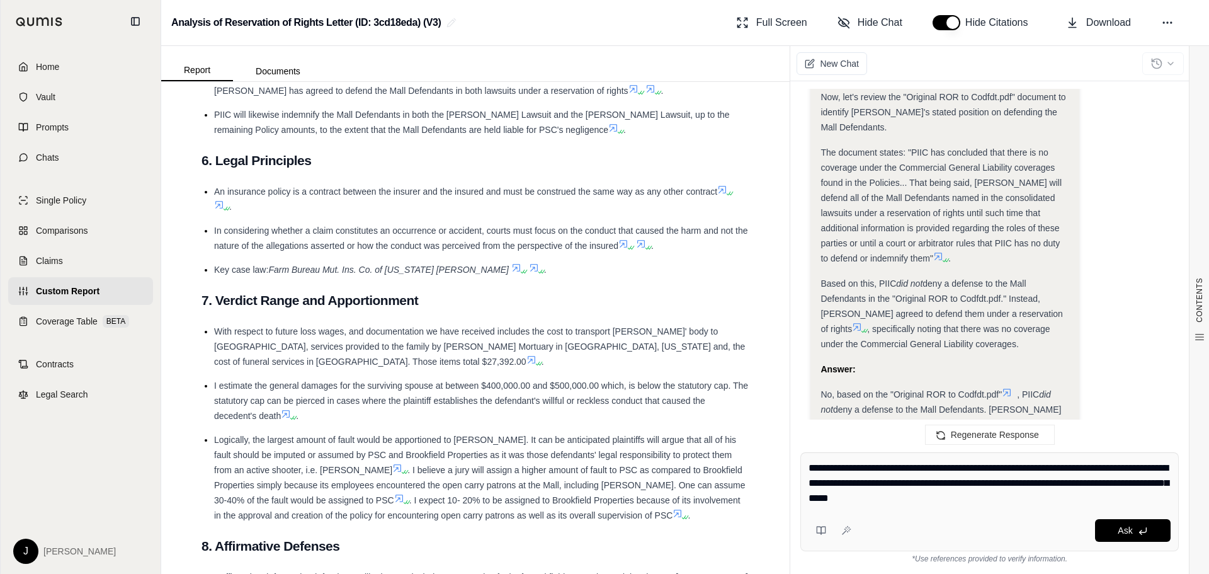
click at [931, 469] on textarea "**********" at bounding box center [990, 482] width 362 height 45
click at [993, 464] on textarea "**********" at bounding box center [990, 482] width 362 height 45
type textarea "**********"
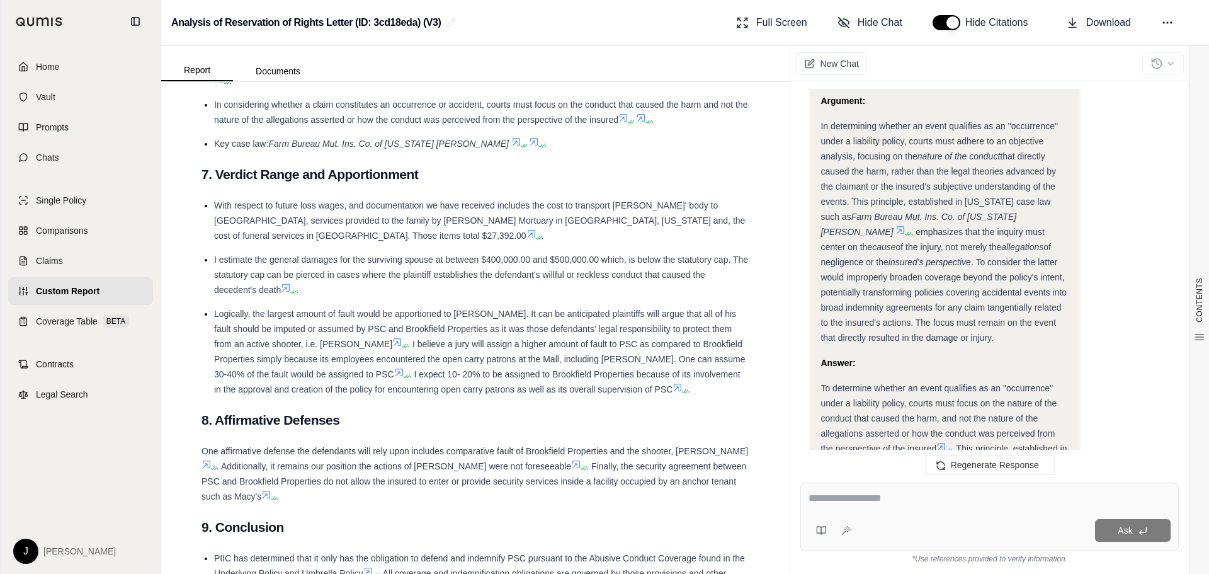
scroll to position [9615, 0]
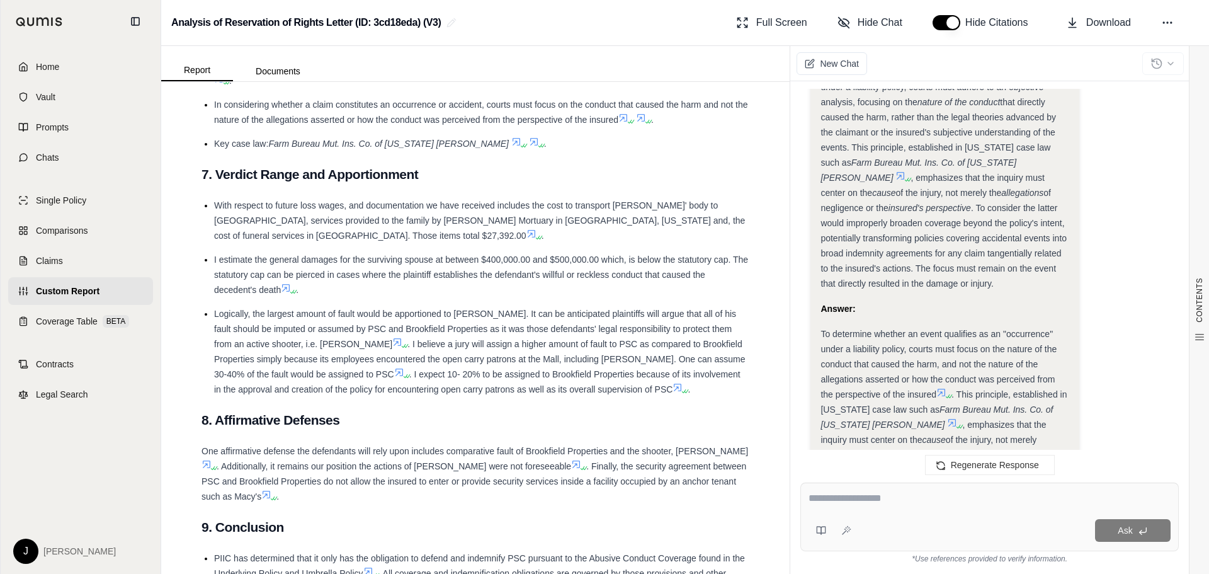
click at [892, 505] on textarea at bounding box center [990, 498] width 362 height 15
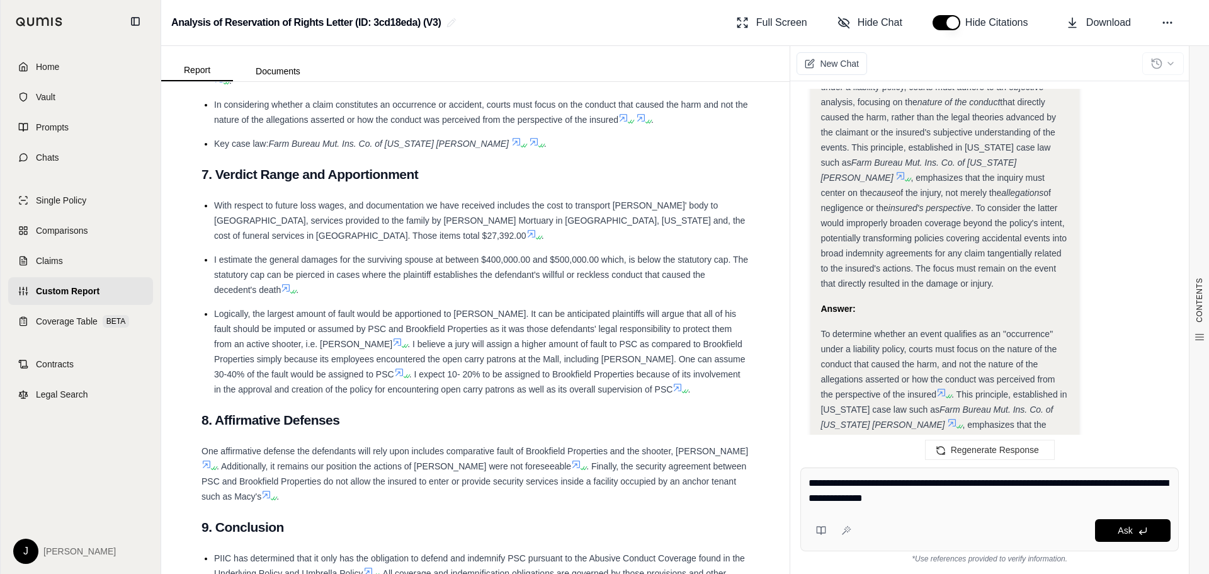
type textarea "**********"
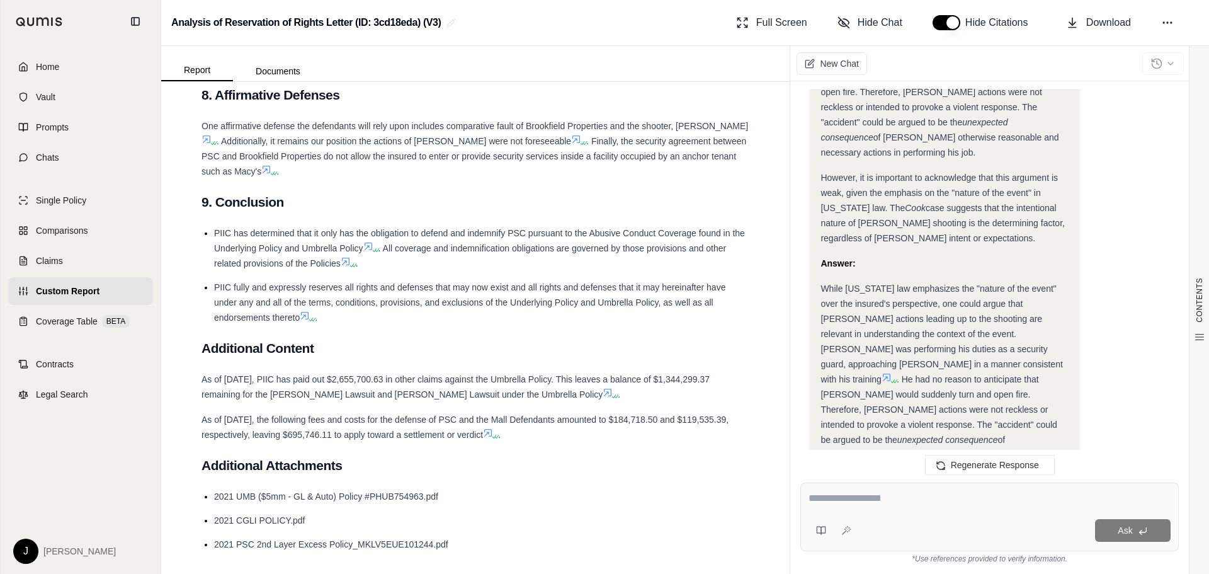
scroll to position [3088, 0]
click at [853, 283] on span "While [US_STATE] law emphasizes the "nature of the event" over the insured's pe…" at bounding box center [942, 333] width 242 height 101
click at [895, 283] on span "While [US_STATE] law emphasizes the "nature of the event" over the insured's pe…" at bounding box center [942, 333] width 242 height 101
drag, startPoint x: 821, startPoint y: 198, endPoint x: 911, endPoint y: 381, distance: 203.7
click at [911, 381] on div "While [US_STATE] law emphasizes the "nature of the event" over the insured's pe…" at bounding box center [945, 394] width 248 height 227
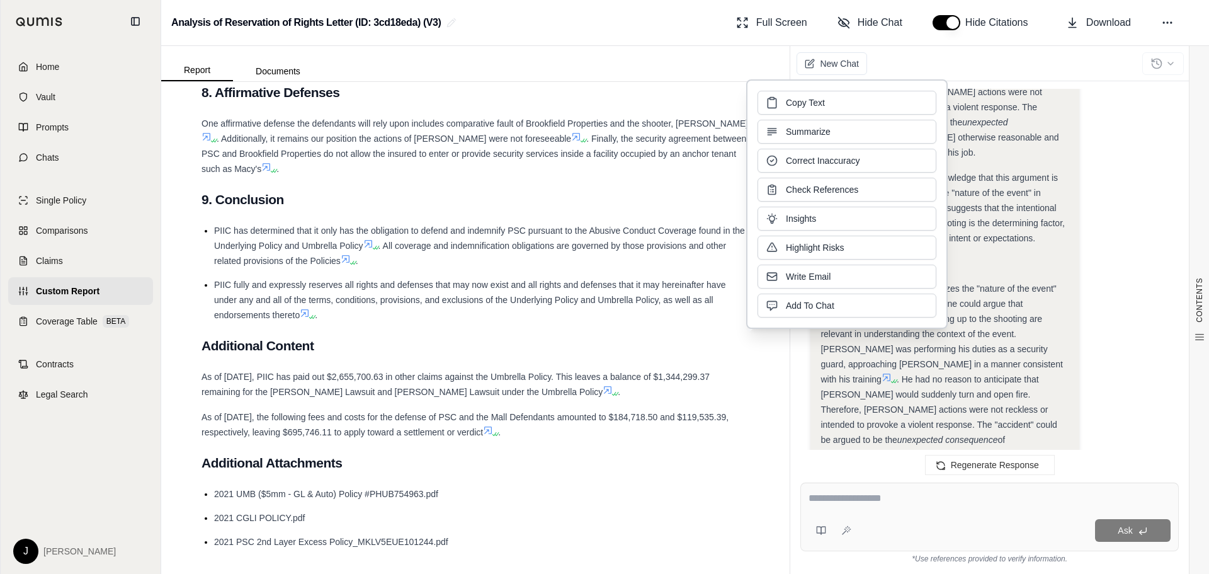
copy div "While [US_STATE] law emphasizes the "nature of the event" over the insured's pe…"
click at [910, 381] on div "While [US_STATE] law emphasizes the "nature of the event" over the insured's pe…" at bounding box center [945, 394] width 248 height 227
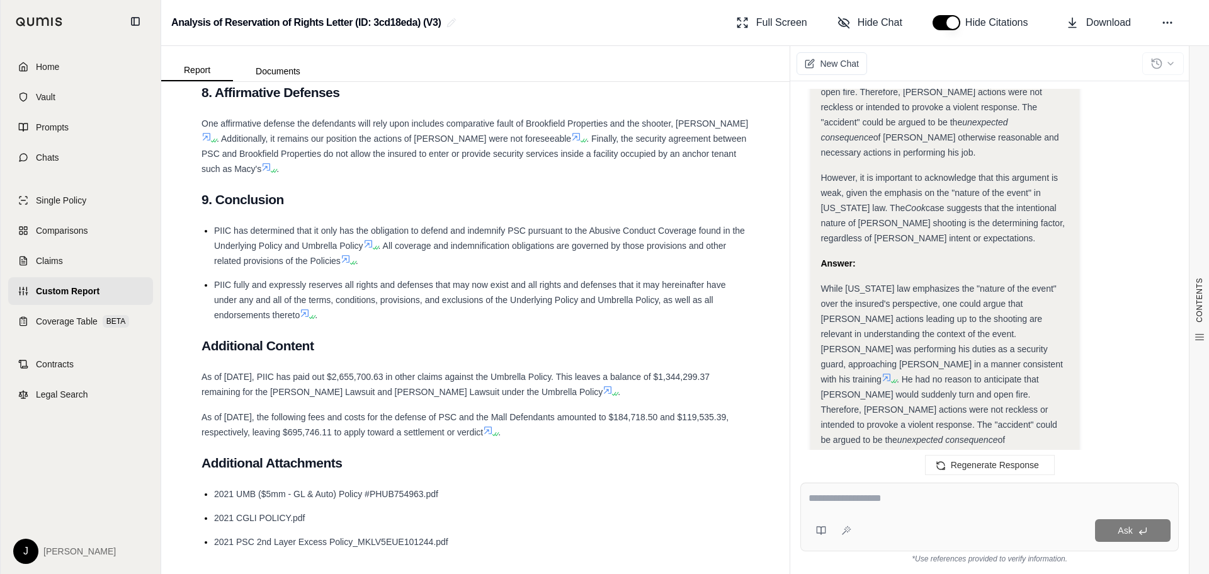
drag, startPoint x: 906, startPoint y: 379, endPoint x: 809, endPoint y: 200, distance: 204.3
click at [809, 200] on div "Hi 👋 - We have generated a report comparing the insurance policy and fact patte…" at bounding box center [990, 276] width 379 height 374
copy div "While [US_STATE] law emphasizes the "nature of the event" over the insured's pe…"
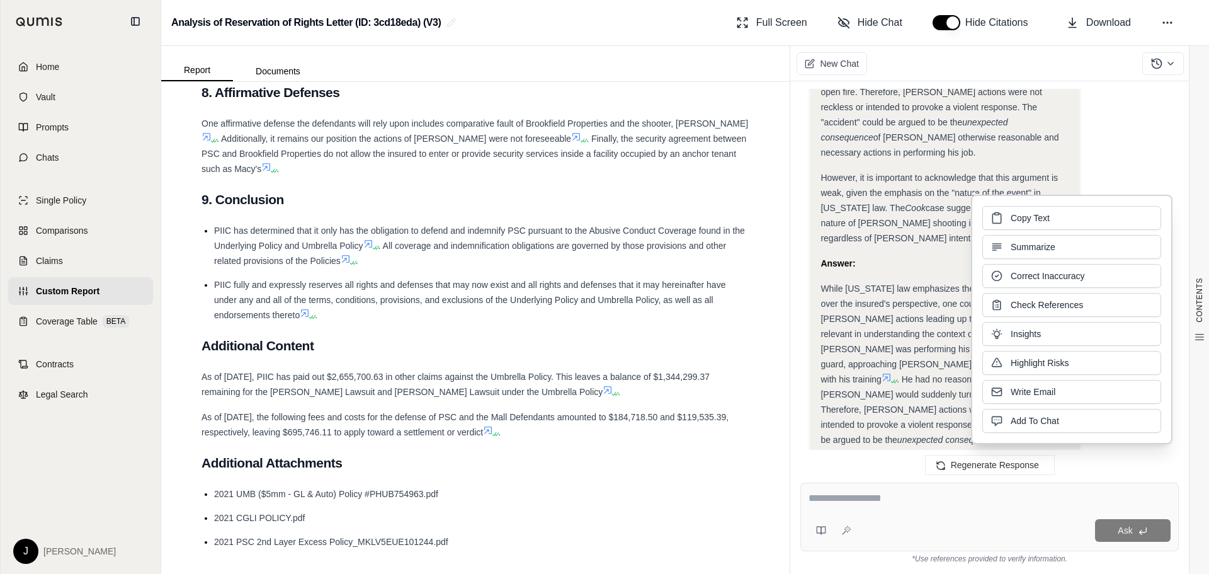
click at [869, 505] on textarea at bounding box center [990, 498] width 362 height 15
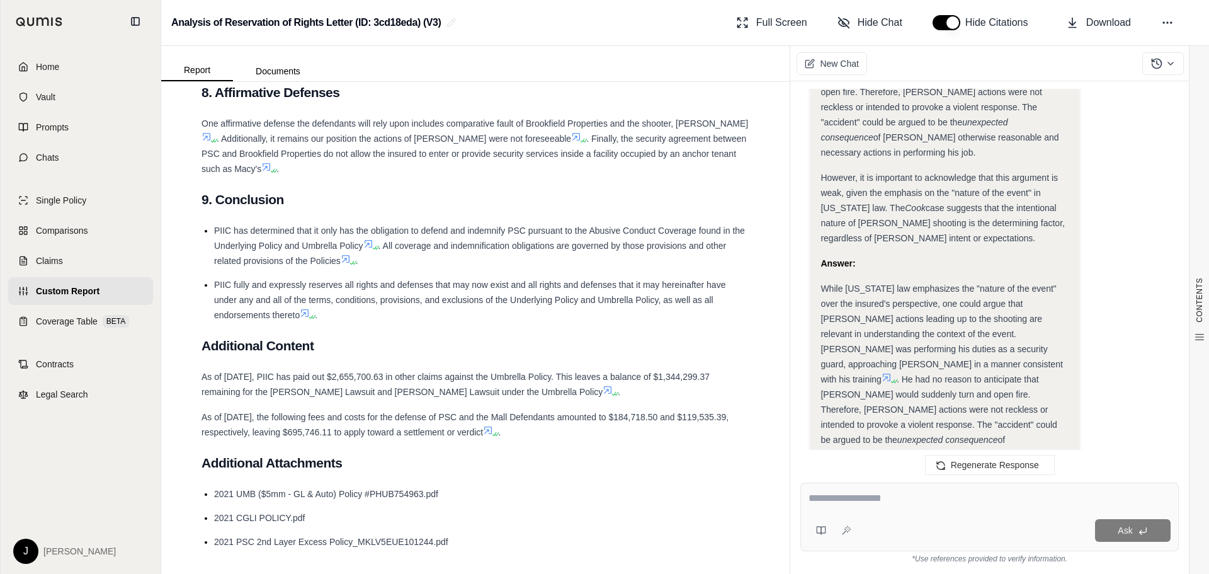
click at [870, 505] on textarea at bounding box center [990, 498] width 362 height 15
click at [855, 499] on textarea at bounding box center [990, 498] width 362 height 15
type textarea "**********"
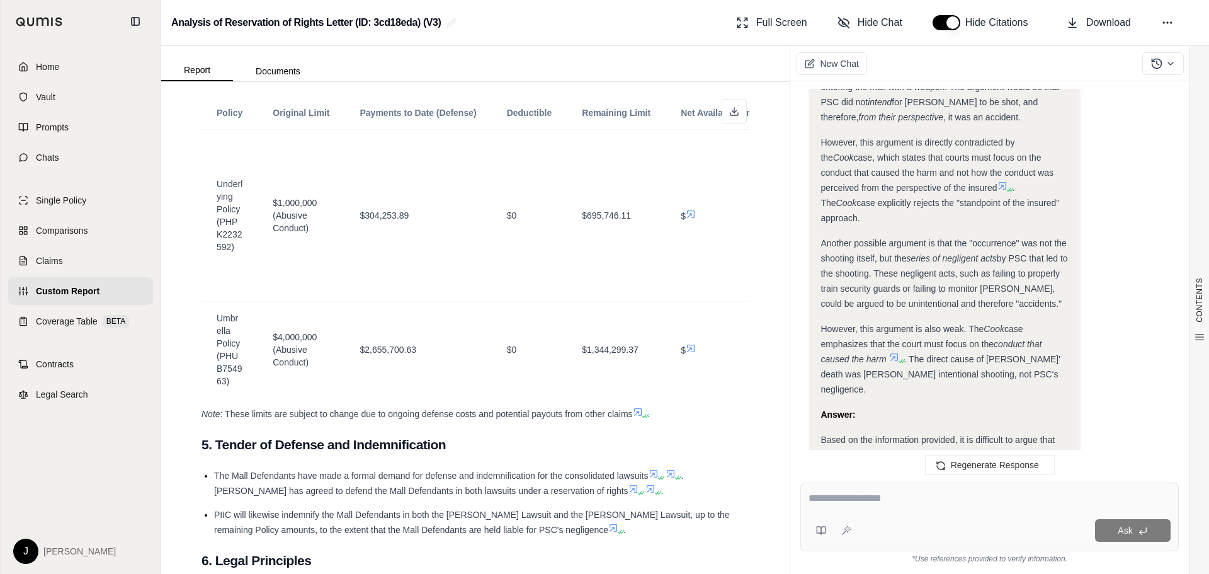
scroll to position [2206, 0]
